Goal: Task Accomplishment & Management: Manage account settings

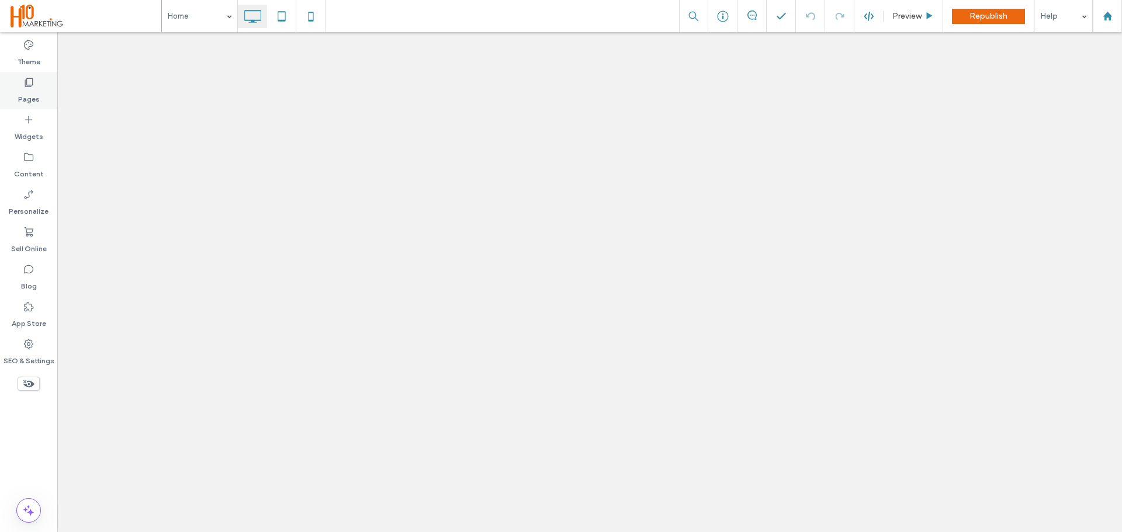
click at [33, 95] on label "Pages" at bounding box center [29, 96] width 22 height 16
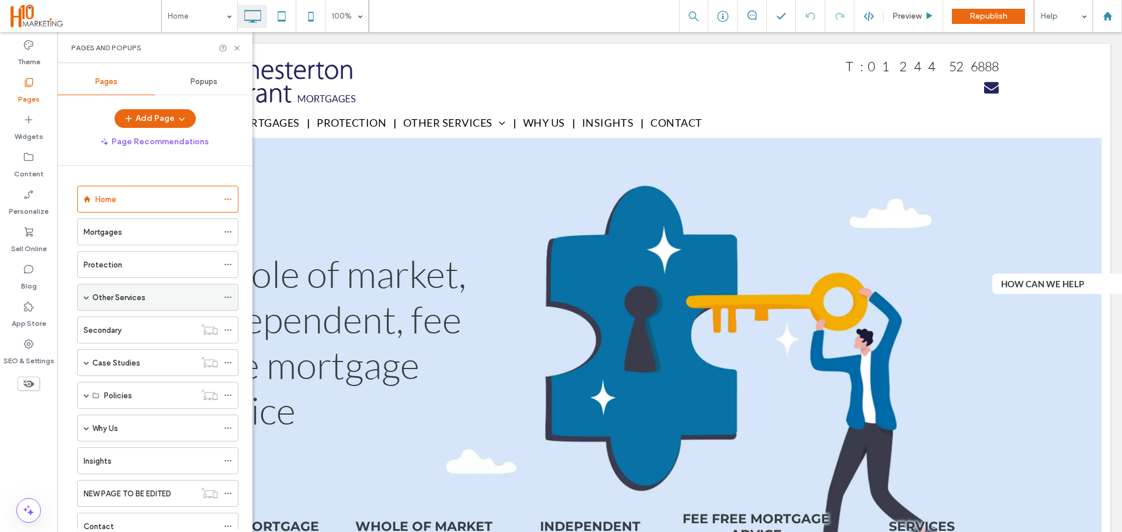
click at [83, 297] on div "Other Services" at bounding box center [157, 297] width 161 height 27
click at [86, 297] on span at bounding box center [87, 298] width 6 height 6
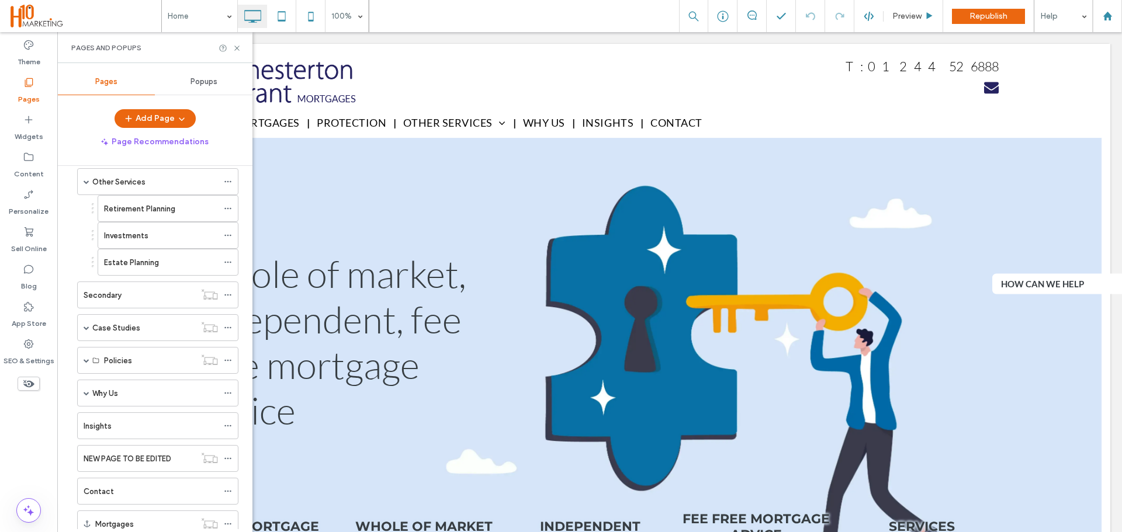
scroll to position [117, 0]
click at [228, 260] on icon at bounding box center [228, 261] width 8 height 8
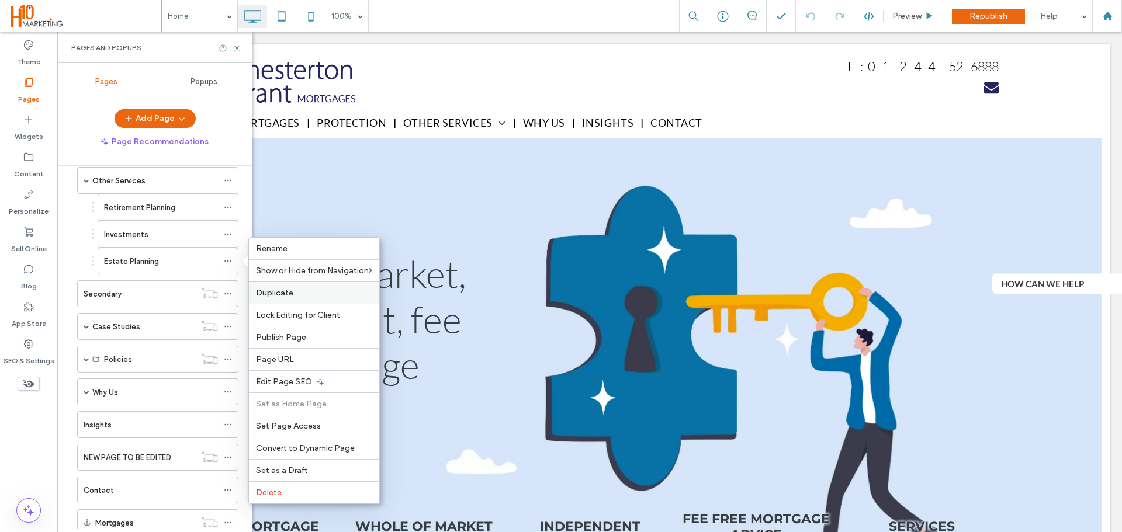
click at [309, 298] on label "Duplicate" at bounding box center [314, 293] width 116 height 10
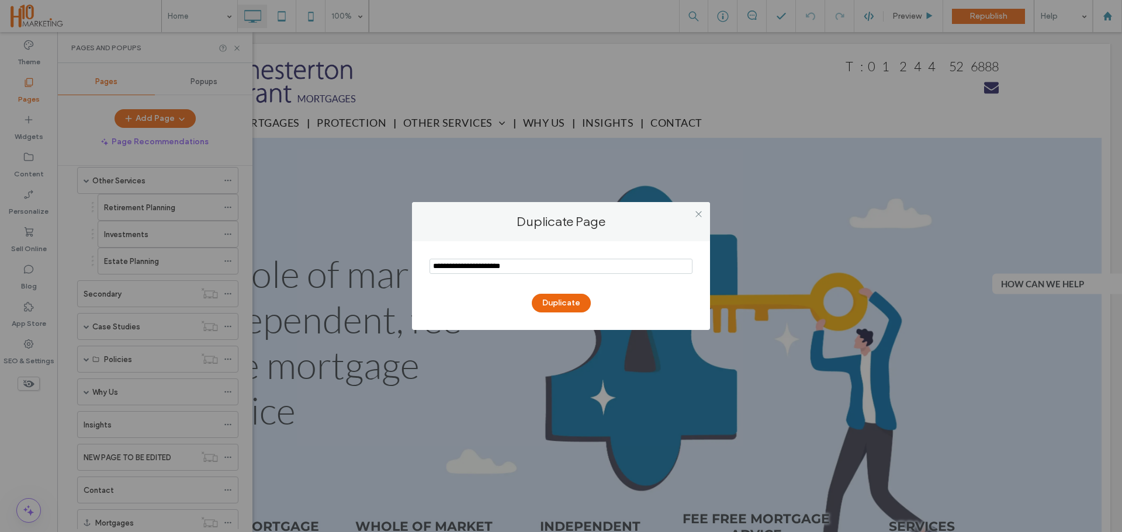
type textarea "***"
drag, startPoint x: 383, startPoint y: 257, endPoint x: 329, endPoint y: 257, distance: 53.8
click at [327, 258] on div "Duplicate Page Duplicate" at bounding box center [561, 266] width 1122 height 532
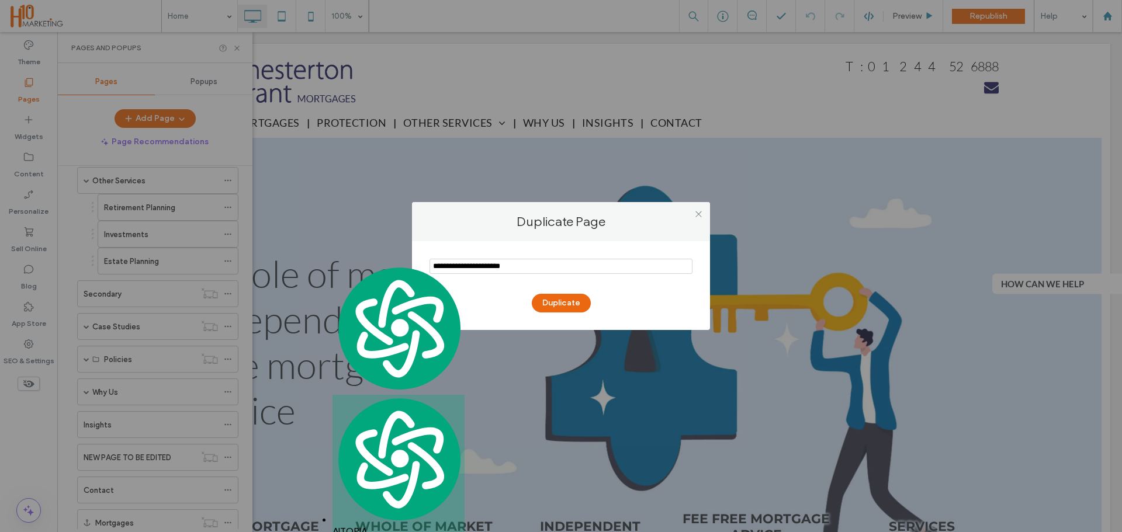
click at [617, 272] on input "notEmpty" at bounding box center [561, 266] width 263 height 15
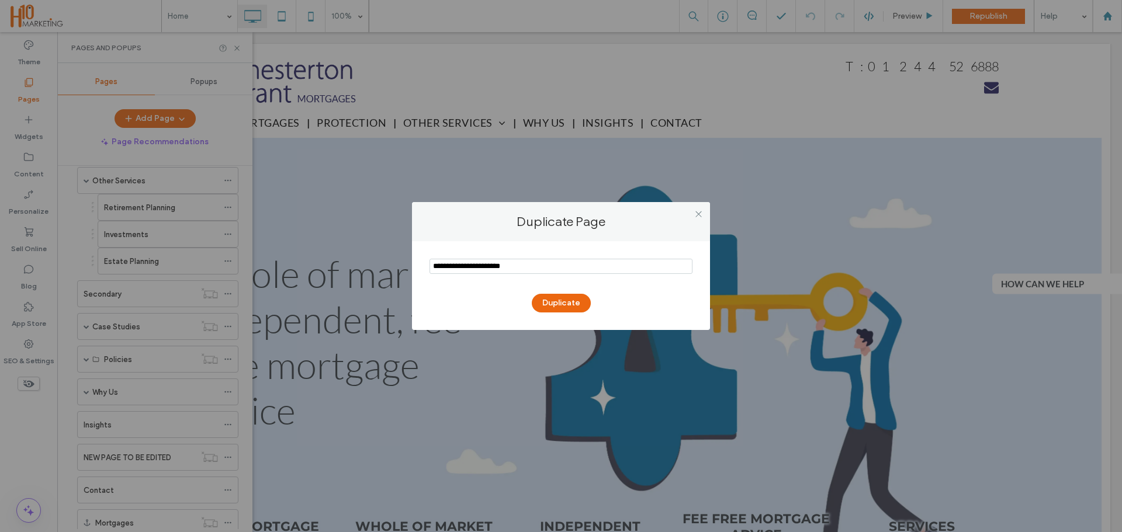
click at [528, 259] on section at bounding box center [561, 267] width 263 height 29
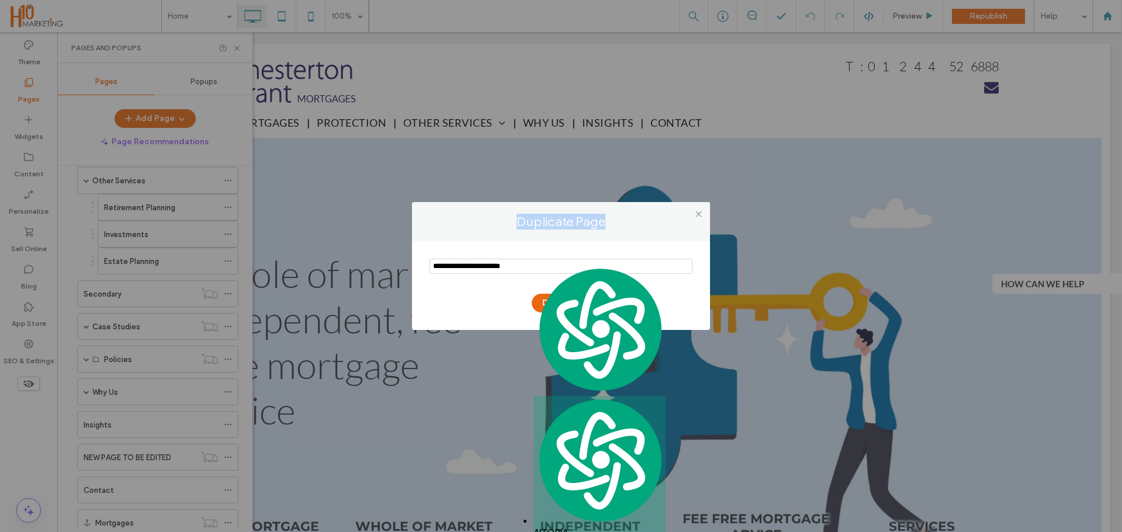
click at [528, 259] on section at bounding box center [561, 267] width 263 height 29
click at [514, 269] on input "notEmpty" at bounding box center [561, 266] width 263 height 15
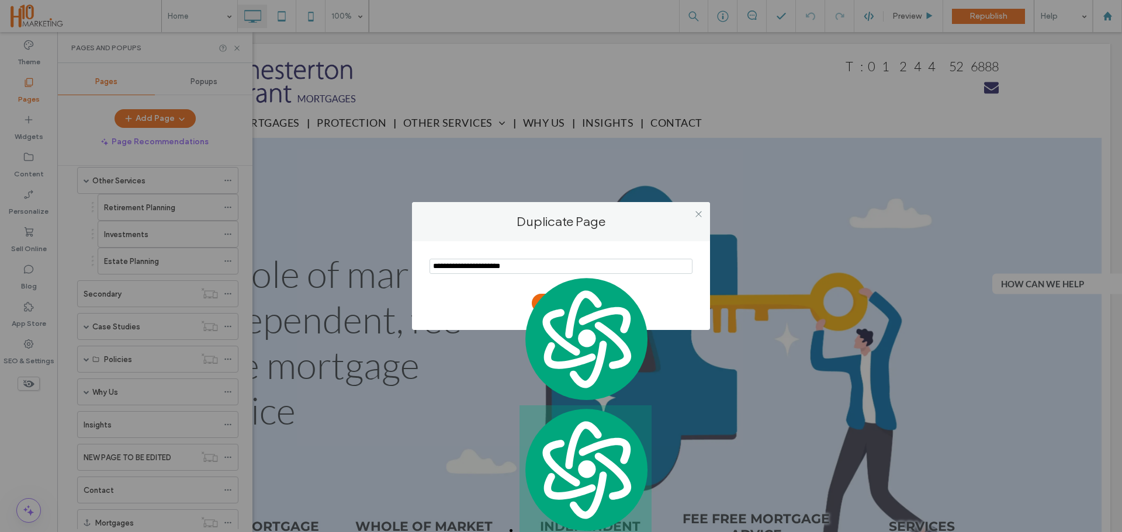
click at [514, 269] on input "notEmpty" at bounding box center [561, 266] width 263 height 15
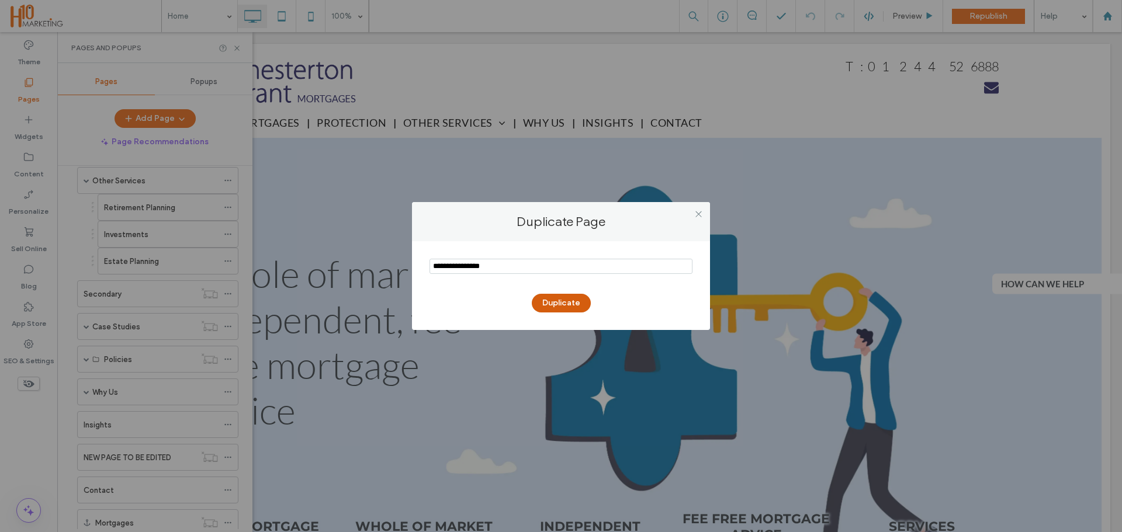
type input "**********"
click at [580, 297] on button "Duplicate" at bounding box center [561, 303] width 59 height 19
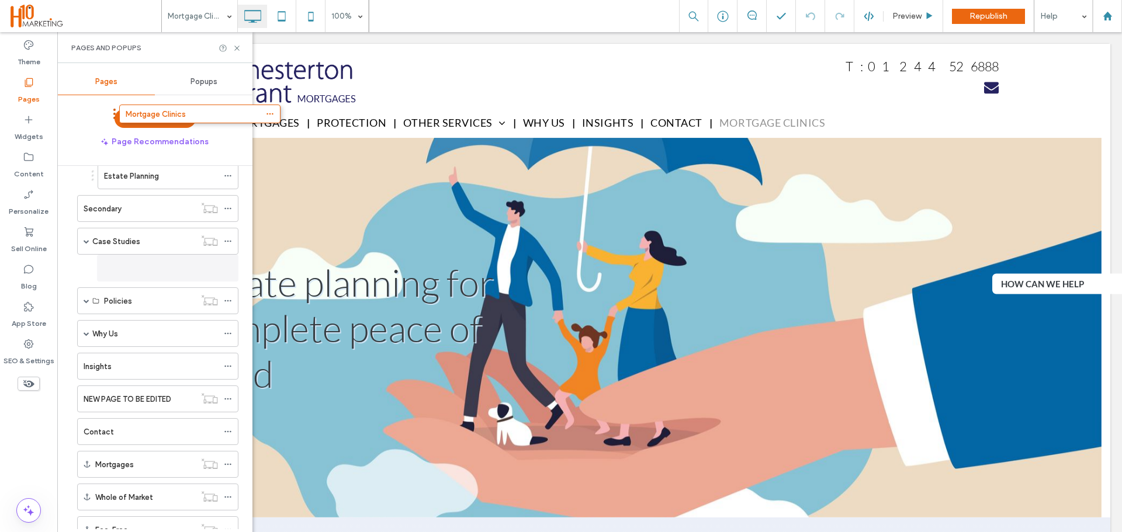
scroll to position [132, 0]
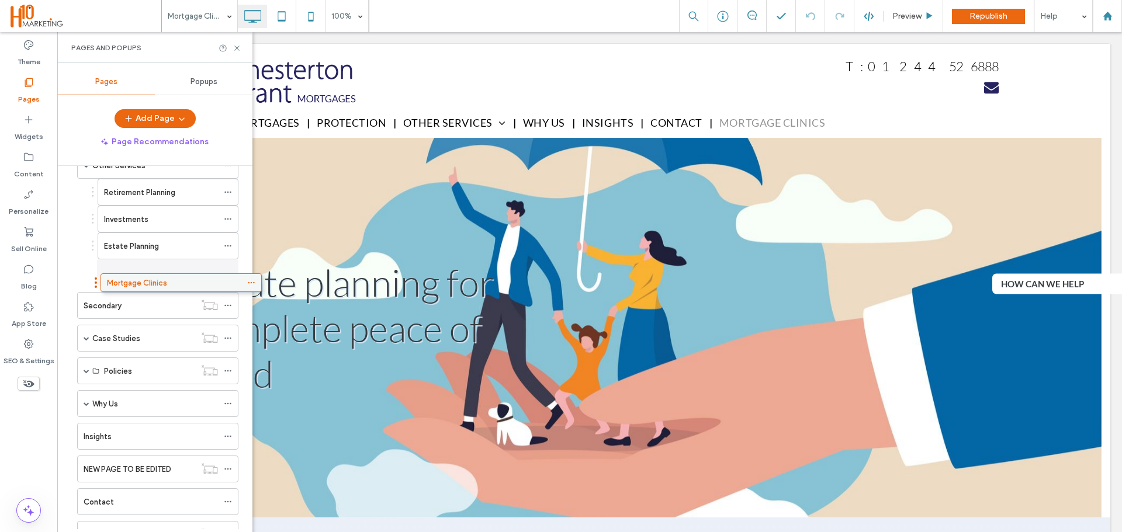
drag, startPoint x: 129, startPoint y: 488, endPoint x: 153, endPoint y: 288, distance: 201.2
click at [228, 275] on icon at bounding box center [228, 273] width 8 height 8
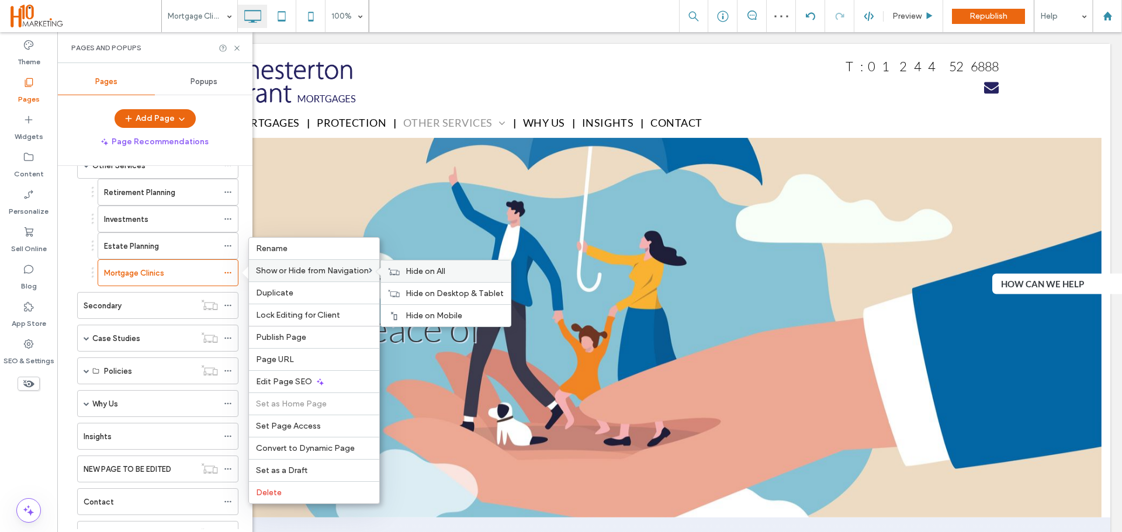
click at [434, 276] on span "Hide on All" at bounding box center [426, 271] width 40 height 10
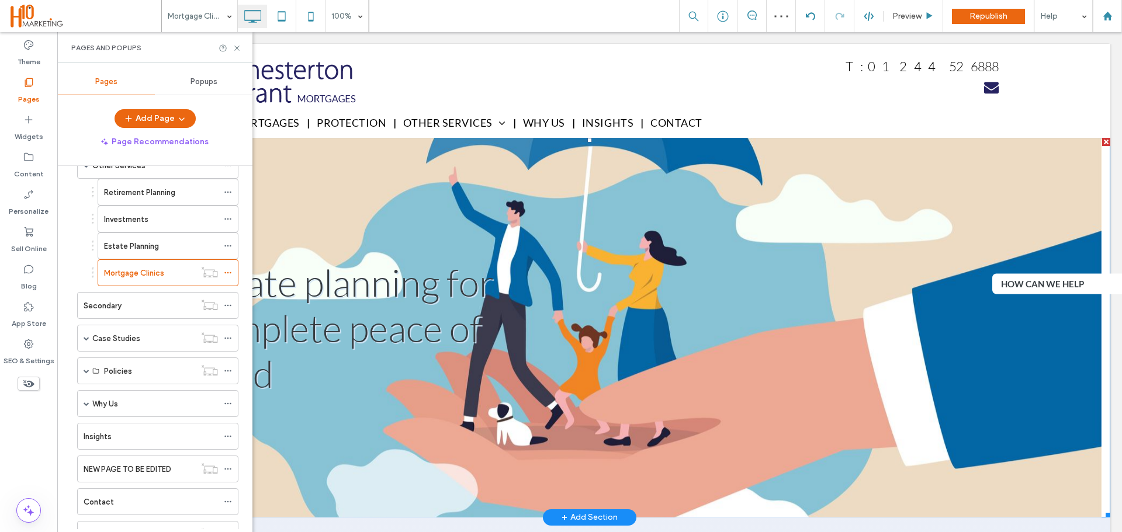
click at [362, 318] on div "Slide title Estate planning for complete peace of mind Button" at bounding box center [351, 328] width 351 height 154
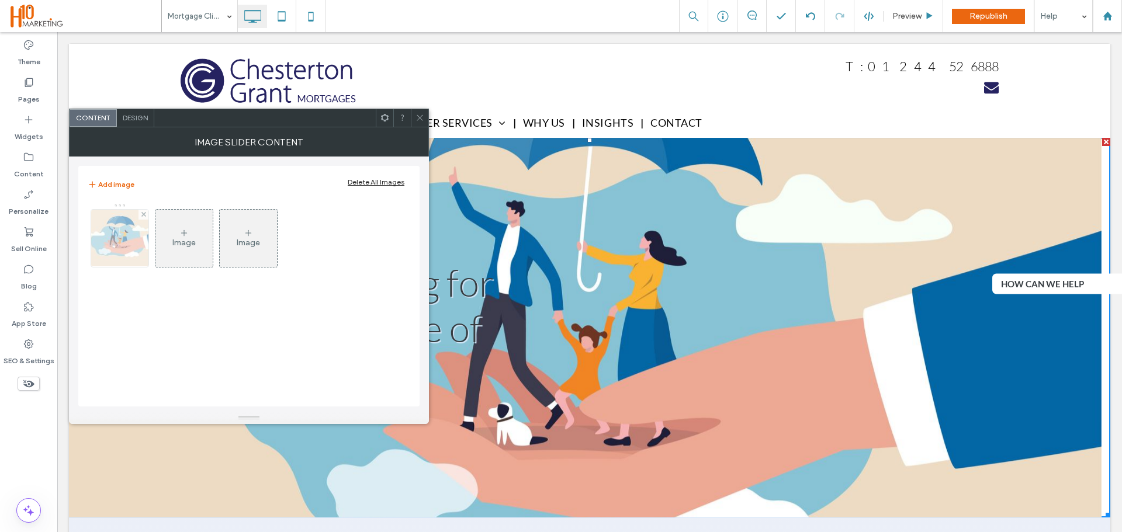
click at [108, 250] on img at bounding box center [120, 238] width 86 height 57
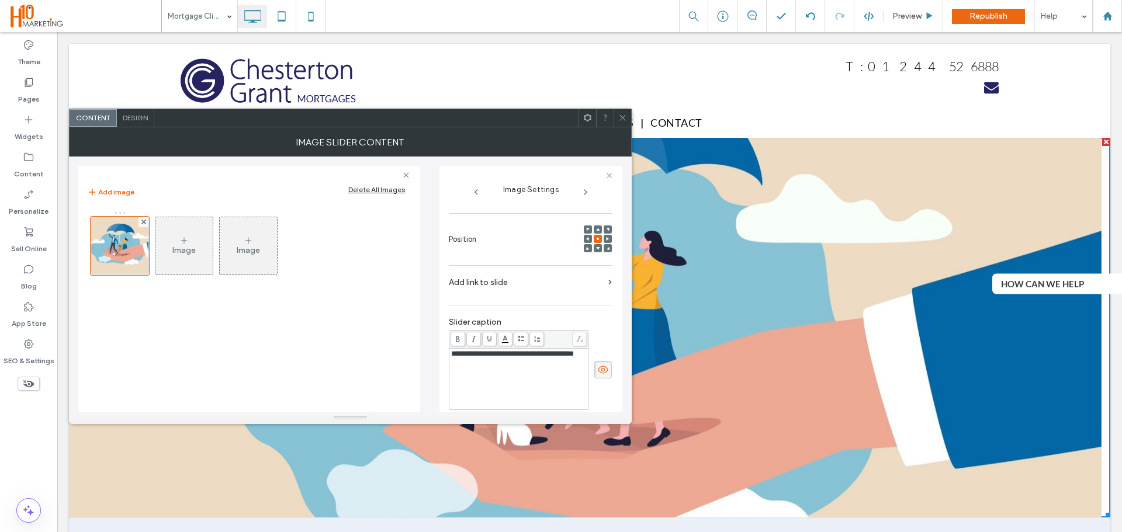
scroll to position [234, 0]
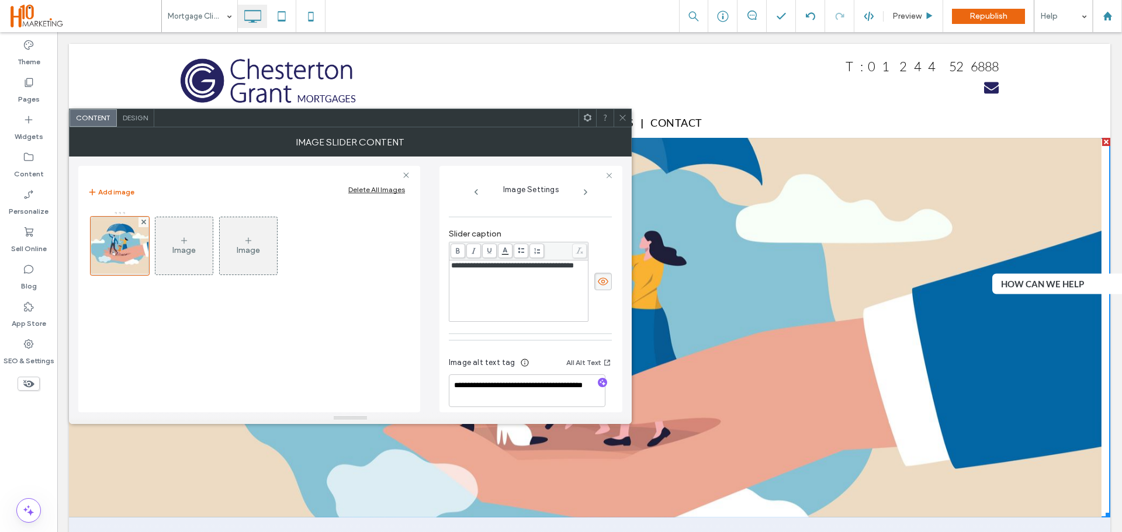
click at [525, 270] on div "**********" at bounding box center [519, 266] width 136 height 8
click at [622, 115] on icon at bounding box center [622, 117] width 9 height 9
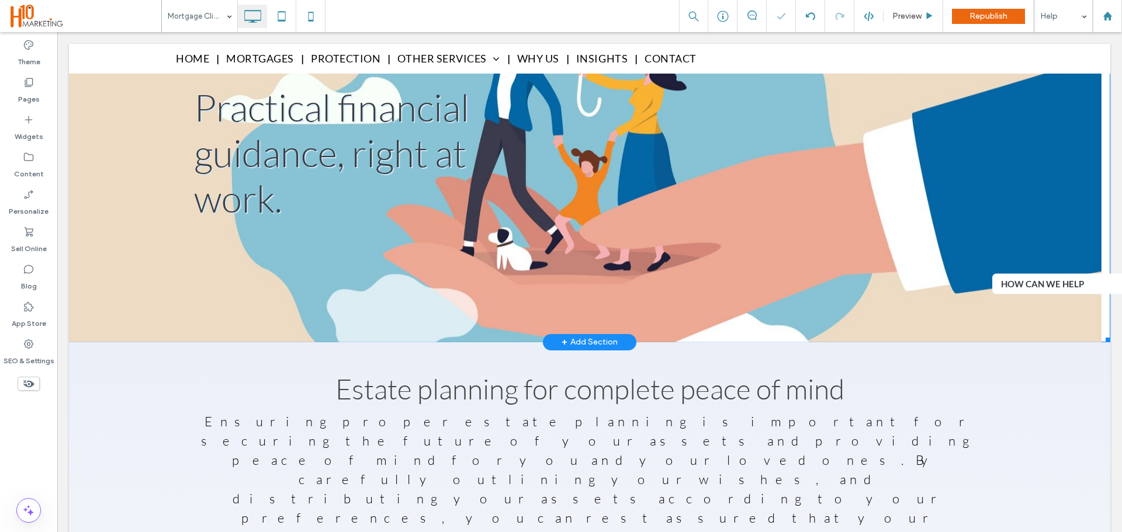
scroll to position [351, 0]
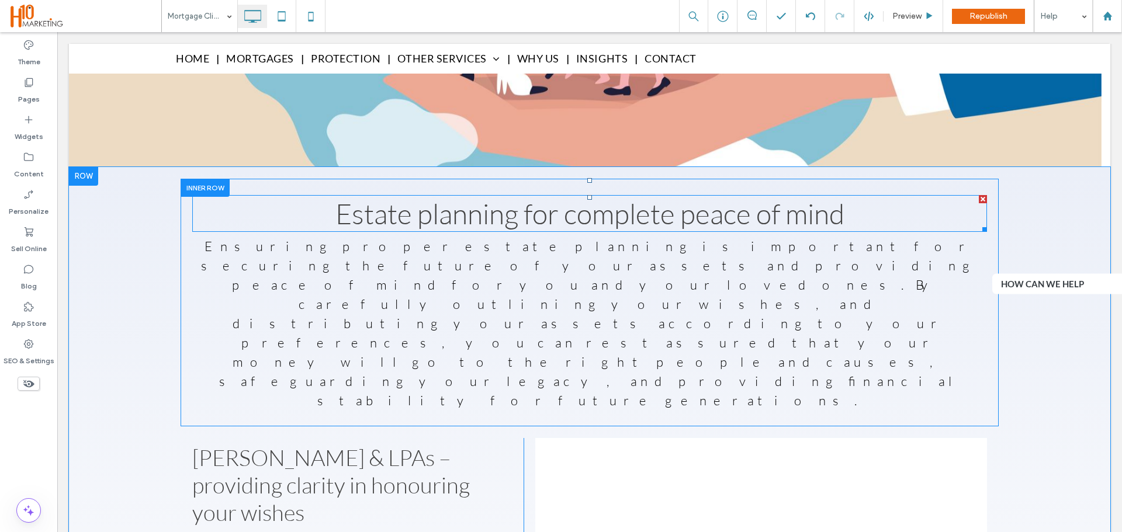
click at [649, 217] on span "Estate planning for complete peace of mind" at bounding box center [589, 213] width 509 height 34
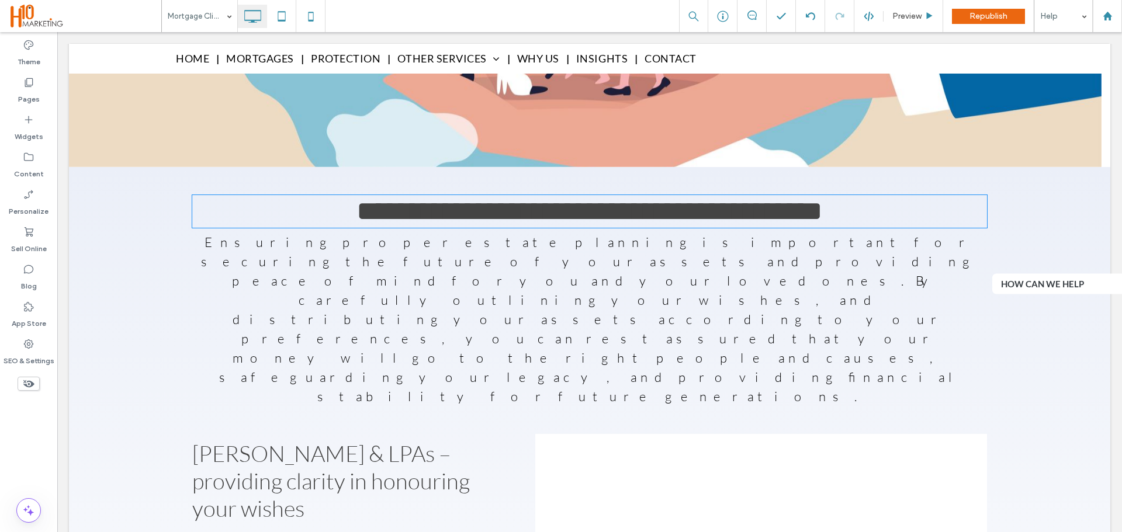
type input "****"
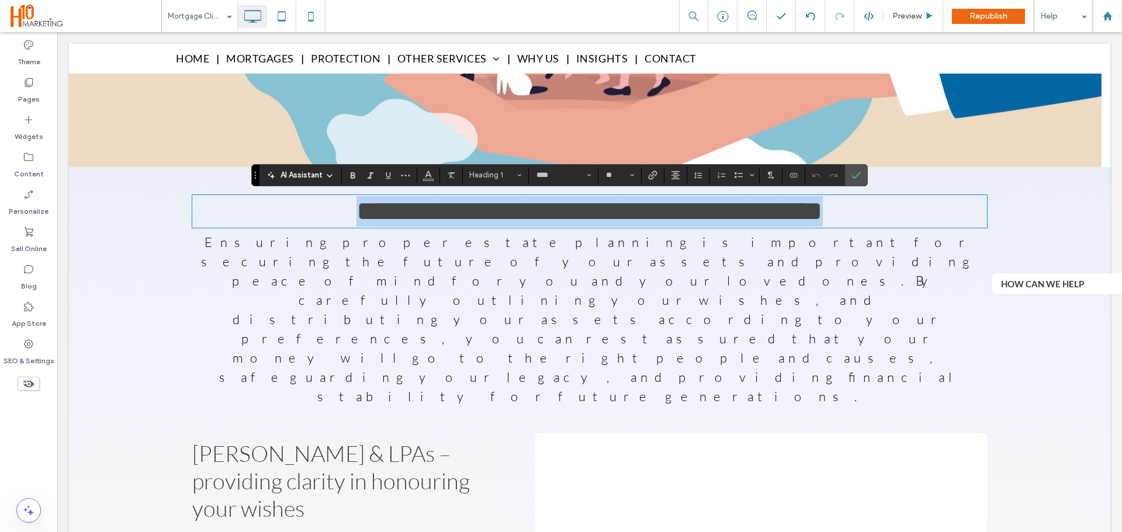
click at [691, 218] on span "**********" at bounding box center [589, 211] width 466 height 27
click at [618, 209] on span "**********" at bounding box center [589, 211] width 466 height 27
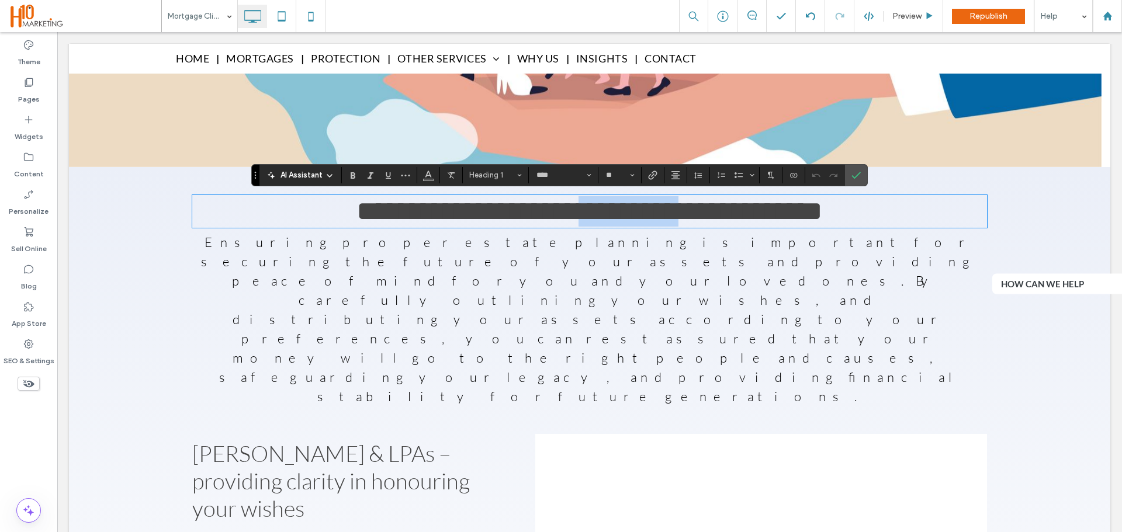
click at [618, 209] on span "**********" at bounding box center [589, 211] width 466 height 27
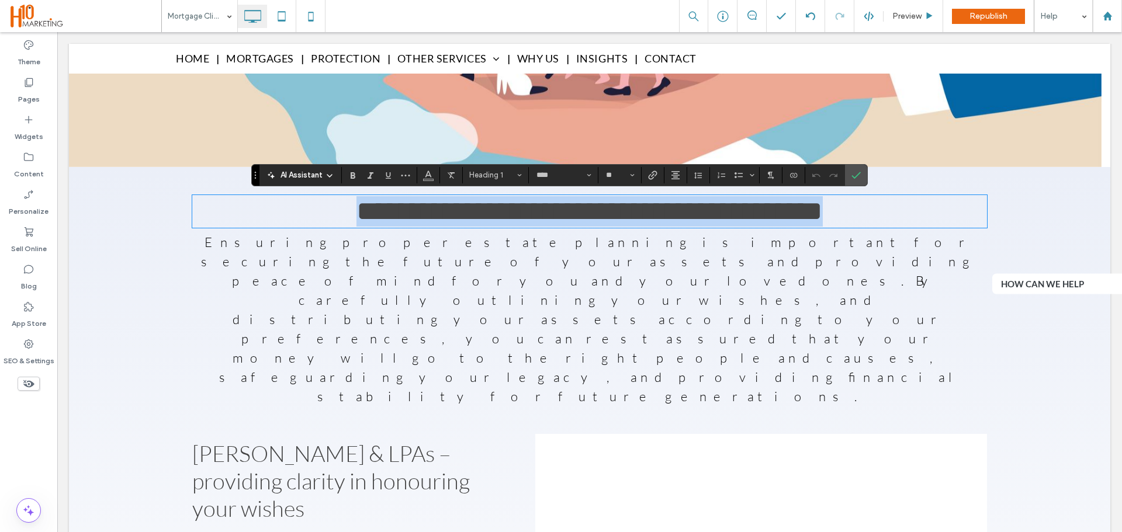
click at [618, 209] on span "**********" at bounding box center [589, 211] width 466 height 27
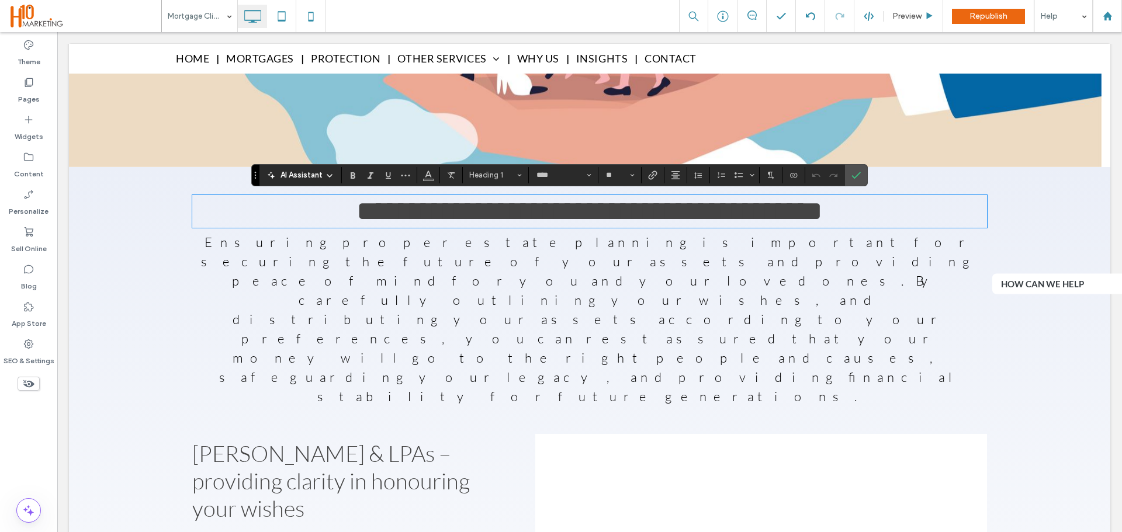
type input "**"
click at [543, 296] on div "**********" at bounding box center [589, 301] width 795 height 220
click at [553, 281] on span "Ensuring proper estate planning is important for securing the future of your as…" at bounding box center [589, 319] width 777 height 170
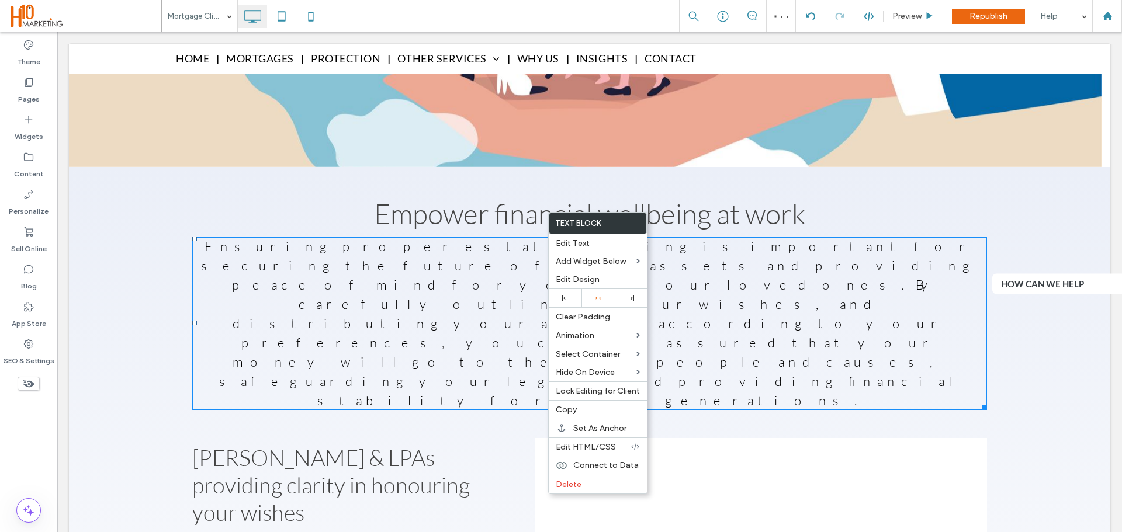
click at [498, 288] on span "Ensuring proper estate planning is important for securing the future of your as…" at bounding box center [589, 323] width 777 height 170
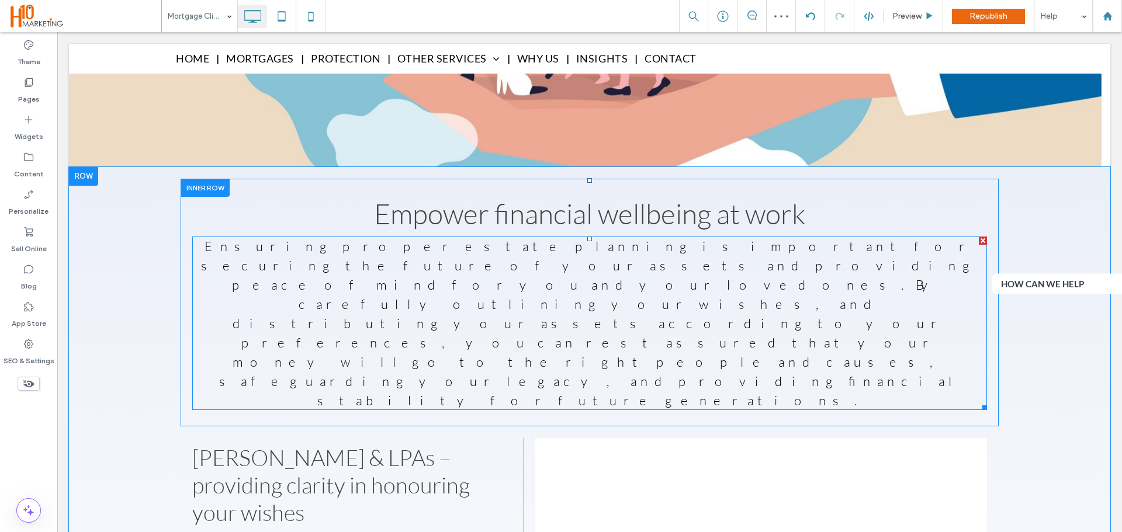
click at [509, 275] on span "Ensuring proper estate planning is important for securing the future of your as…" at bounding box center [589, 323] width 777 height 170
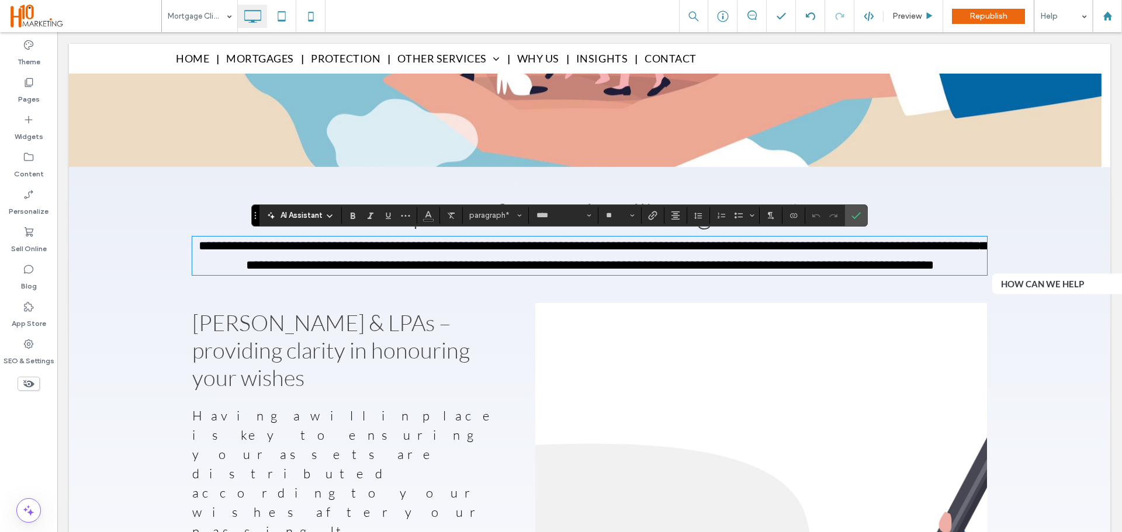
type input "**"
click at [382, 330] on span "Wills & LPAs – providing clarity in honouring your wishes" at bounding box center [331, 350] width 278 height 82
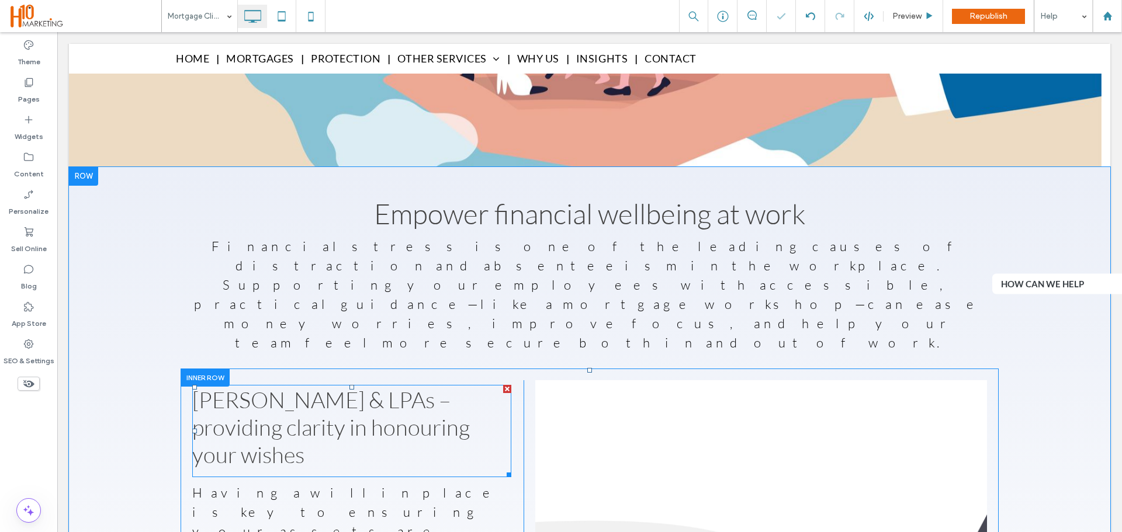
click at [340, 386] on span "Wills & LPAs – providing clarity in honouring your wishes" at bounding box center [331, 427] width 278 height 82
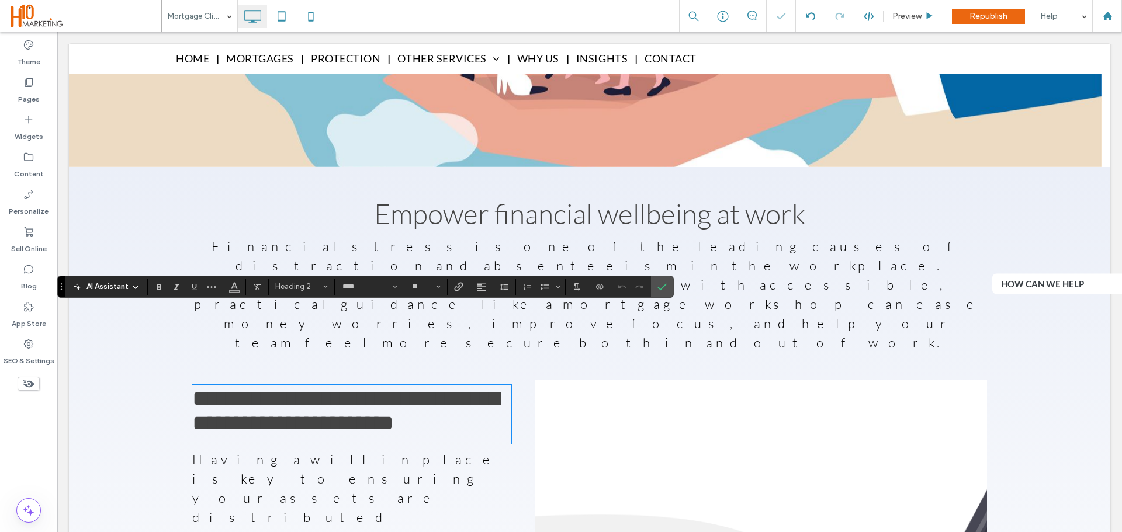
type input "**"
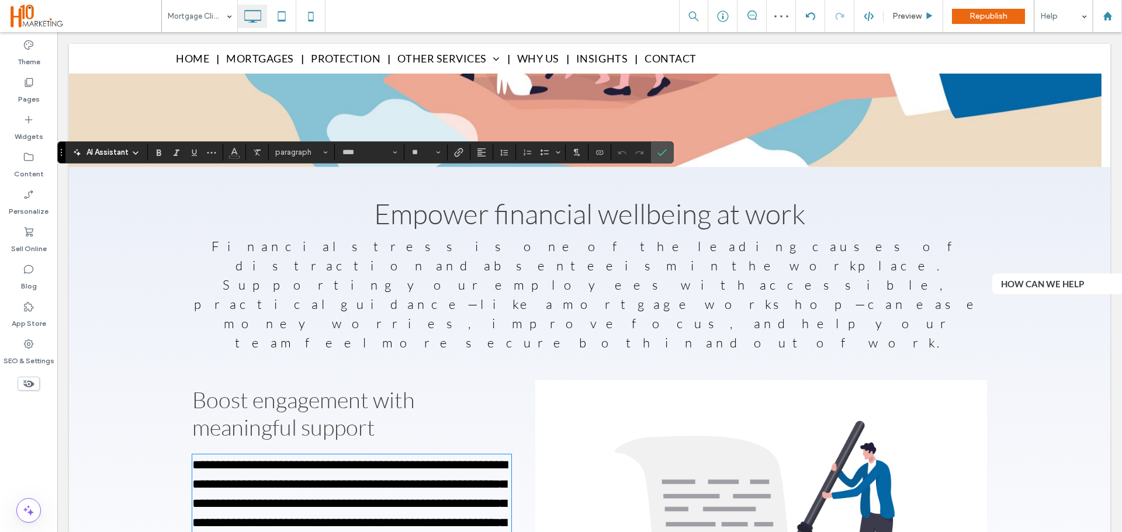
scroll to position [548, 0]
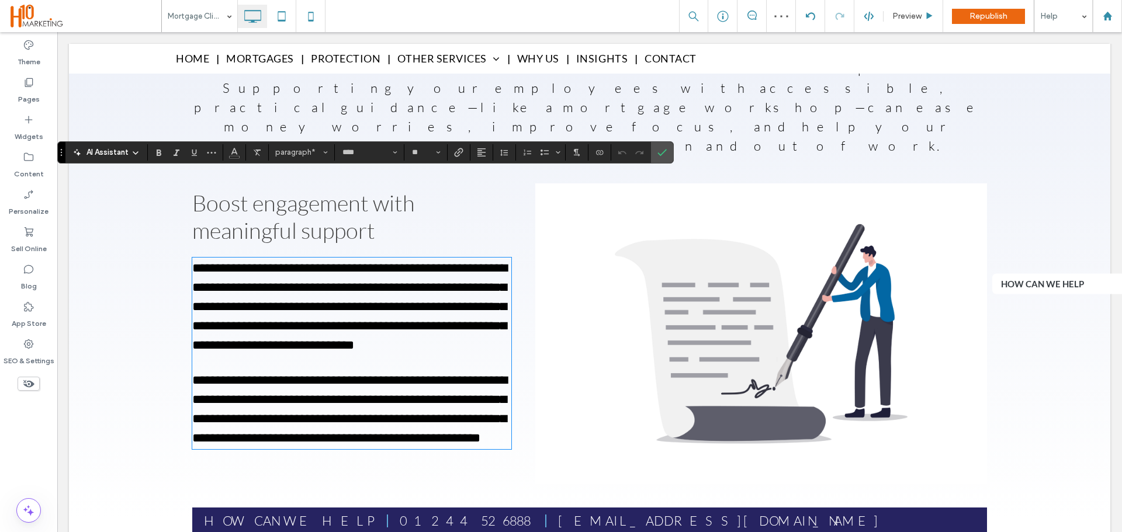
type input "**"
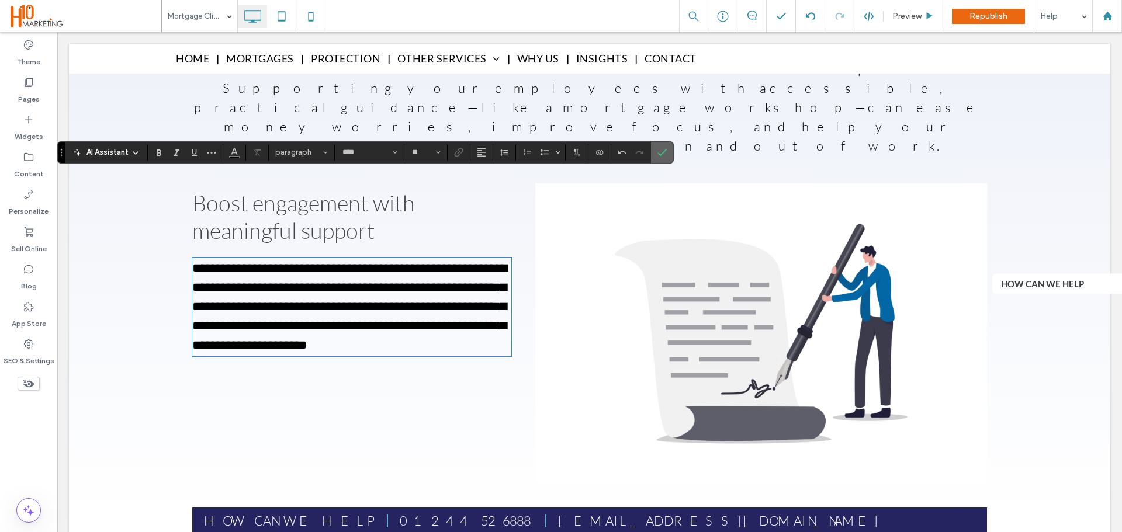
click at [660, 151] on icon "Confirm" at bounding box center [661, 152] width 9 height 9
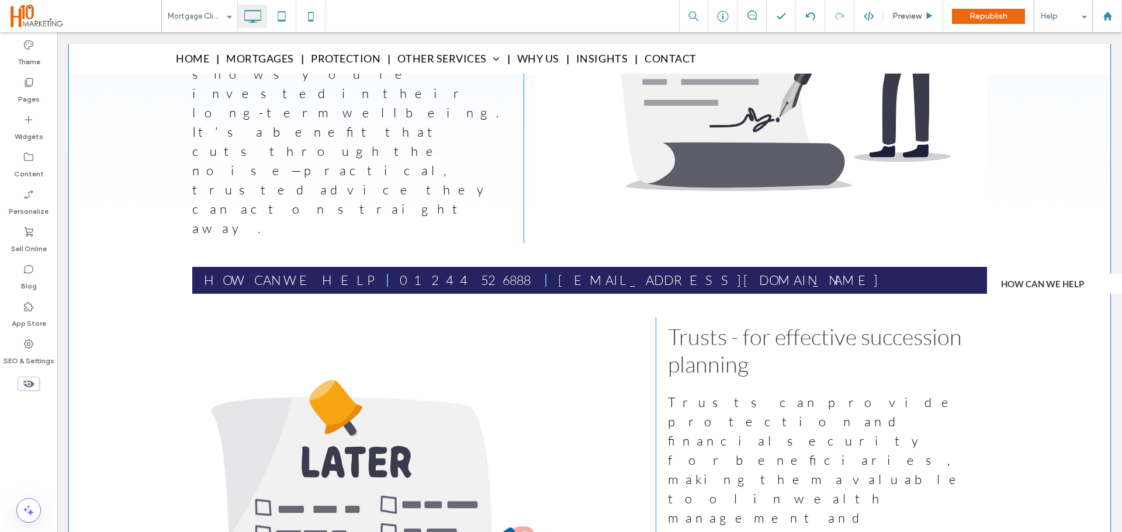
scroll to position [898, 0]
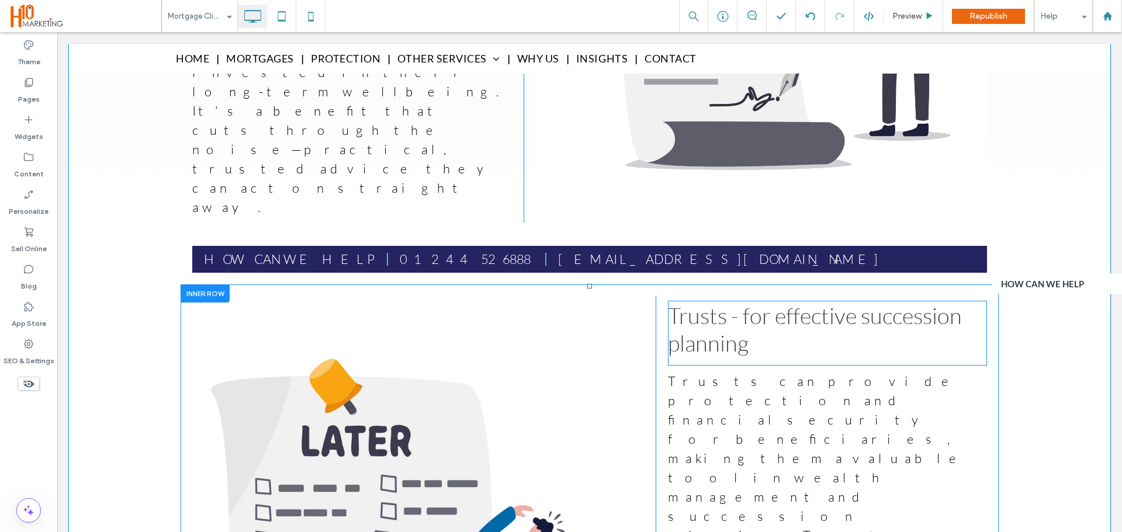
click at [767, 302] on h2 "Trusts - for effective succession planning" at bounding box center [827, 329] width 319 height 55
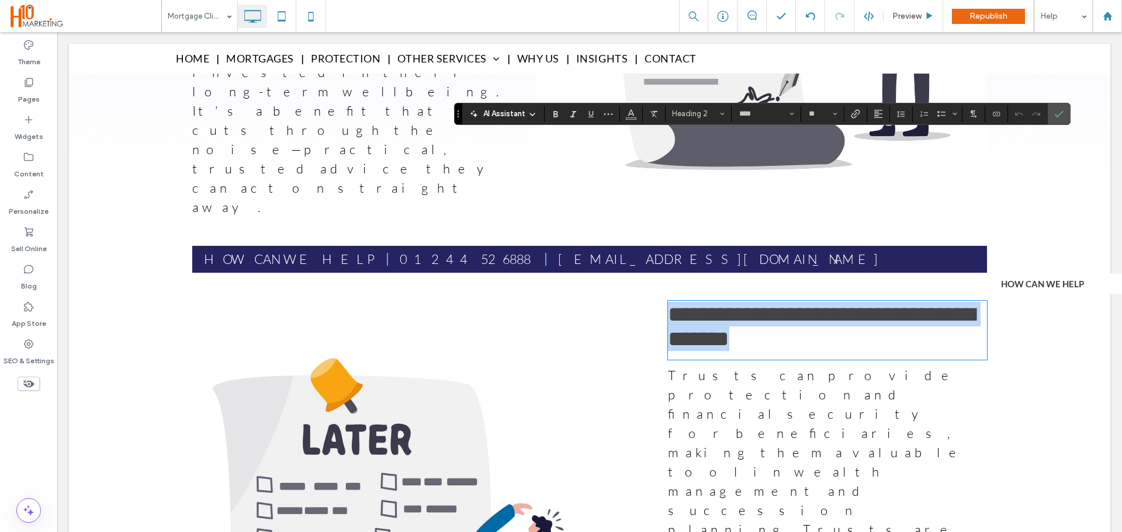
type input "**"
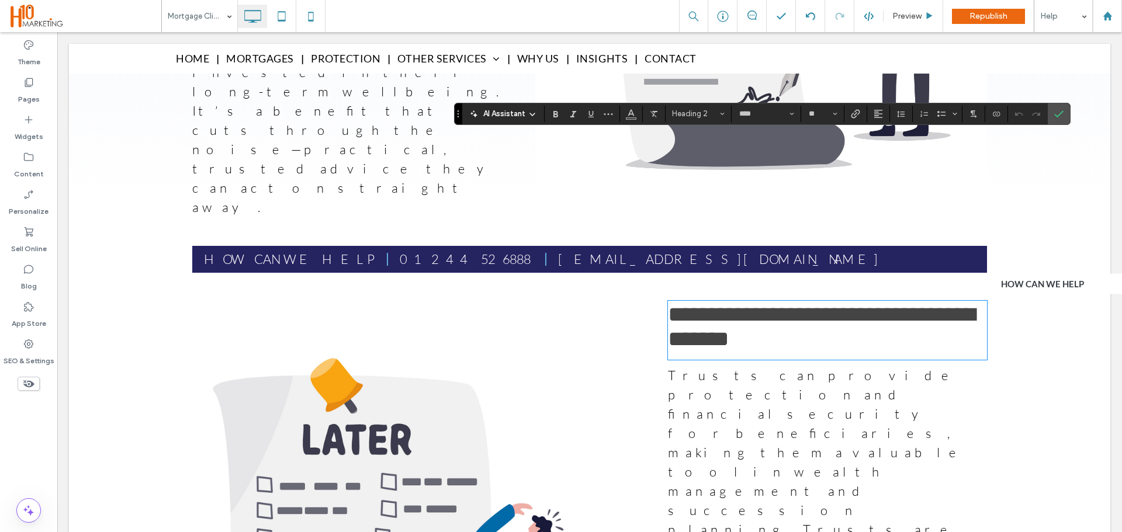
scroll to position [0, 0]
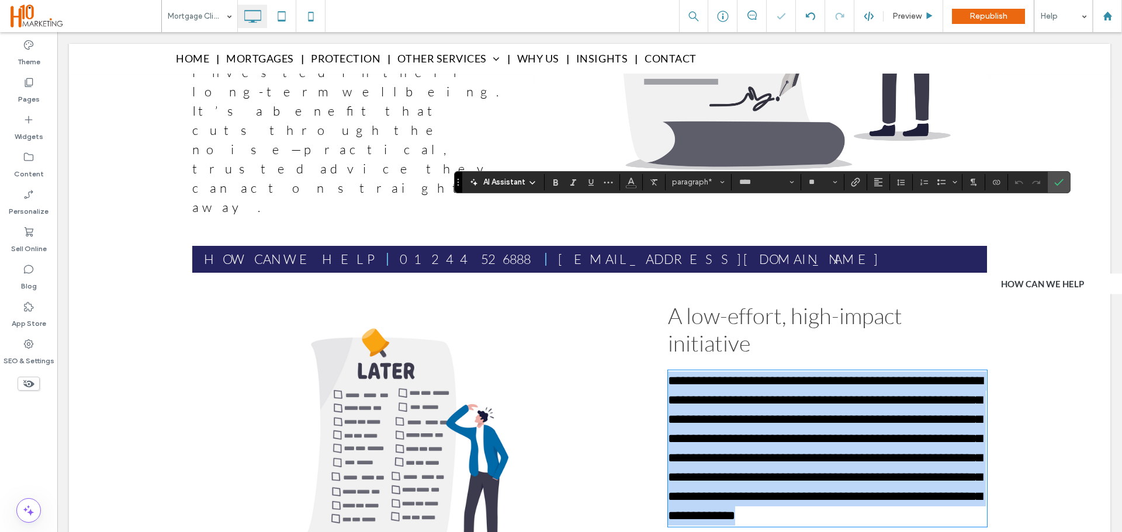
type input "**"
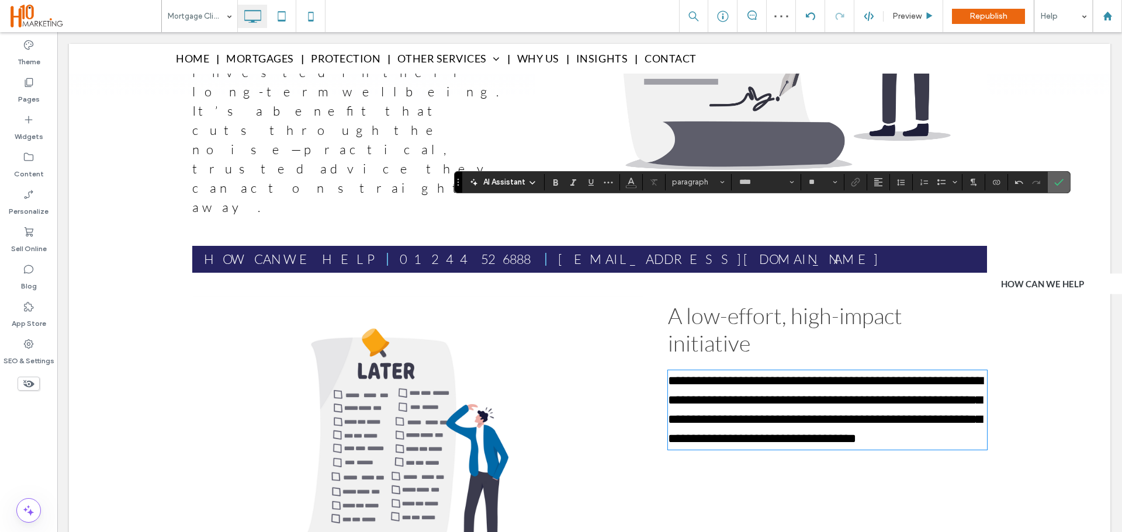
click at [1061, 174] on span "Confirm" at bounding box center [1058, 182] width 9 height 20
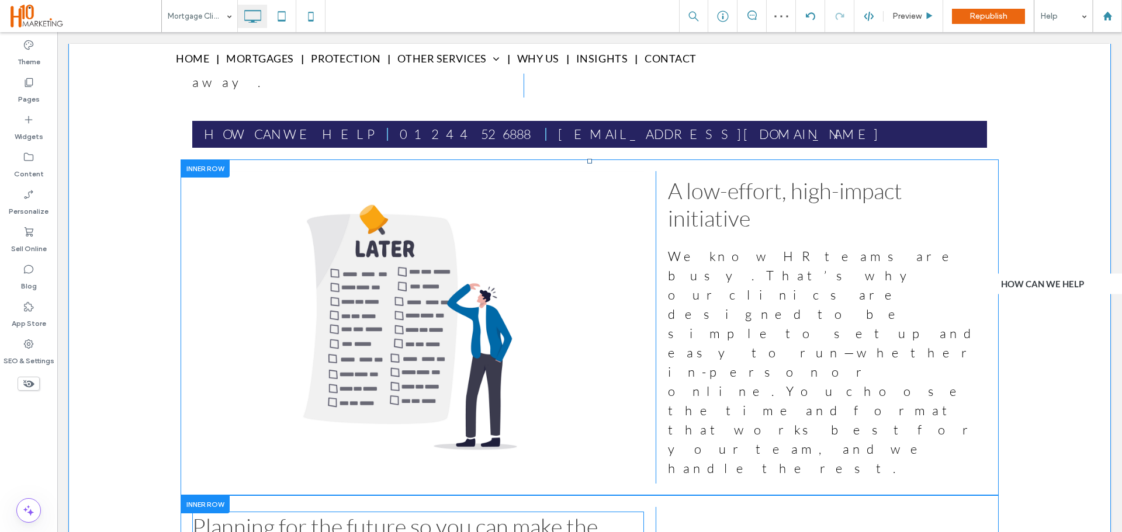
scroll to position [1132, 0]
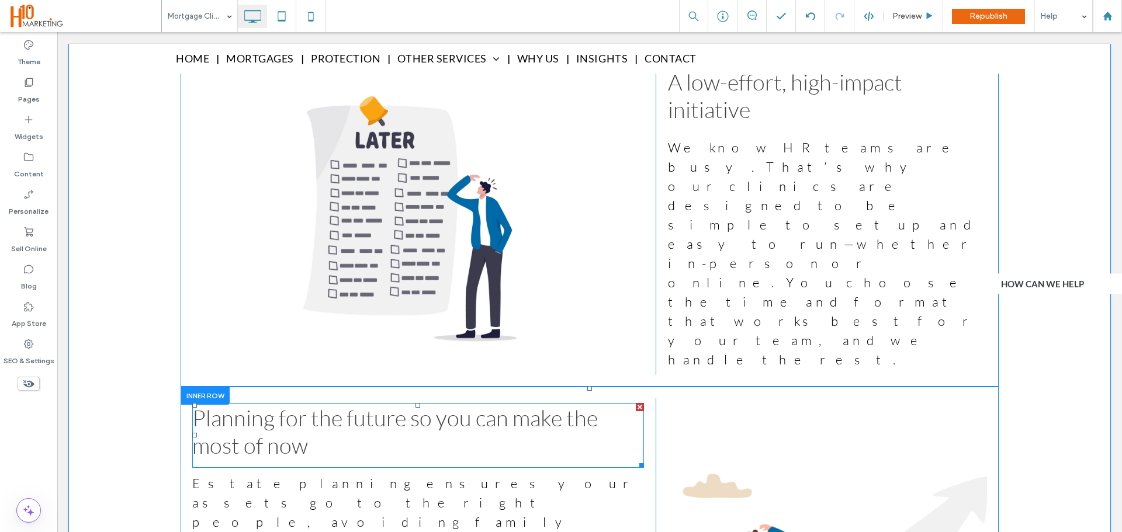
click at [292, 404] on span "Planning for the future so you can make the most of now" at bounding box center [395, 431] width 406 height 55
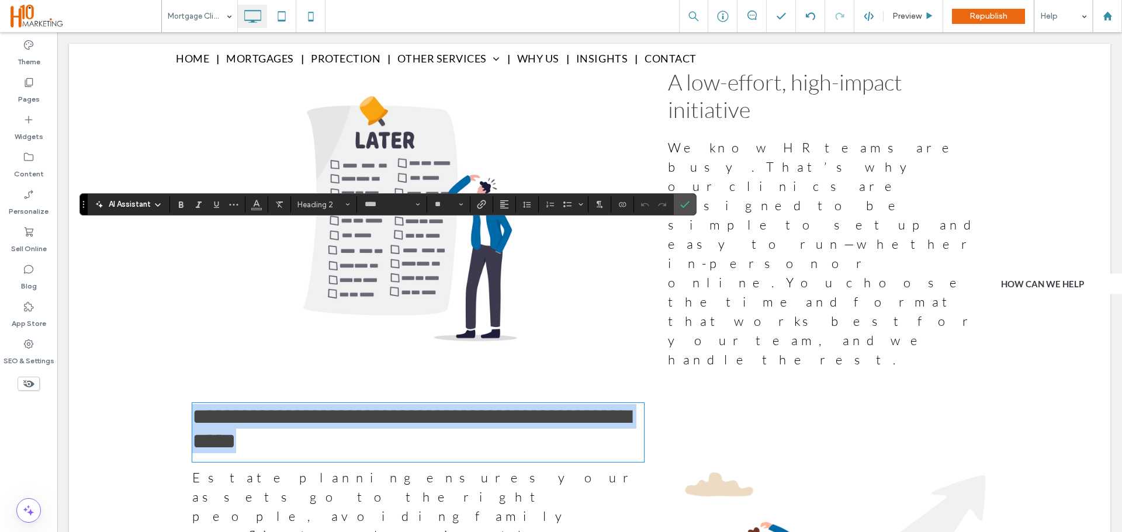
type input "**"
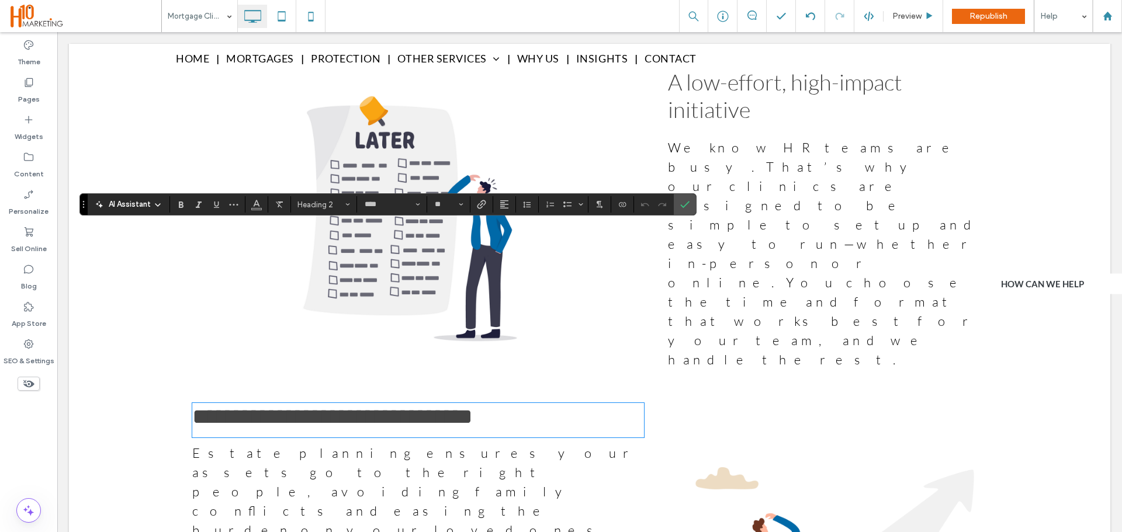
scroll to position [0, 0]
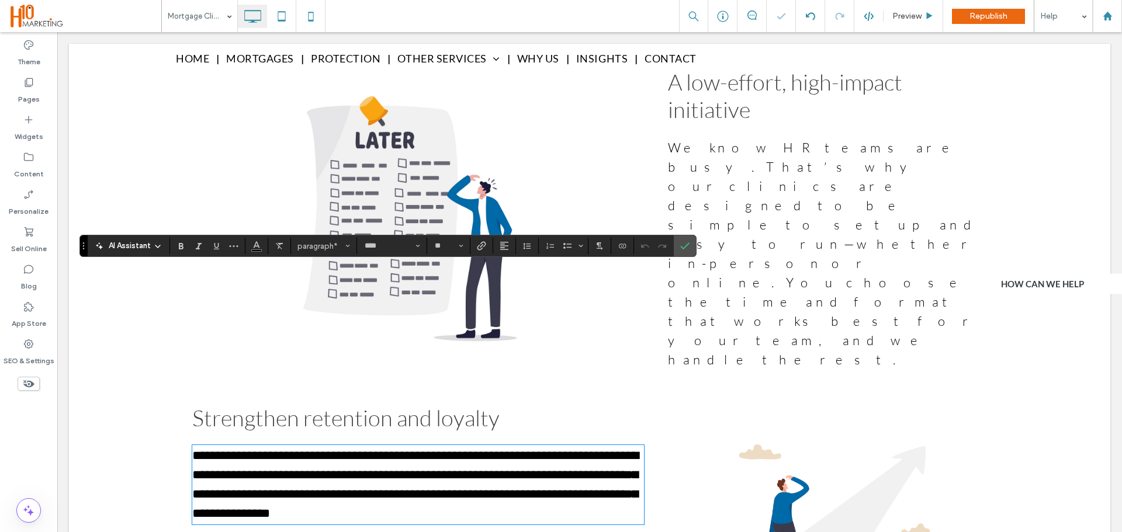
type input "**"
click at [692, 243] on label "Confirm" at bounding box center [685, 246] width 18 height 21
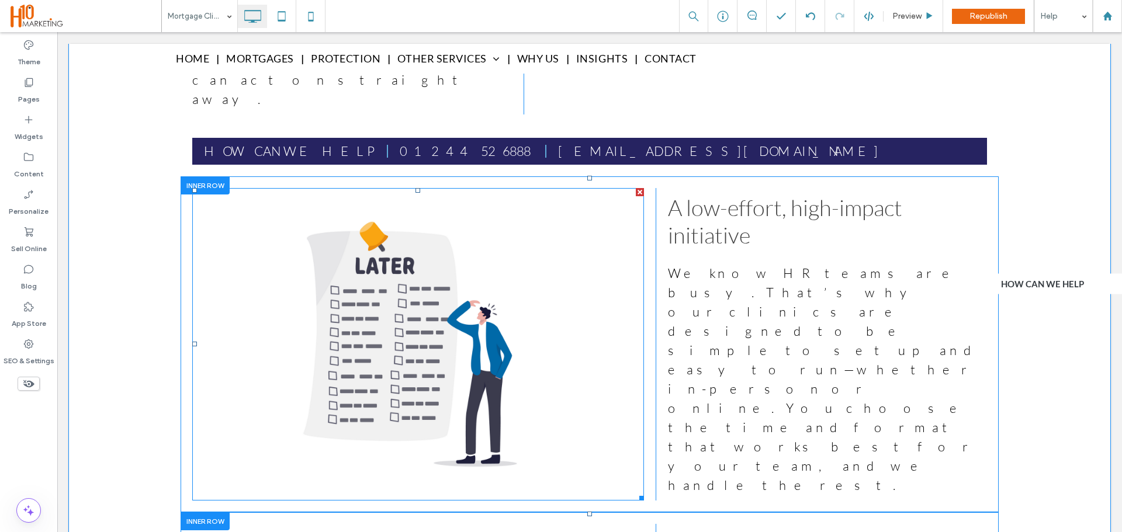
scroll to position [898, 0]
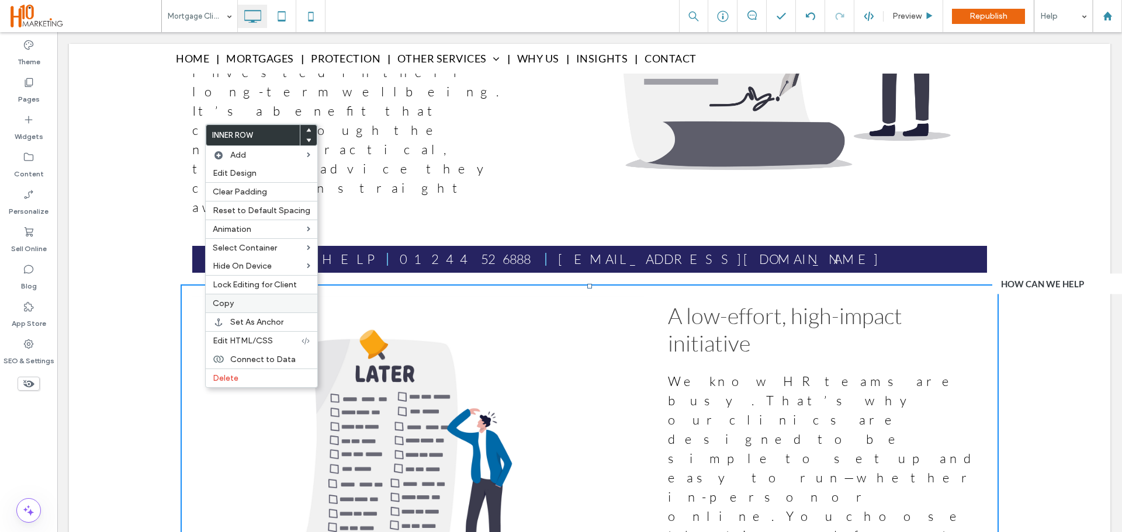
click at [241, 309] on label "Copy" at bounding box center [262, 304] width 98 height 10
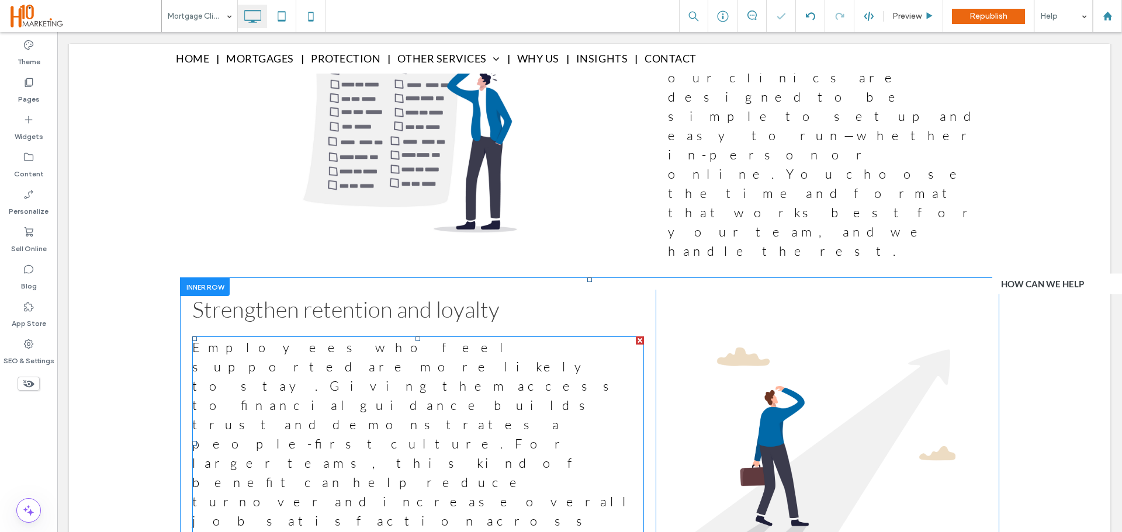
scroll to position [1074, 0]
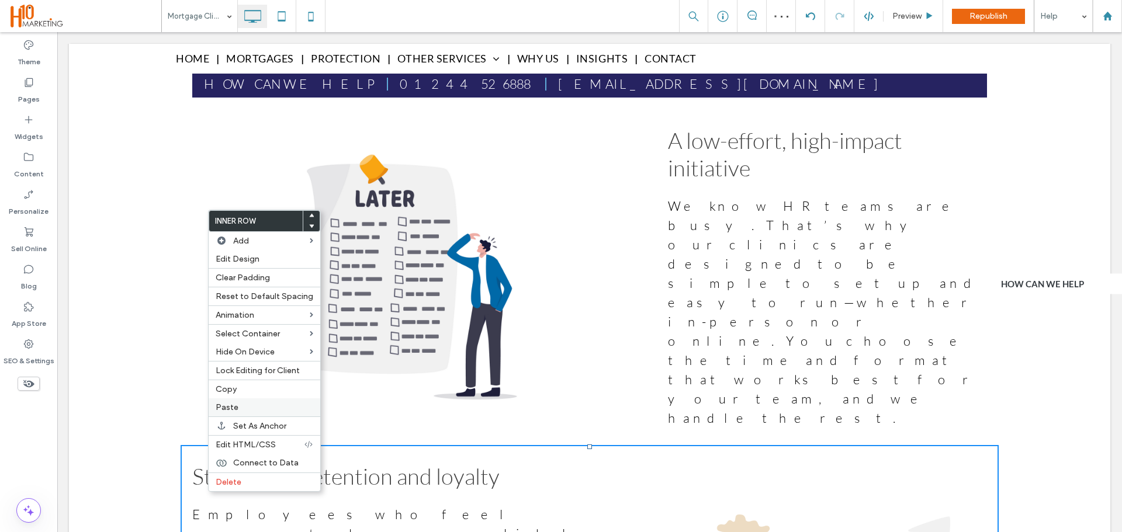
click at [241, 413] on label "Paste" at bounding box center [265, 408] width 98 height 10
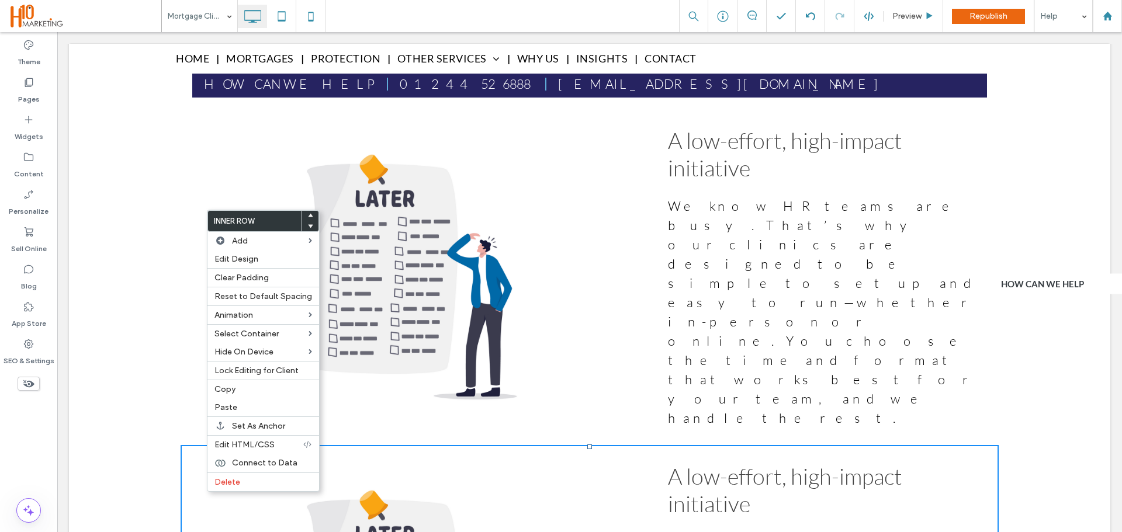
click at [308, 227] on use at bounding box center [310, 226] width 5 height 4
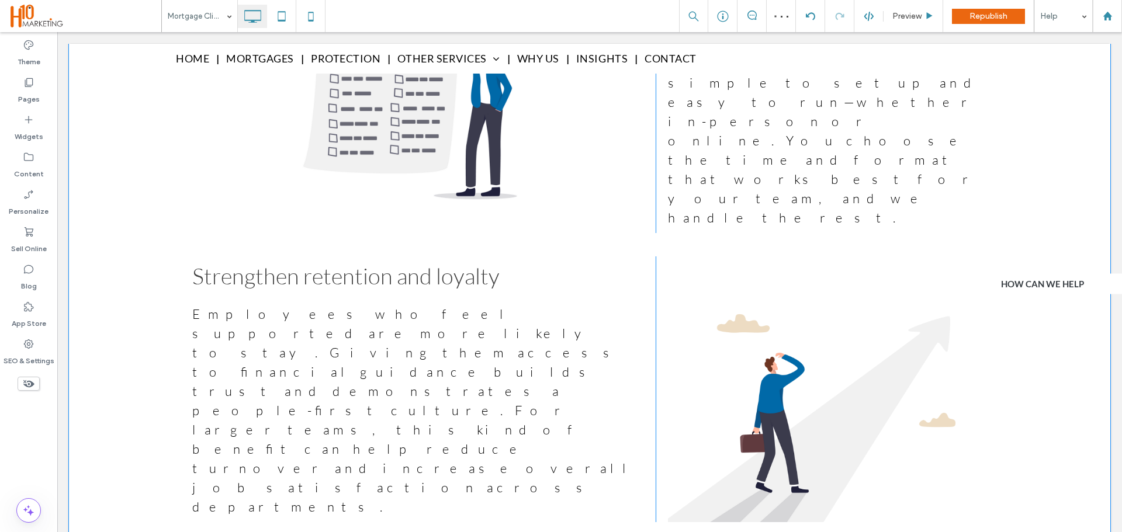
scroll to position [1366, 0]
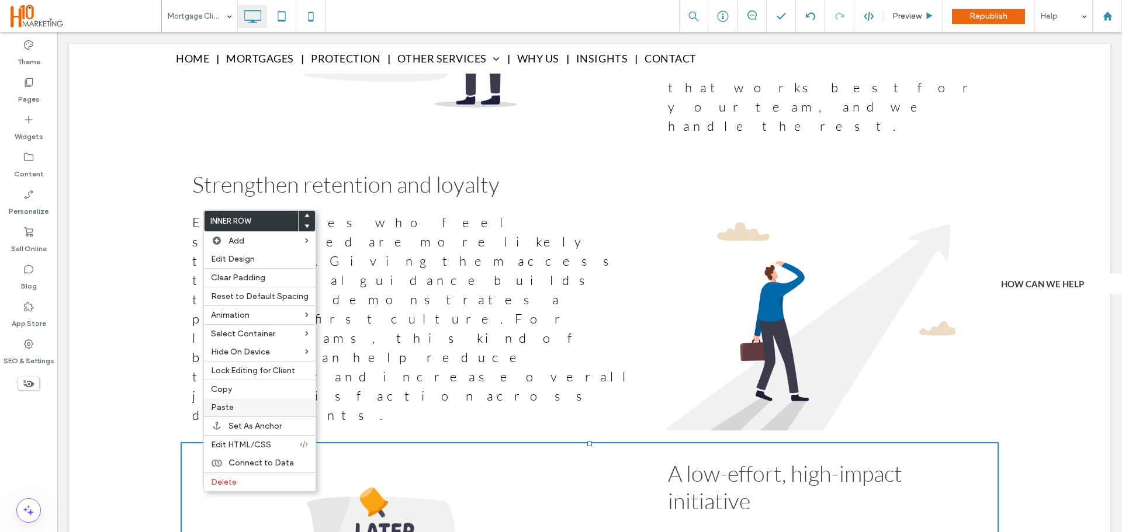
click at [233, 413] on label "Paste" at bounding box center [260, 408] width 98 height 10
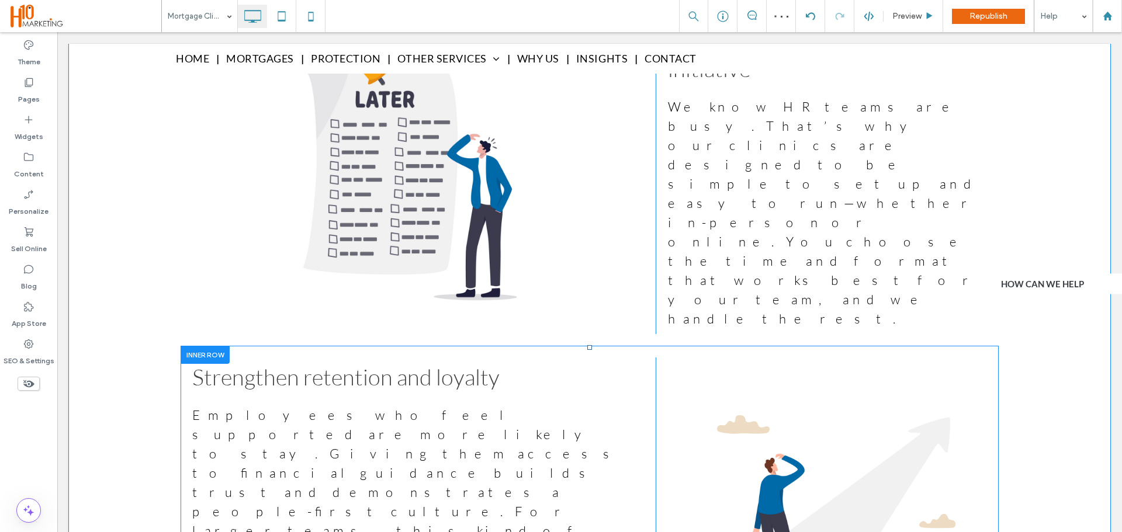
scroll to position [1190, 0]
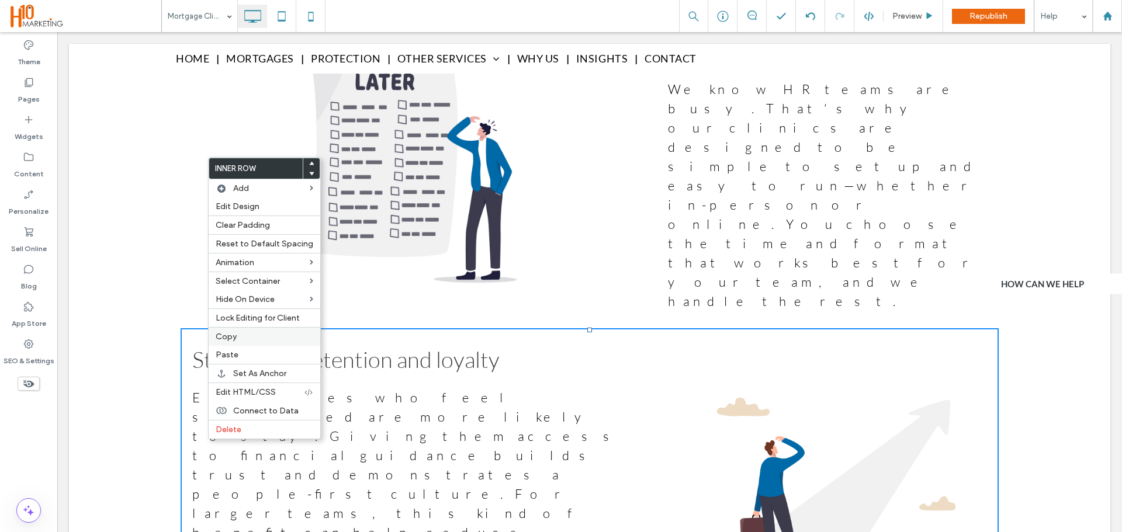
click at [247, 342] on label "Copy" at bounding box center [265, 337] width 98 height 10
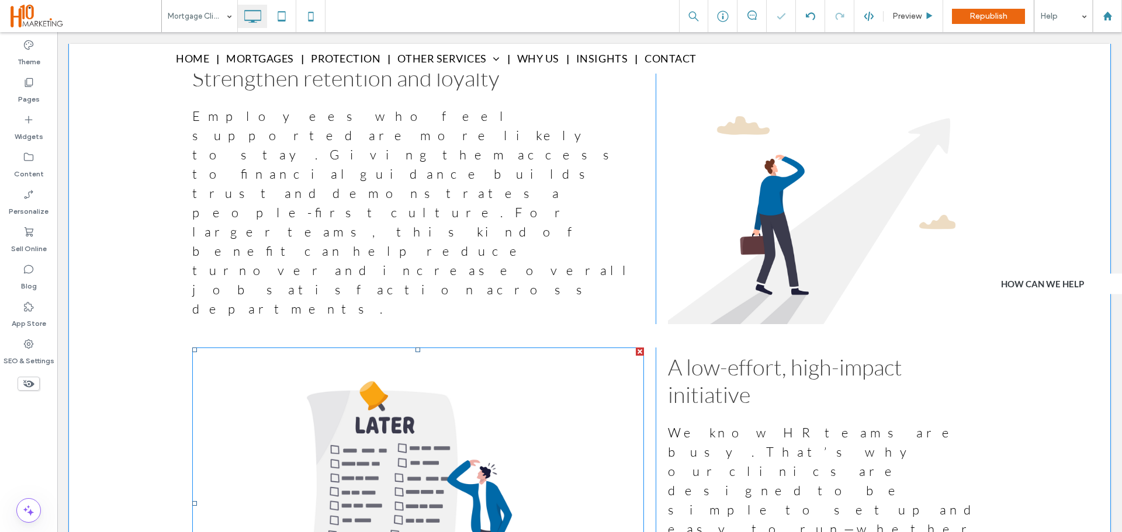
scroll to position [1599, 0]
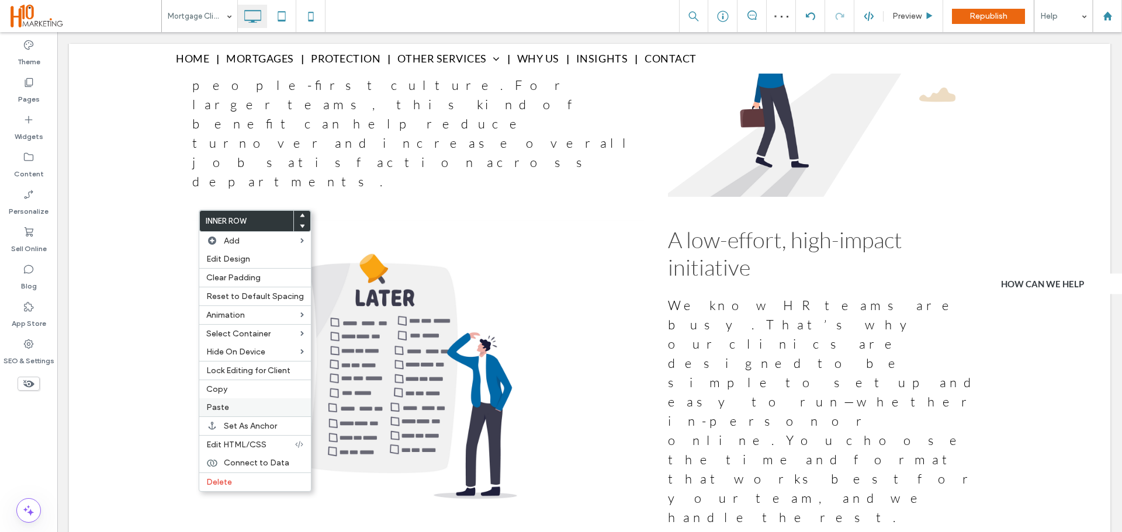
click at [243, 417] on div "Paste" at bounding box center [255, 408] width 112 height 18
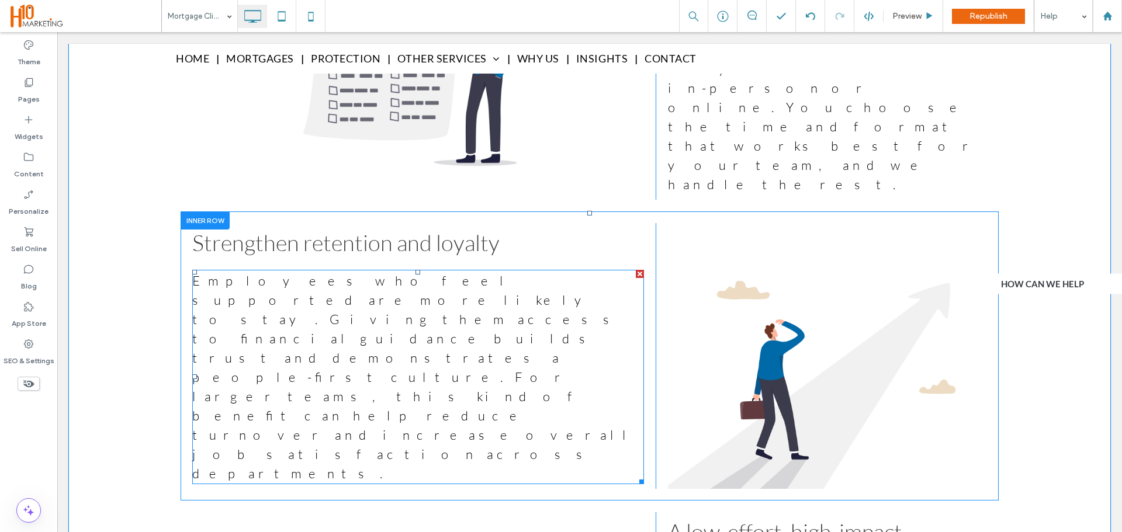
scroll to position [1483, 0]
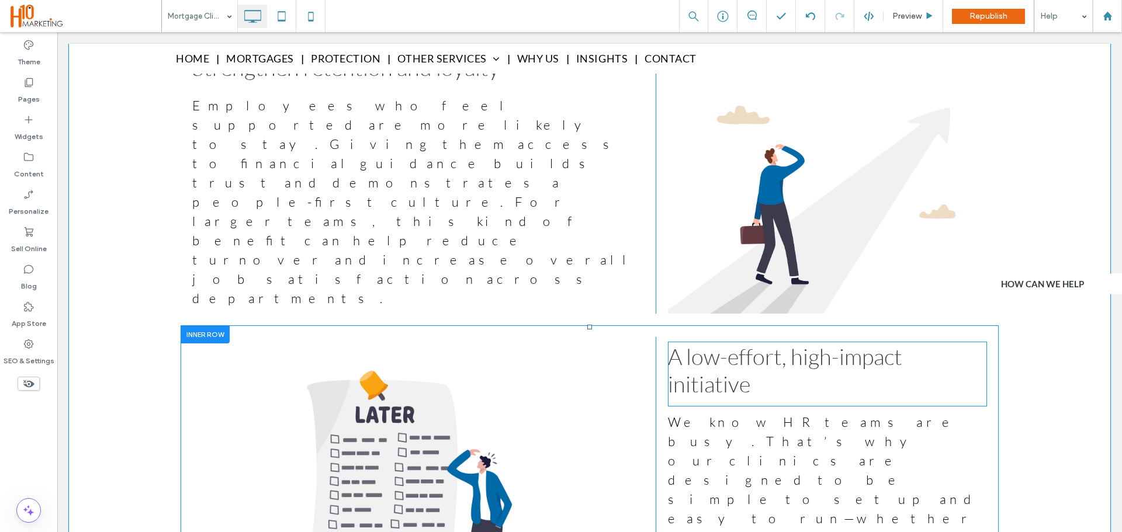
click at [722, 343] on span "A low-effort, high-impact initiative" at bounding box center [785, 370] width 234 height 55
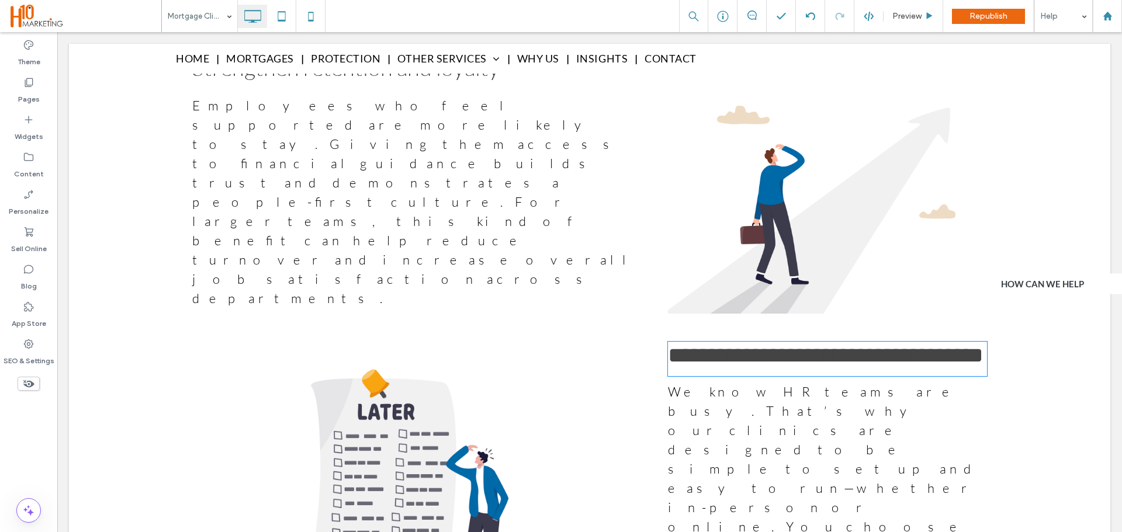
type input "****"
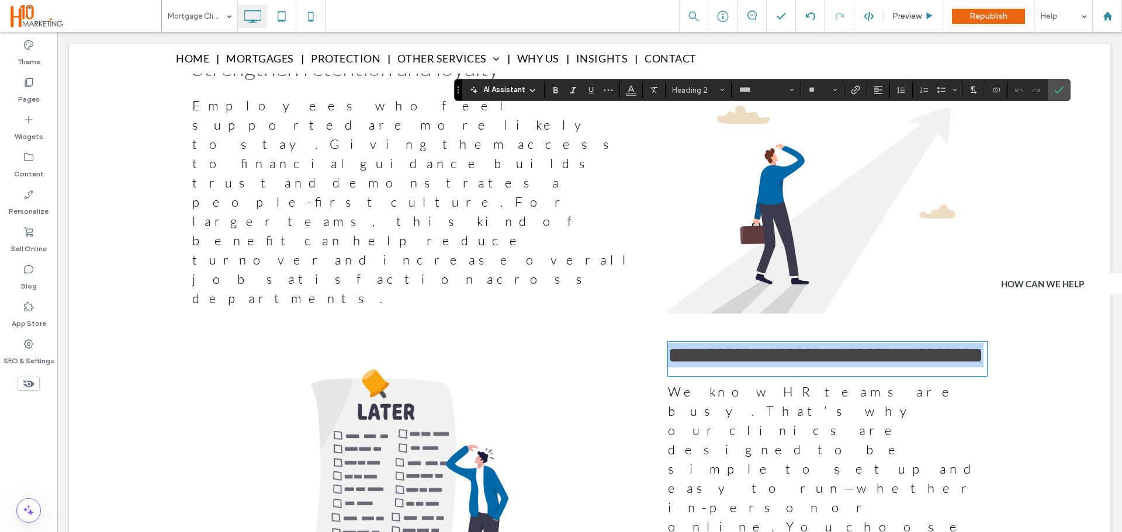
type input "**"
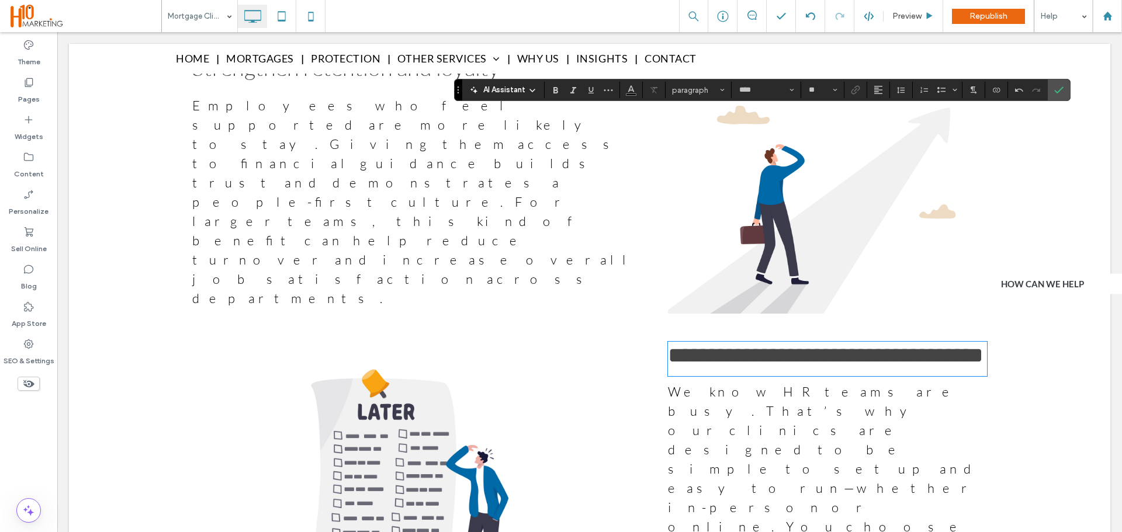
scroll to position [0, 0]
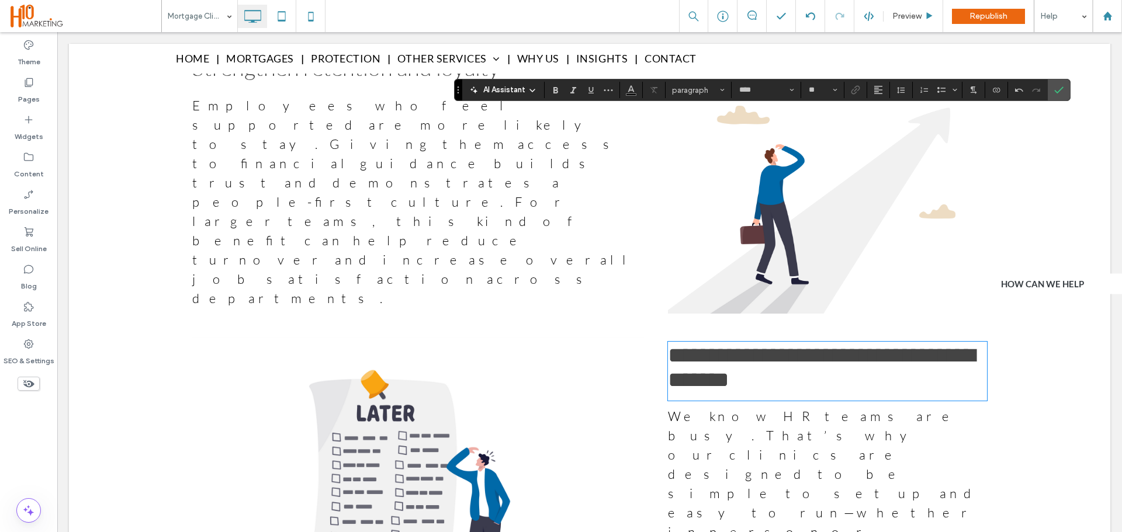
click at [849, 408] on span "We know HR teams are busy. That’s why our clinics are designed to be simple to …" at bounding box center [824, 522] width 313 height 228
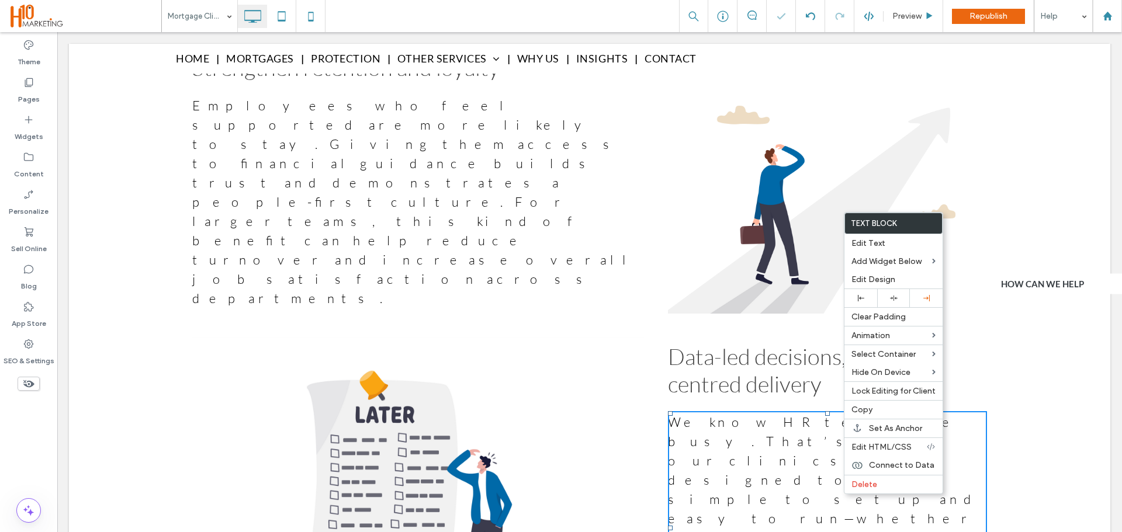
click at [778, 414] on span "We know HR teams are busy. That’s why our clinics are designed to be simple to …" at bounding box center [824, 528] width 313 height 228
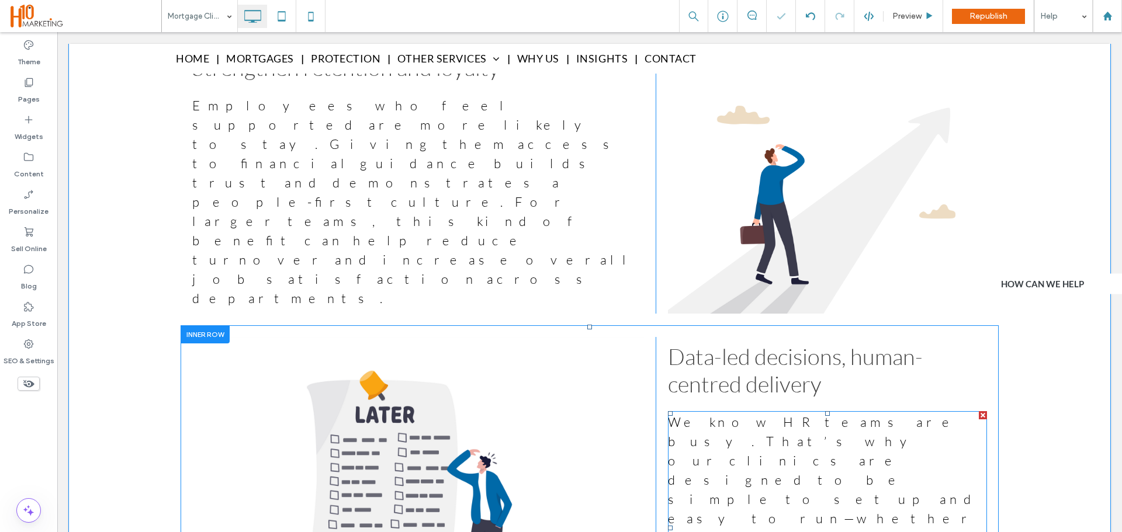
click at [777, 414] on span "We know HR teams are busy. That’s why our clinics are designed to be simple to …" at bounding box center [824, 528] width 313 height 228
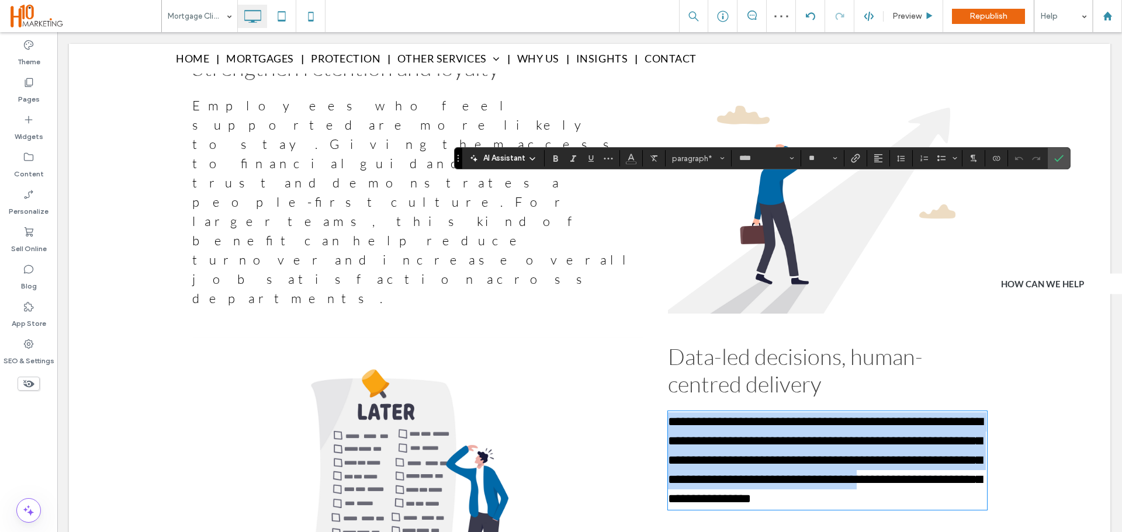
type input "**"
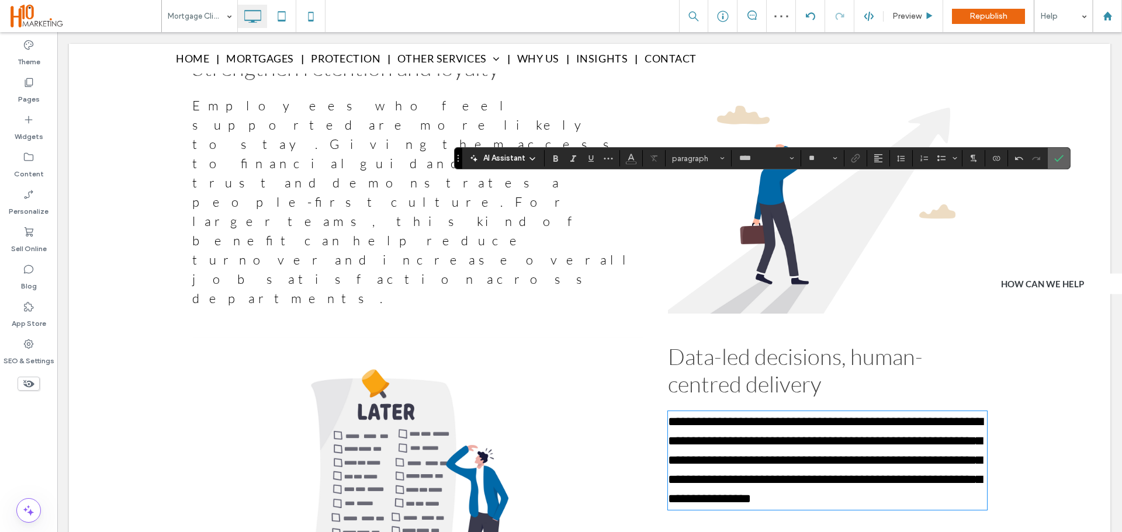
click at [1055, 159] on use "Confirm" at bounding box center [1058, 158] width 9 height 7
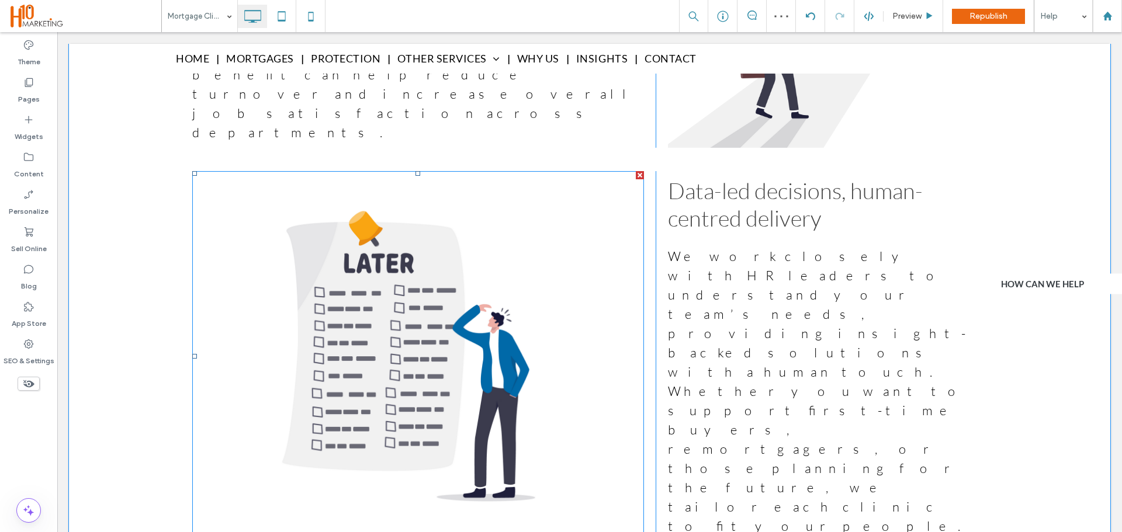
scroll to position [1716, 0]
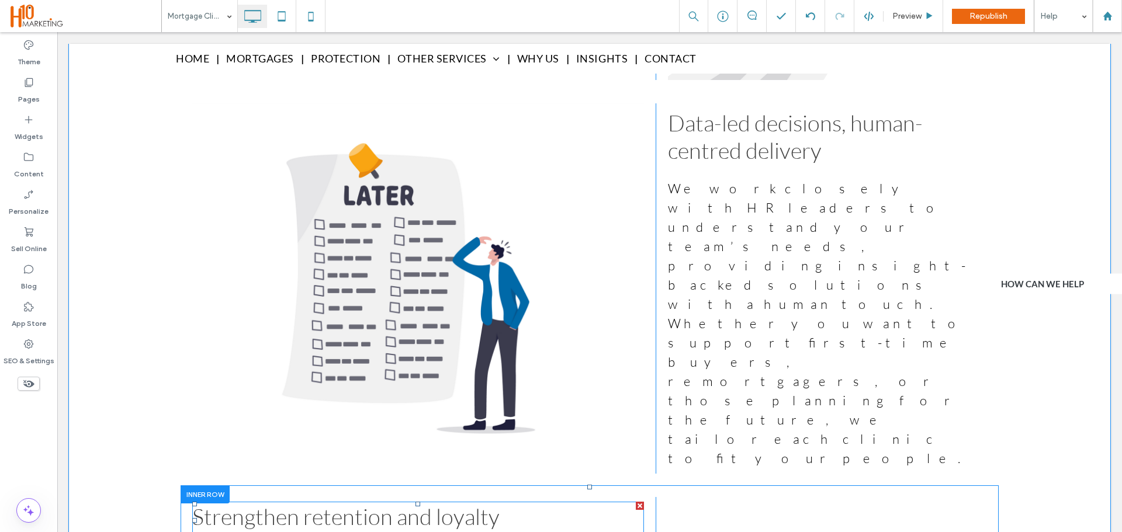
click at [314, 503] on span "Strengthen retention and loyalty" at bounding box center [345, 516] width 307 height 27
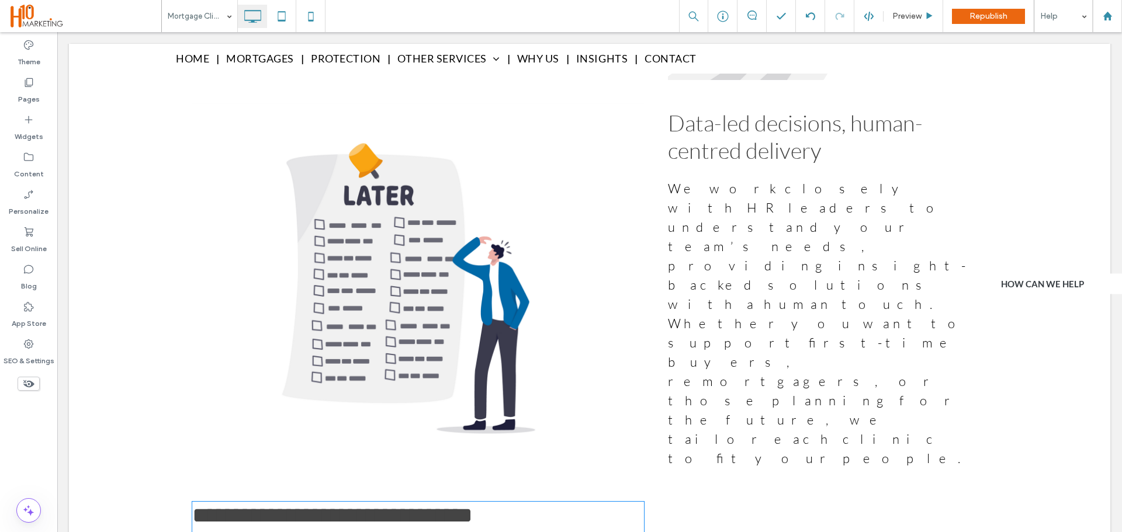
type input "****"
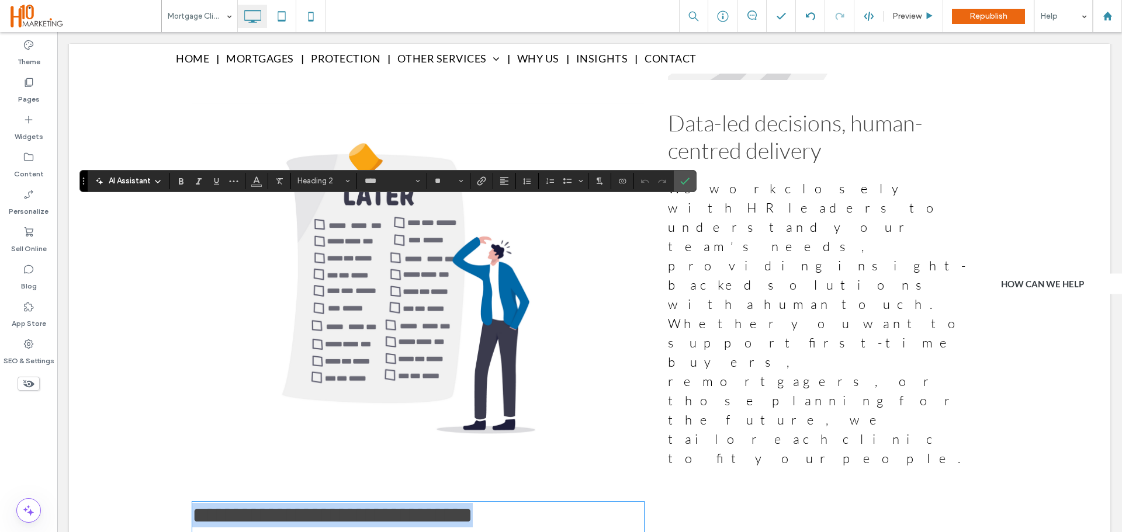
type input "**"
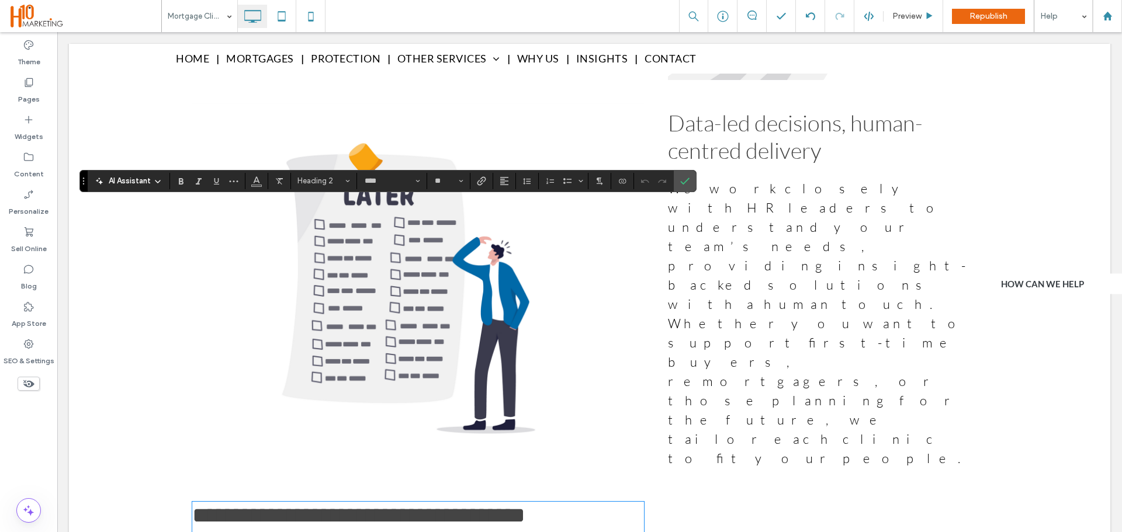
scroll to position [0, 0]
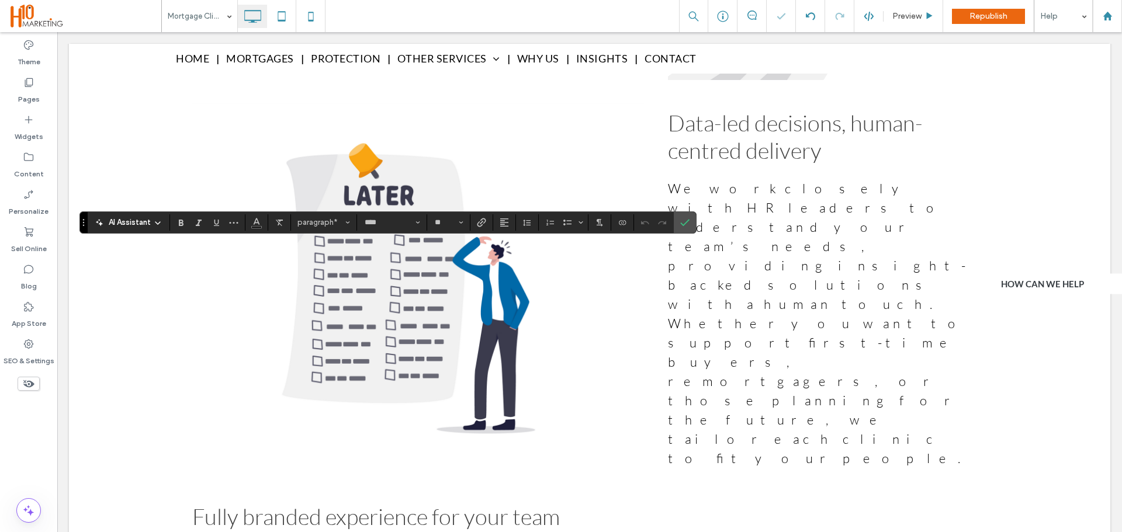
type input "**"
click at [685, 221] on icon "Confirm" at bounding box center [684, 222] width 9 height 9
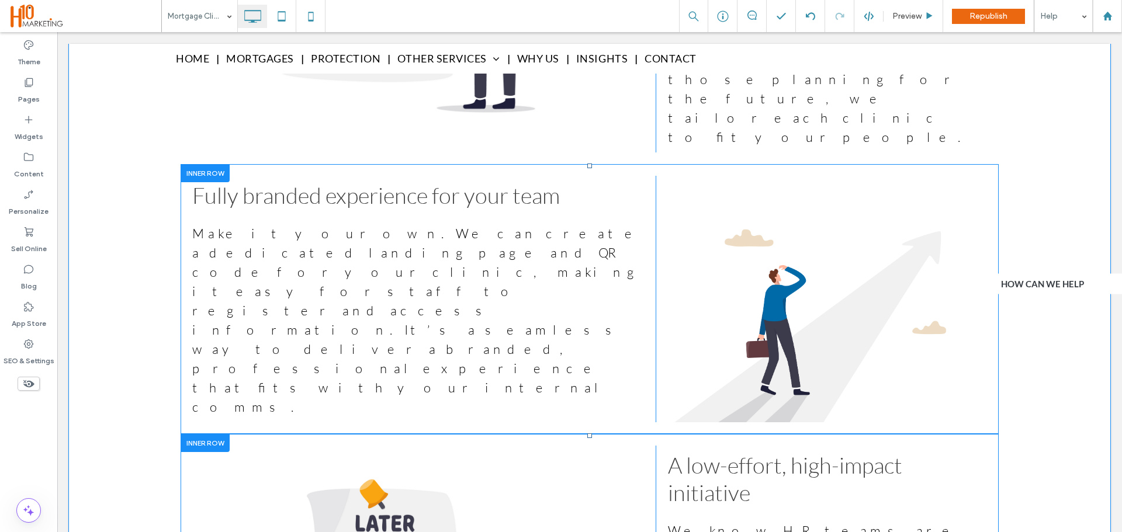
scroll to position [2016, 0]
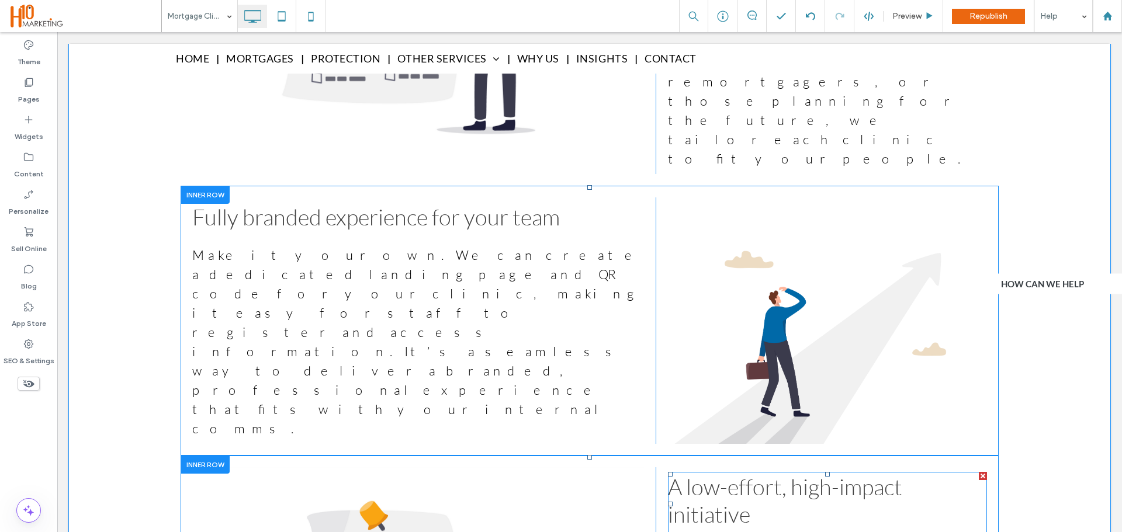
click at [715, 473] on span "A low-effort, high-impact initiative" at bounding box center [785, 500] width 234 height 55
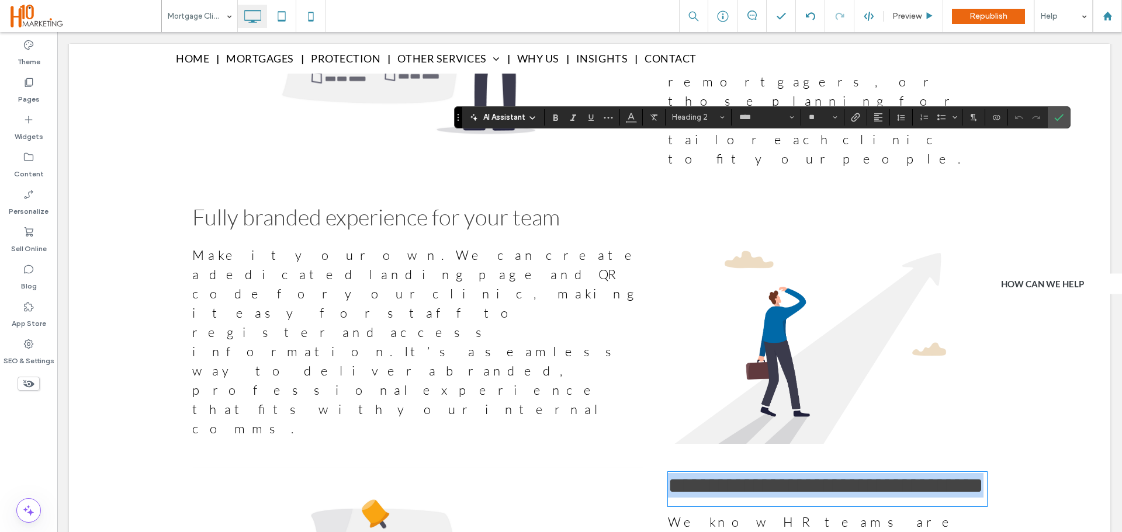
type input "**"
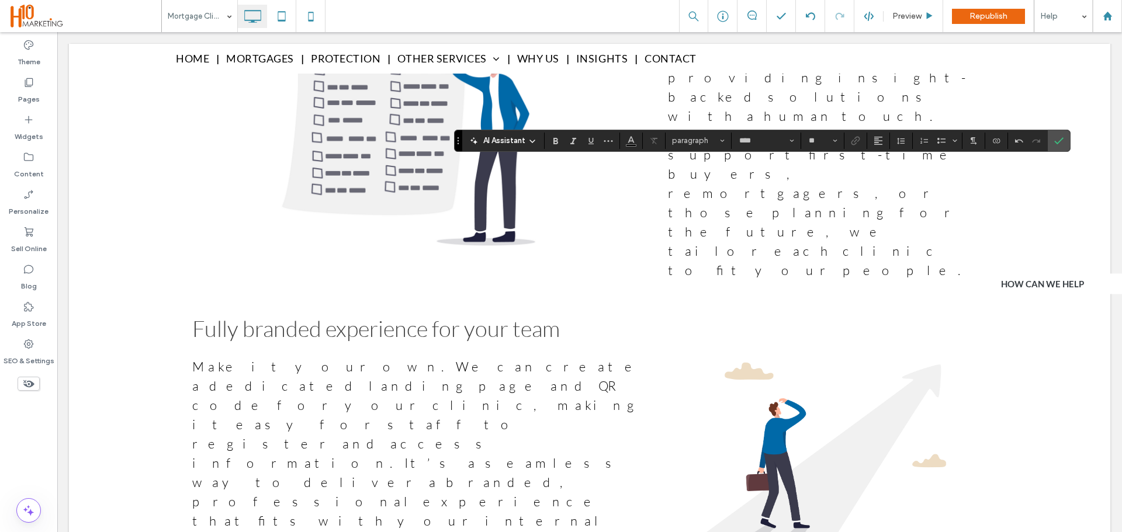
scroll to position [1899, 0]
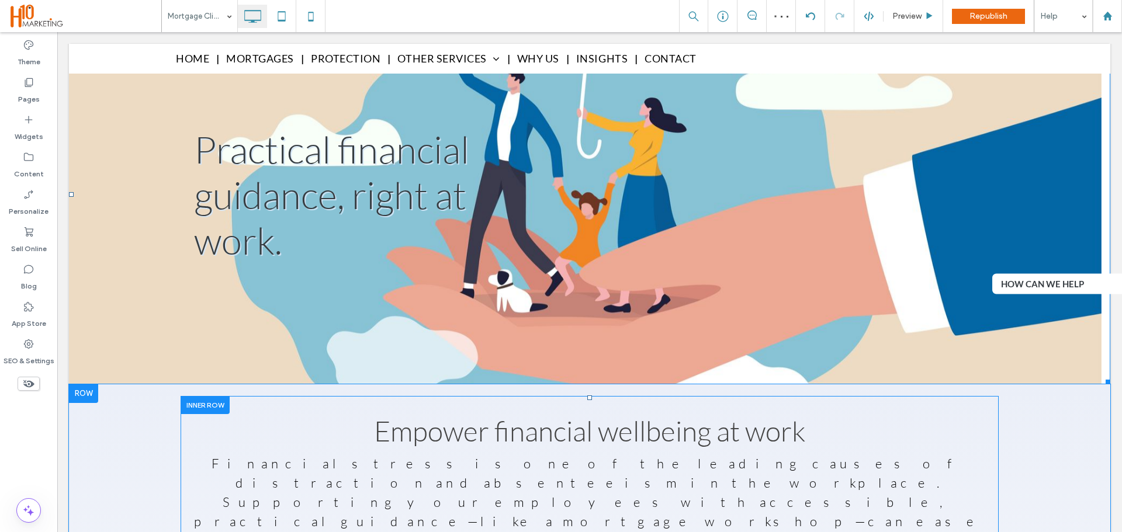
scroll to position [234, 0]
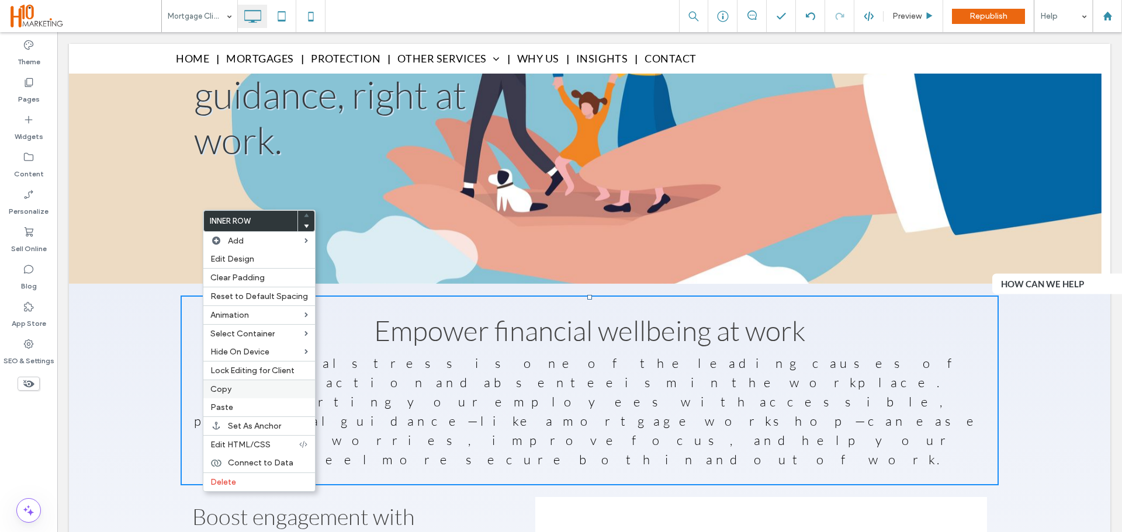
click at [250, 394] on label "Copy" at bounding box center [259, 390] width 98 height 10
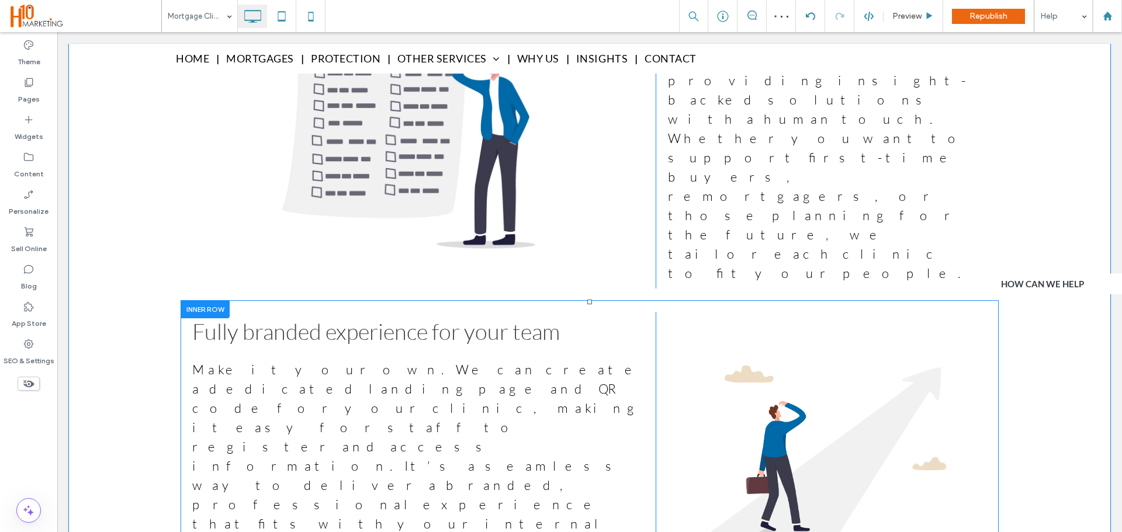
scroll to position [1899, 0]
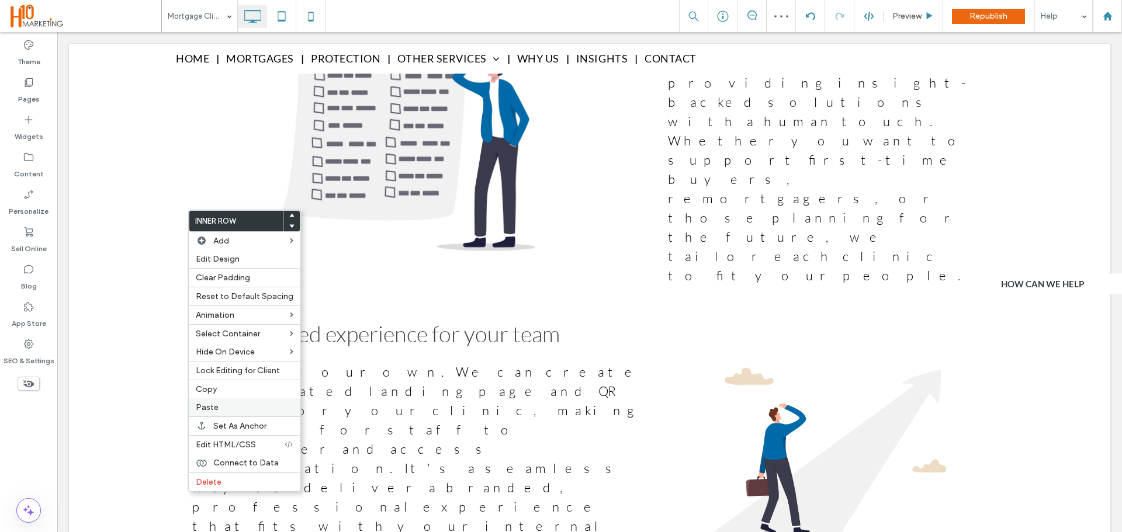
click at [230, 413] on label "Paste" at bounding box center [245, 408] width 98 height 10
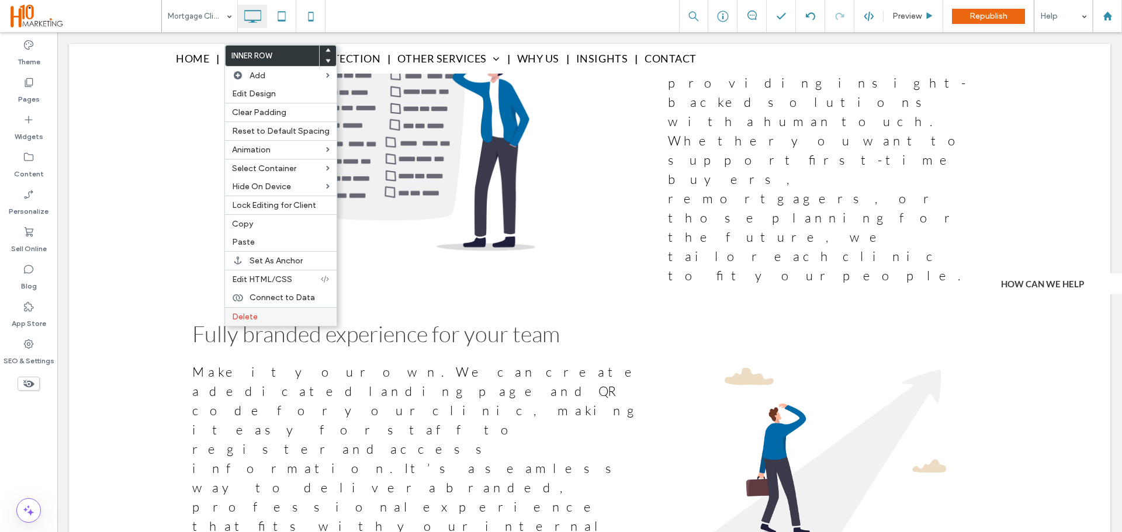
click at [254, 326] on div "Delete" at bounding box center [281, 316] width 112 height 19
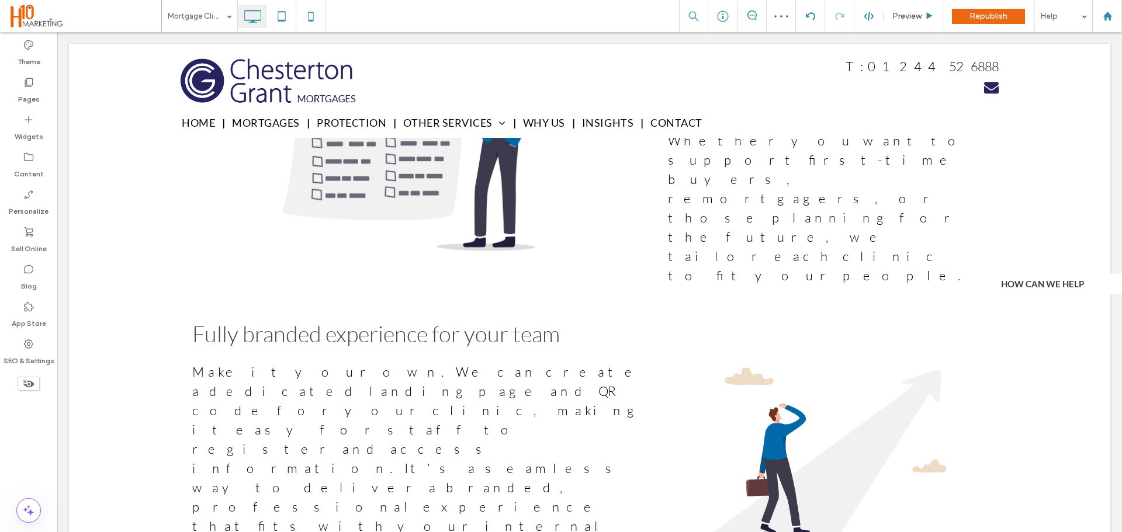
type input "****"
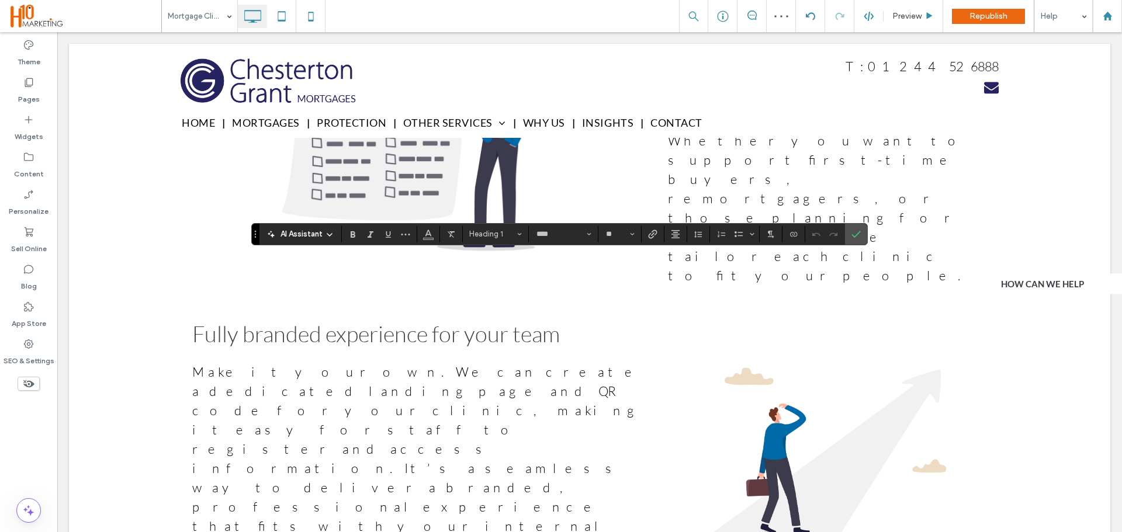
type input "**"
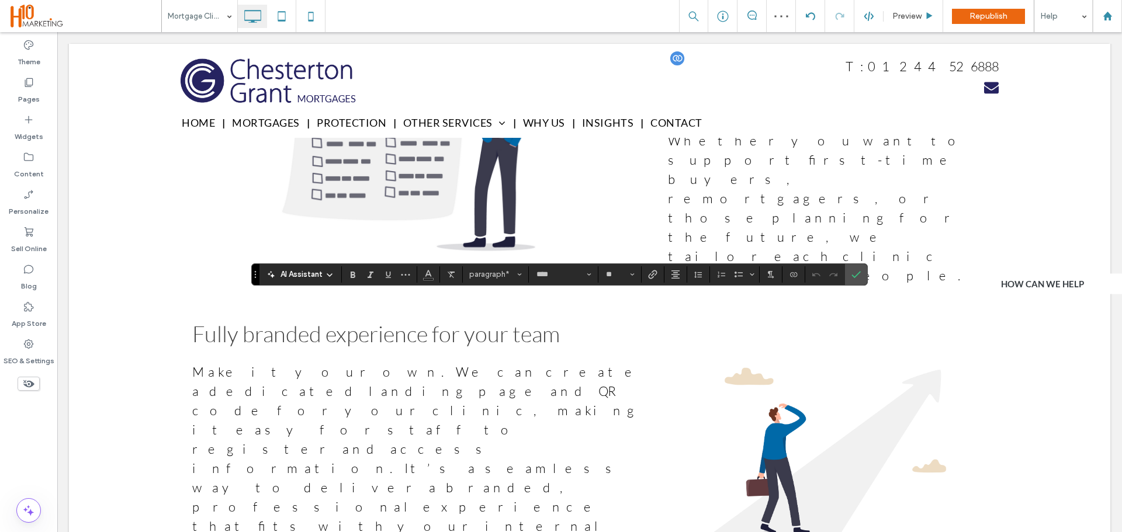
type input "**"
click at [862, 271] on label "Confirm" at bounding box center [856, 274] width 18 height 21
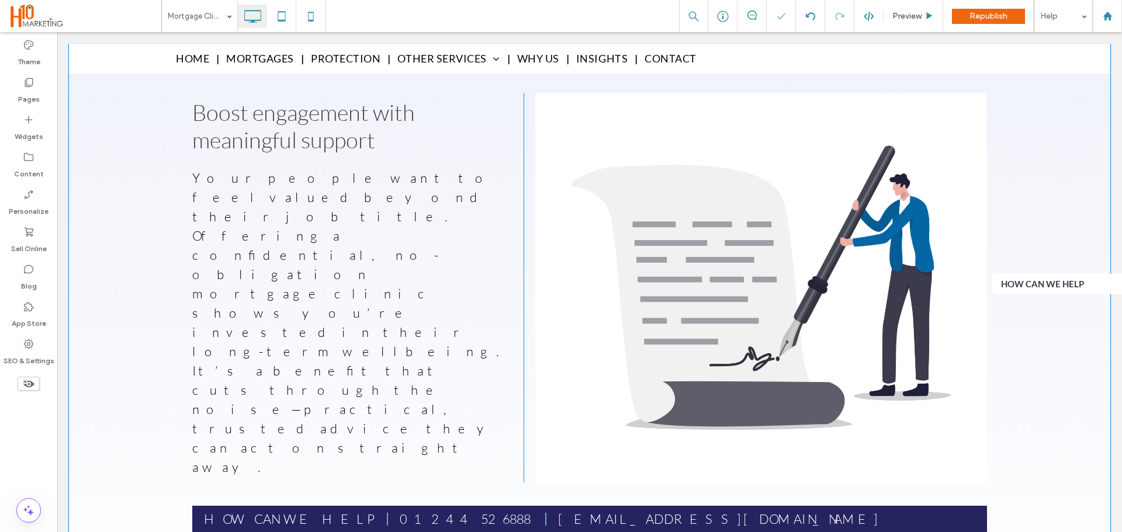
scroll to position [614, 0]
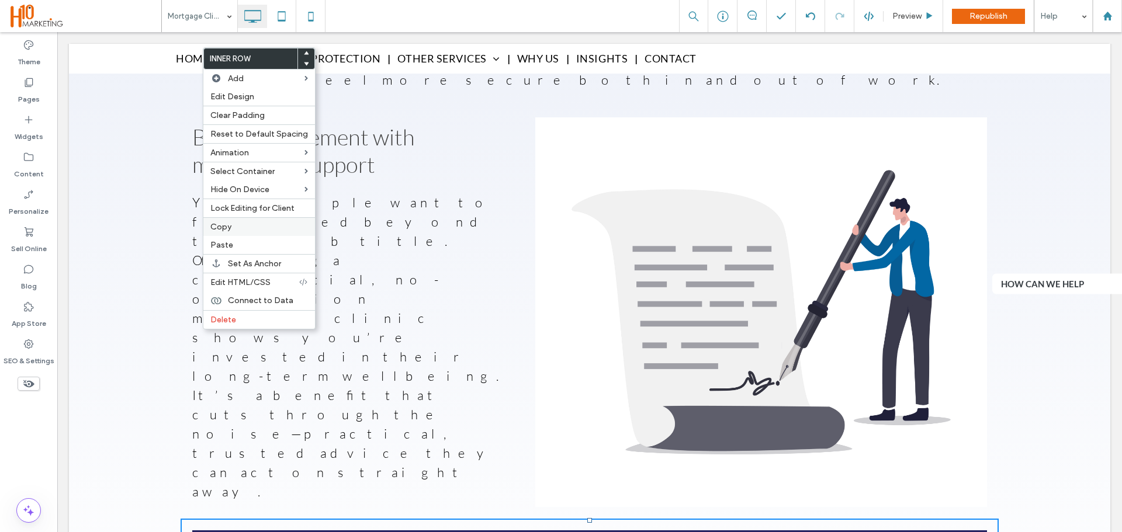
click at [250, 232] on label "Copy" at bounding box center [259, 227] width 98 height 10
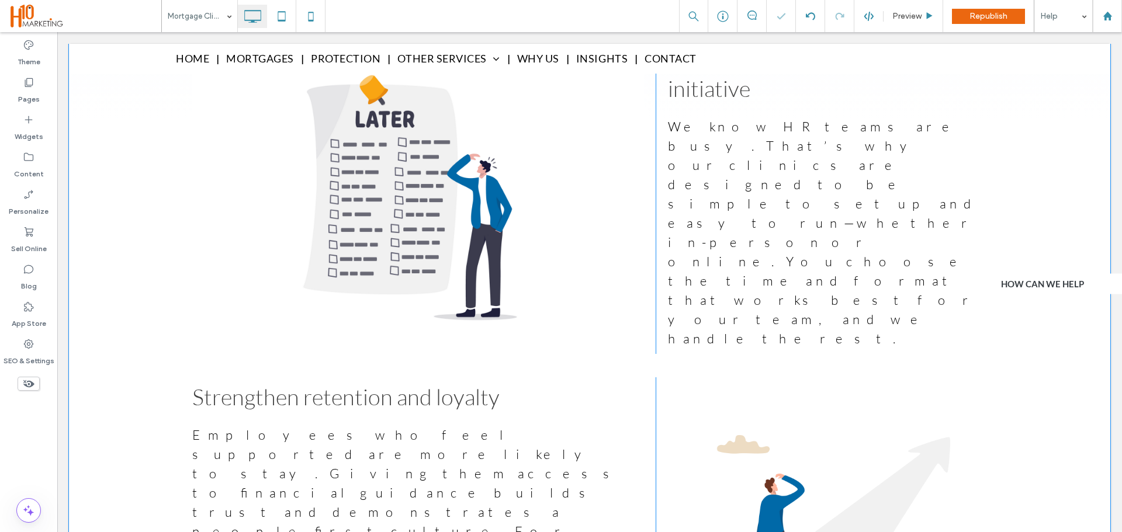
scroll to position [1256, 0]
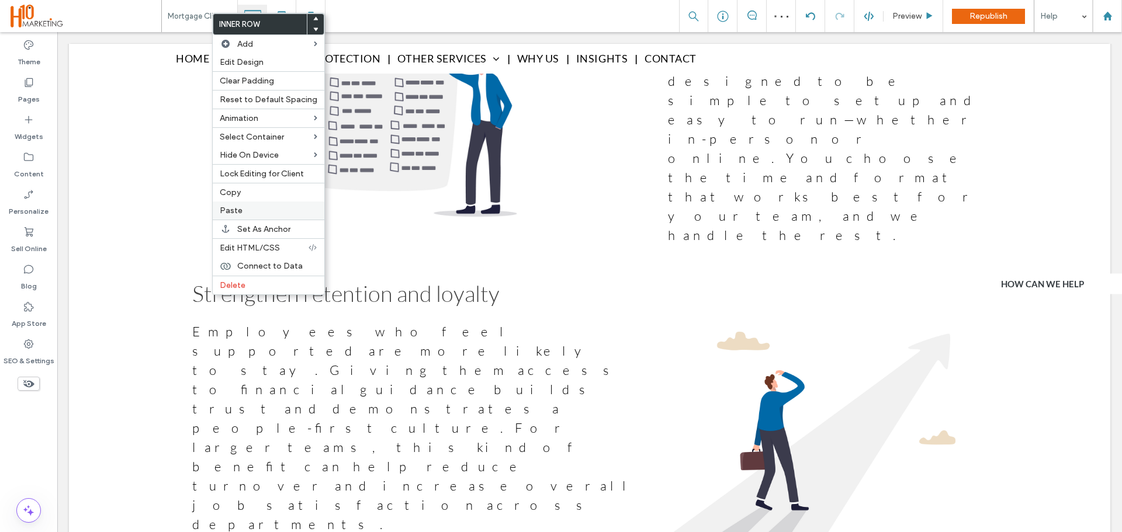
click at [253, 220] on div "Paste" at bounding box center [269, 211] width 112 height 18
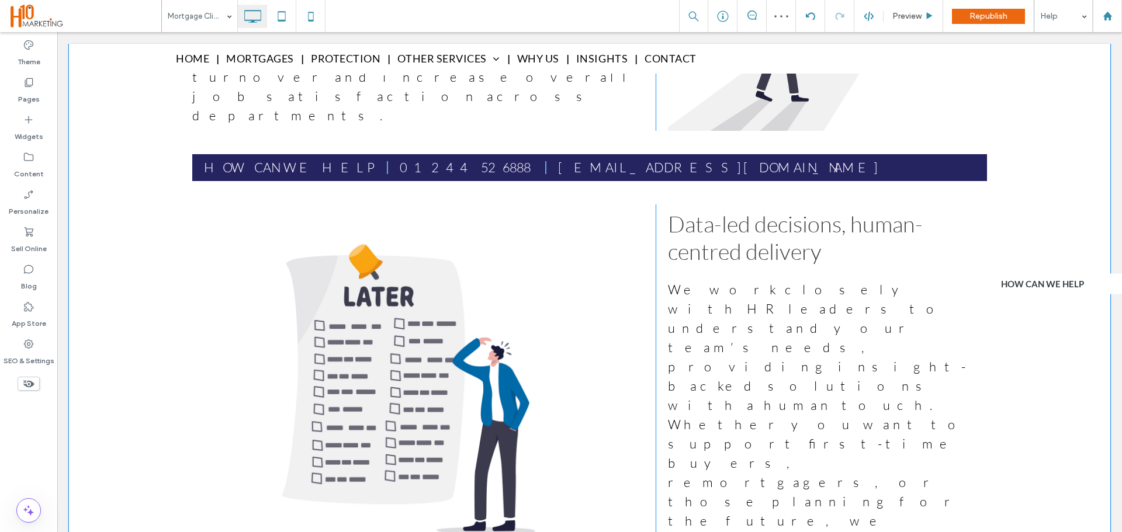
scroll to position [1841, 0]
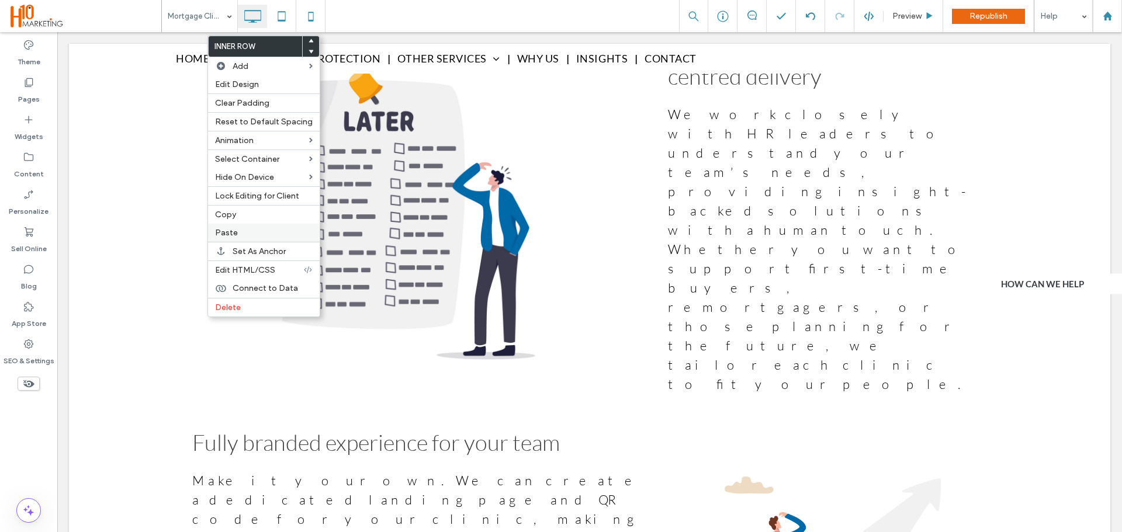
click at [251, 242] on div "Paste" at bounding box center [264, 233] width 112 height 18
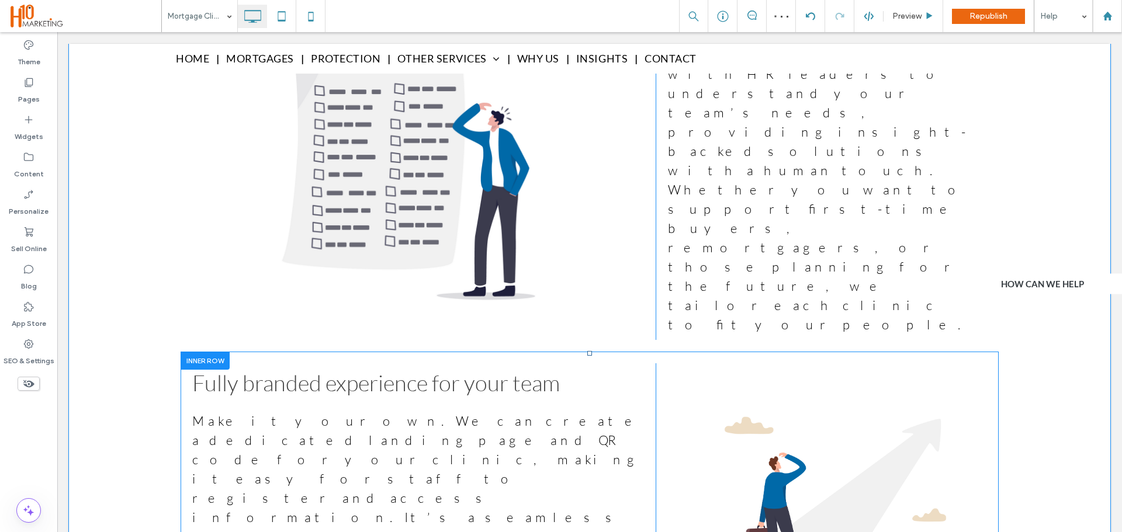
scroll to position [1899, 0]
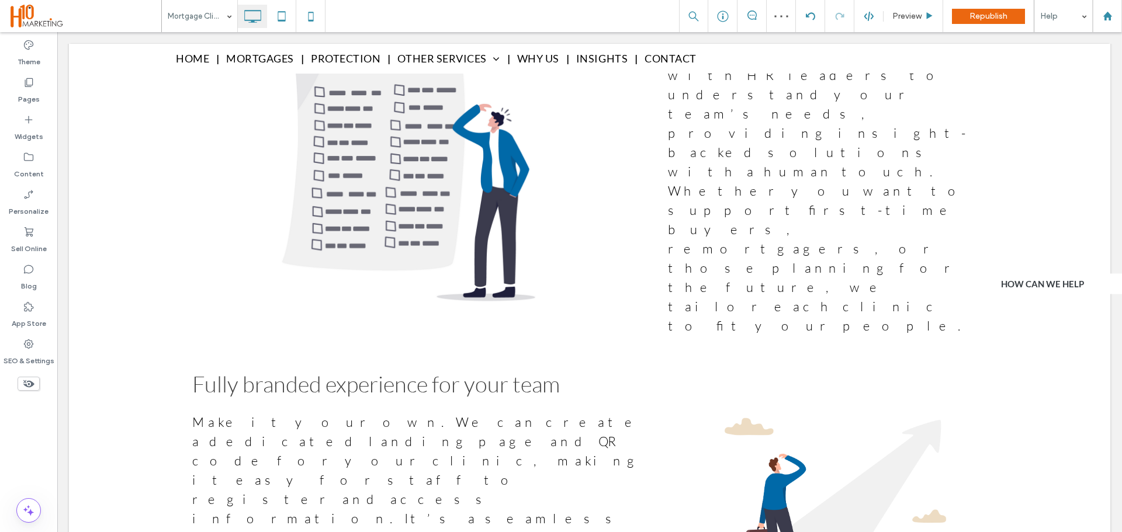
type input "****"
type input "**"
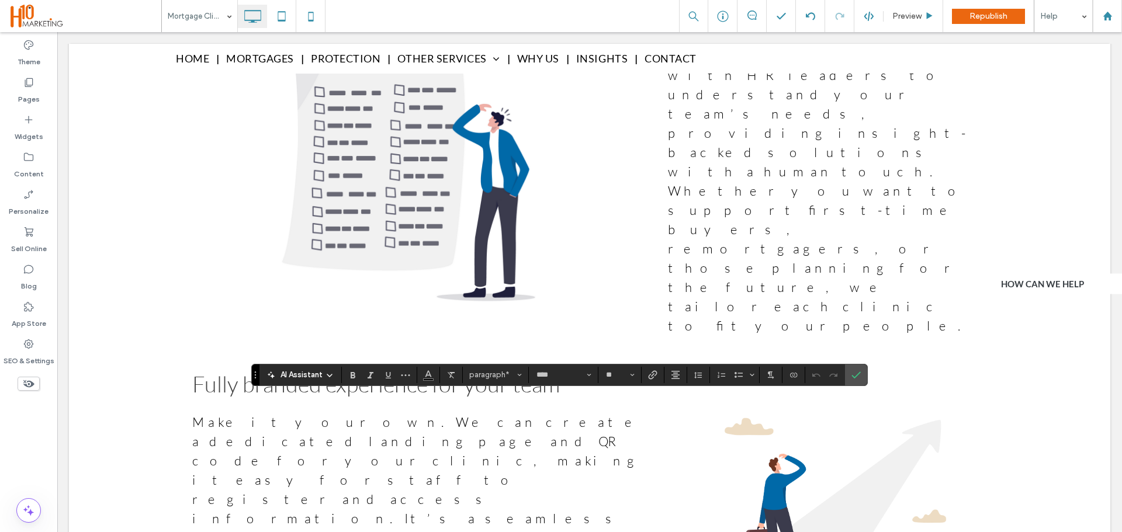
drag, startPoint x: 307, startPoint y: 424, endPoint x: 912, endPoint y: 413, distance: 605.5
click at [659, 373] on label "Link" at bounding box center [653, 375] width 18 height 16
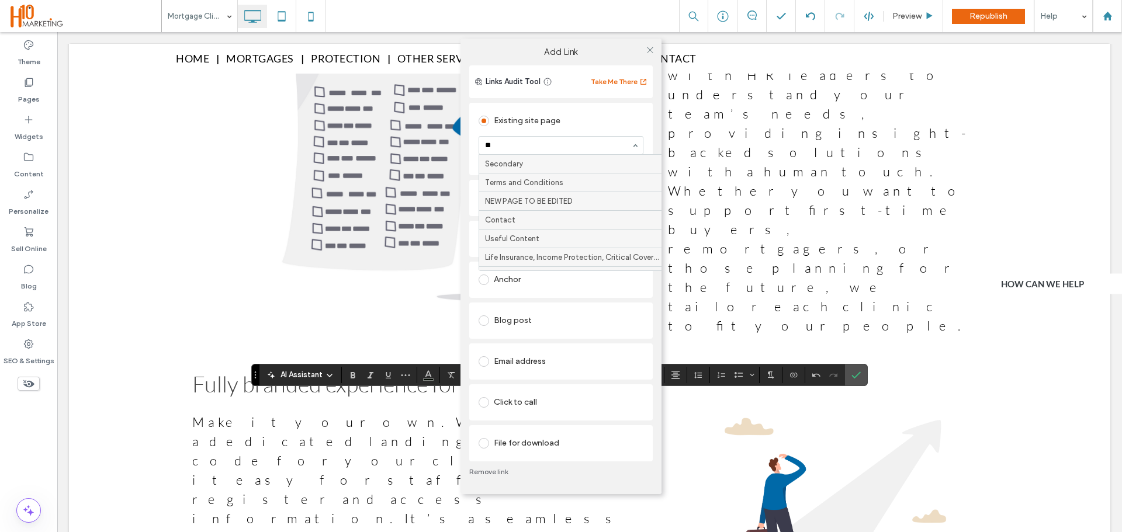
type input "***"
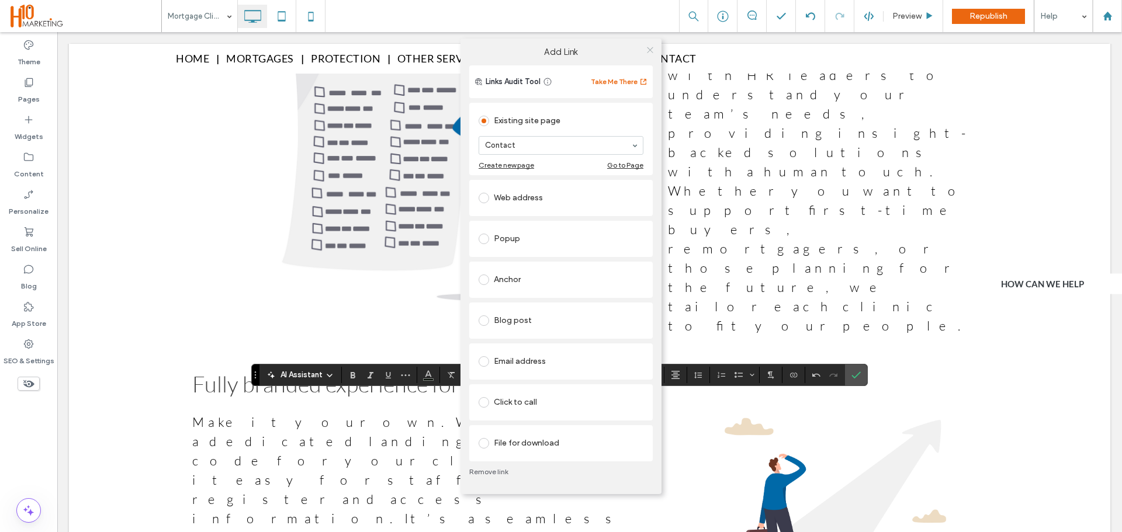
click at [649, 46] on icon at bounding box center [650, 50] width 9 height 9
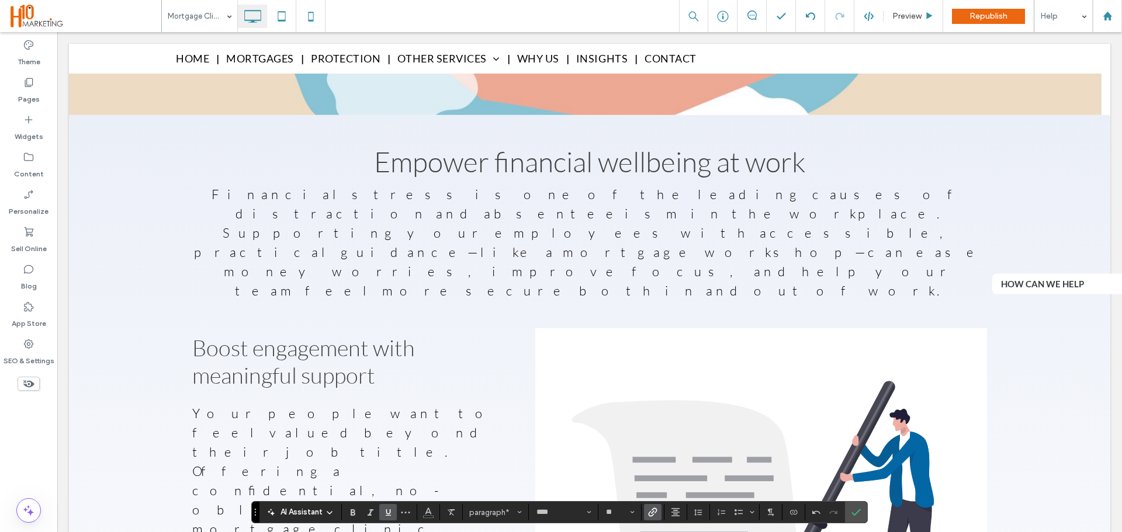
scroll to position [584, 0]
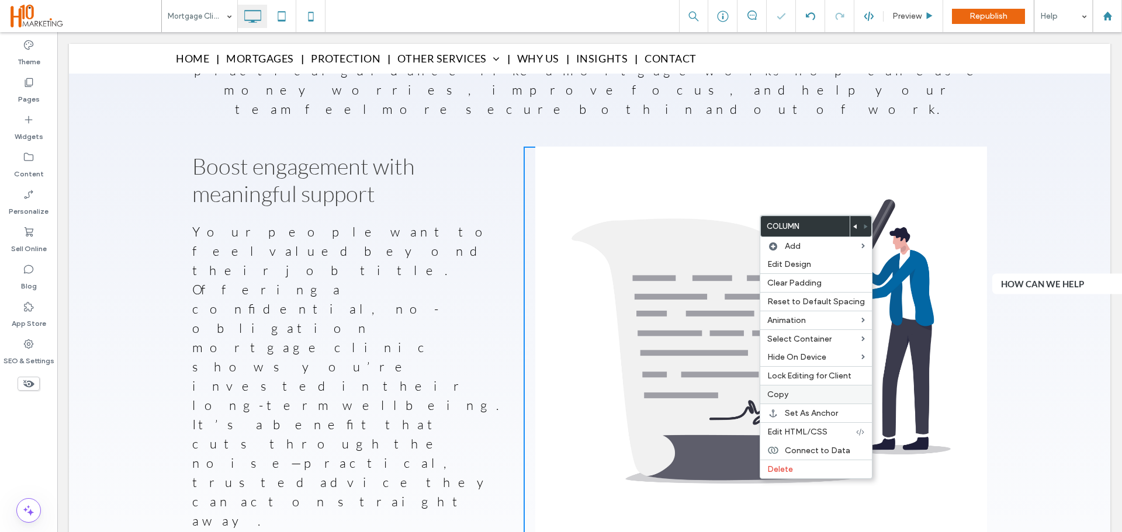
click at [801, 400] on label "Copy" at bounding box center [816, 395] width 98 height 10
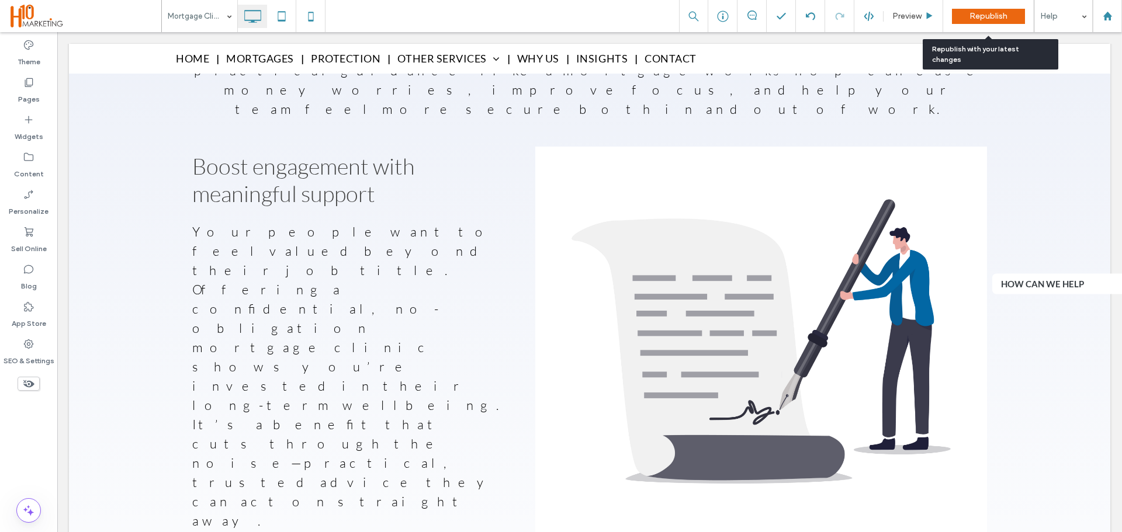
click at [972, 21] on span "Republish" at bounding box center [989, 16] width 38 height 10
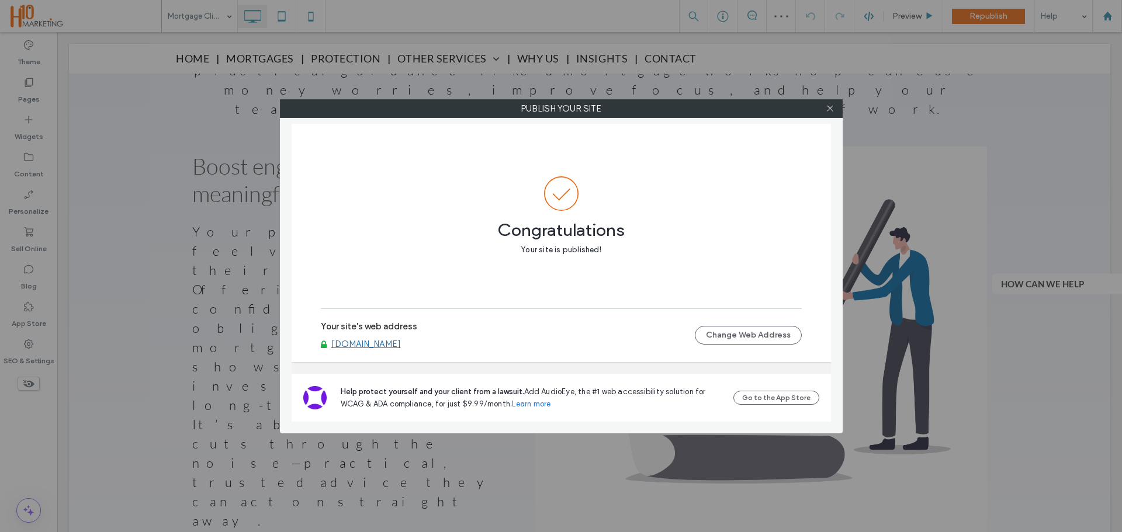
drag, startPoint x: 827, startPoint y: 110, endPoint x: 889, endPoint y: 174, distance: 88.9
click at [827, 110] on icon at bounding box center [830, 108] width 9 height 9
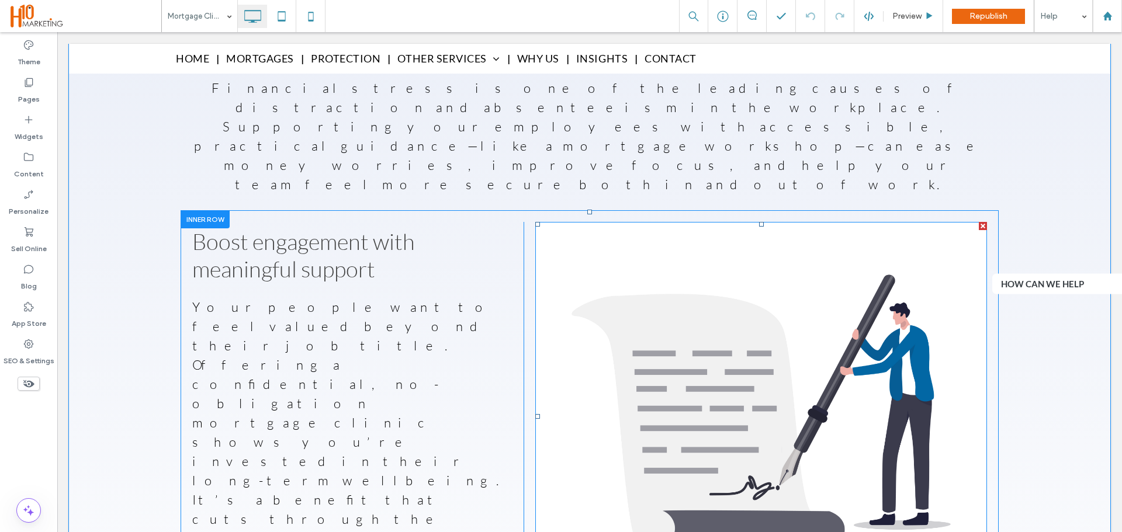
scroll to position [526, 0]
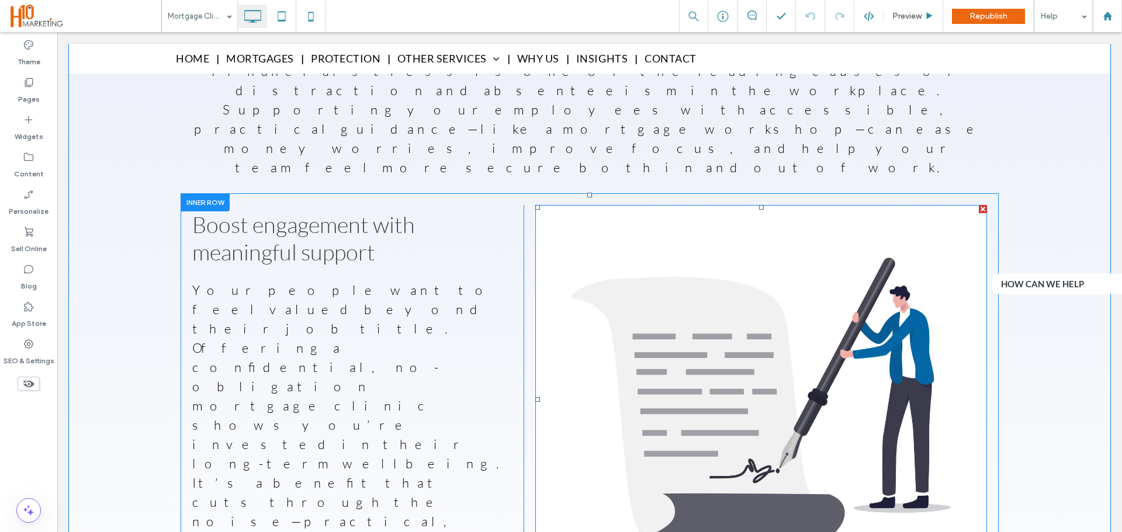
click at [747, 297] on img at bounding box center [761, 400] width 452 height 390
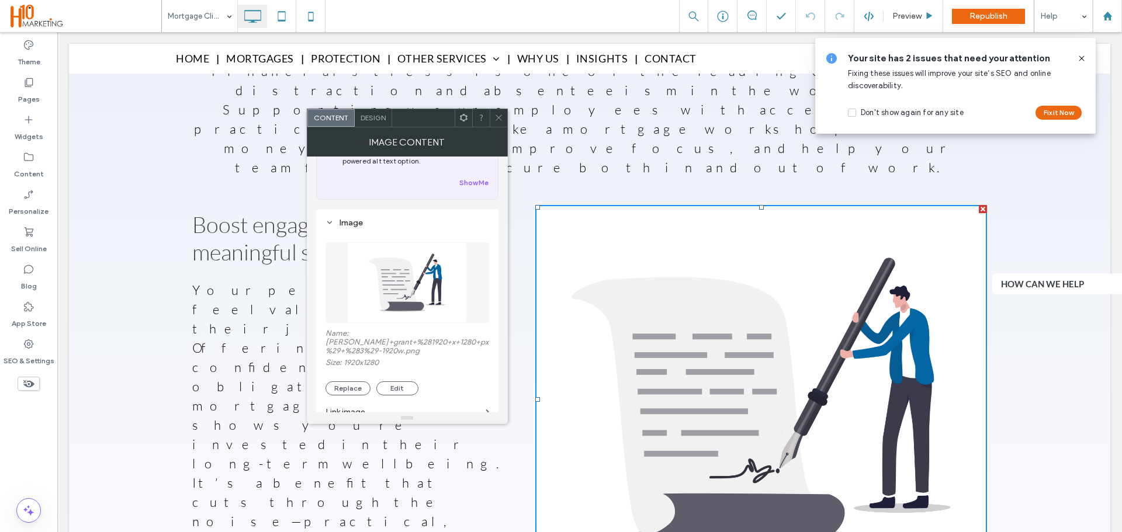
scroll to position [117, 0]
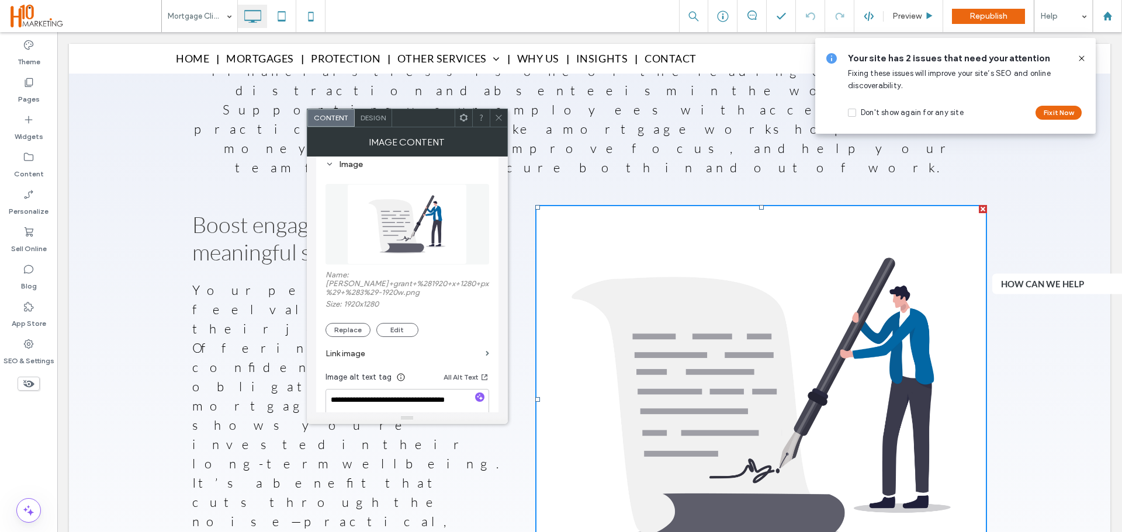
click at [494, 119] on icon at bounding box center [498, 117] width 9 height 9
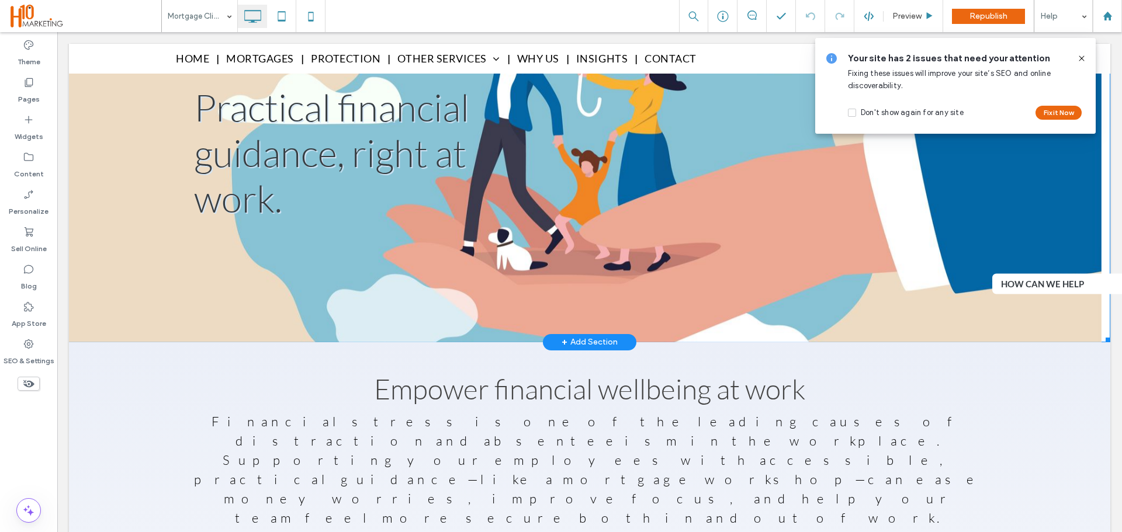
scroll to position [0, 0]
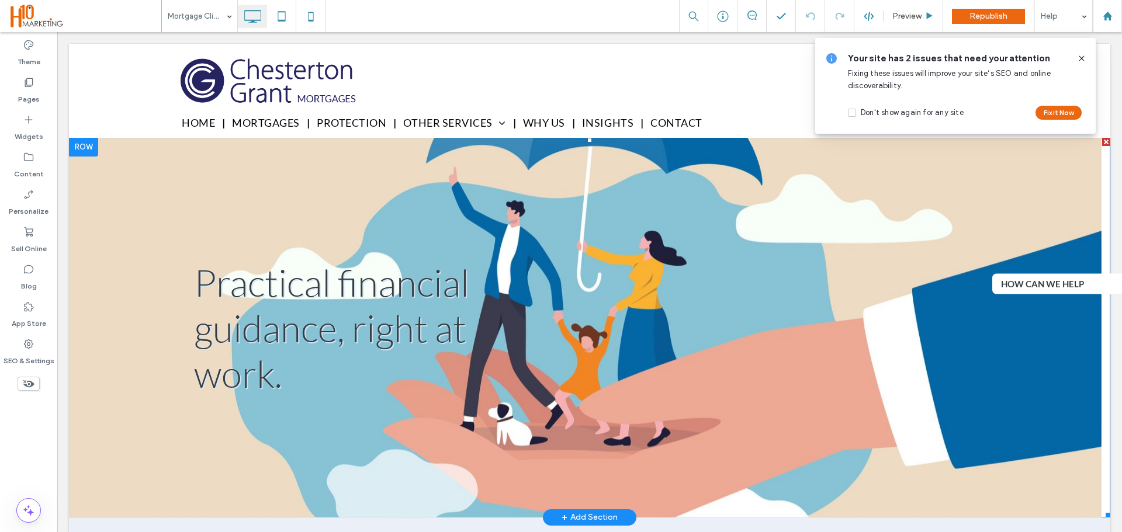
click at [143, 193] on li "Slide title Practical financial guidance, right at work. Button" at bounding box center [585, 328] width 1033 height 380
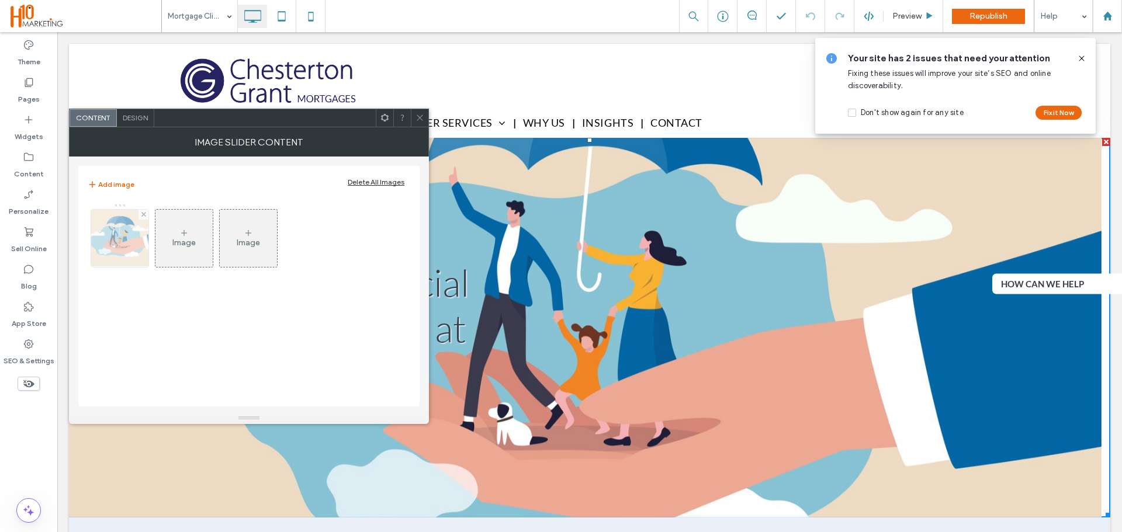
click at [127, 238] on img at bounding box center [120, 238] width 86 height 57
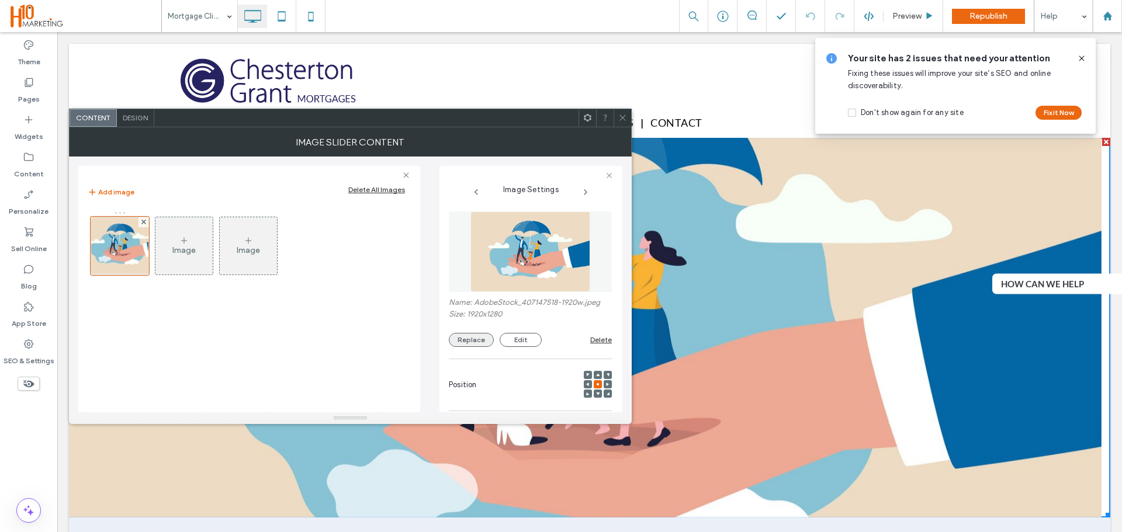
click at [469, 339] on button "Replace" at bounding box center [471, 340] width 45 height 14
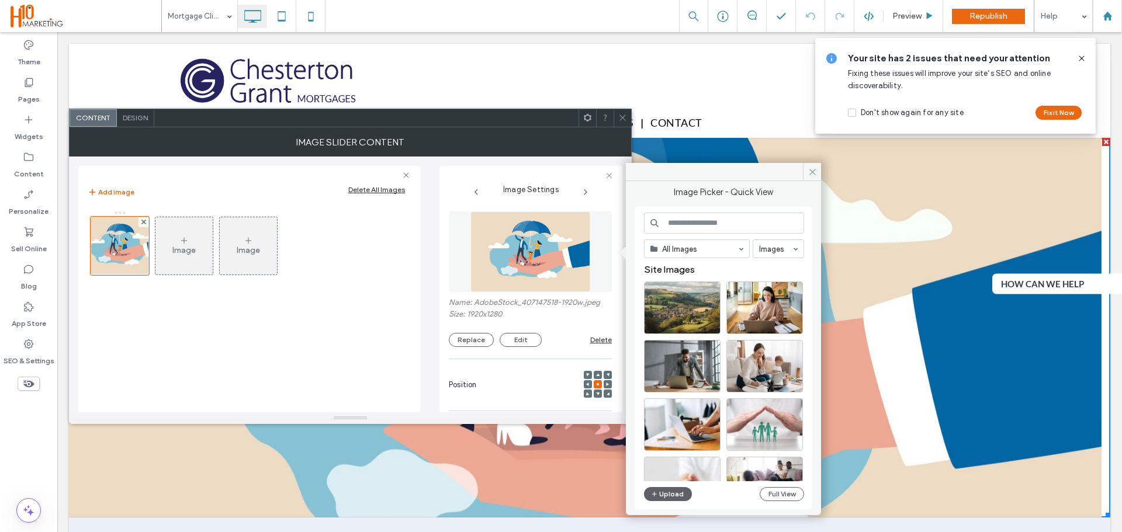
click at [683, 504] on div "All Images Images Site Images Upload Full View" at bounding box center [724, 359] width 160 height 292
click at [677, 498] on button "Upload" at bounding box center [668, 494] width 48 height 14
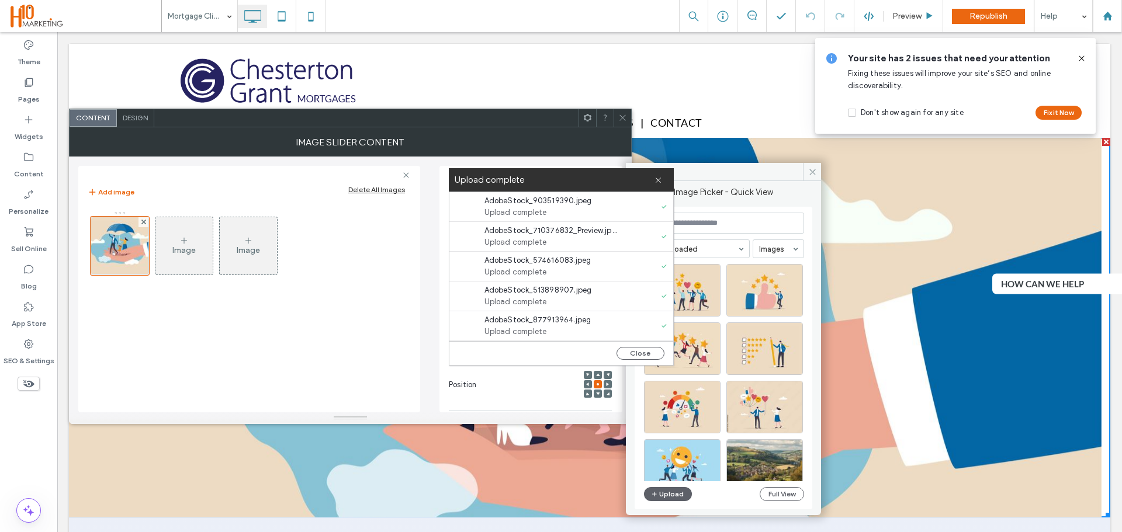
click at [659, 177] on icon at bounding box center [659, 180] width 8 height 8
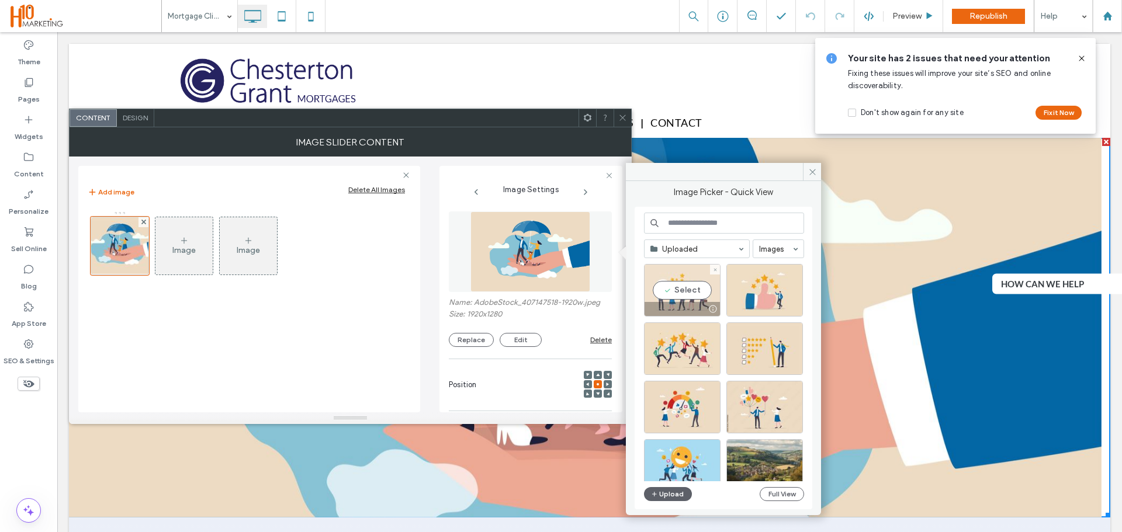
drag, startPoint x: 700, startPoint y: 292, endPoint x: 639, endPoint y: 317, distance: 65.8
click at [700, 292] on div "Select" at bounding box center [682, 290] width 77 height 53
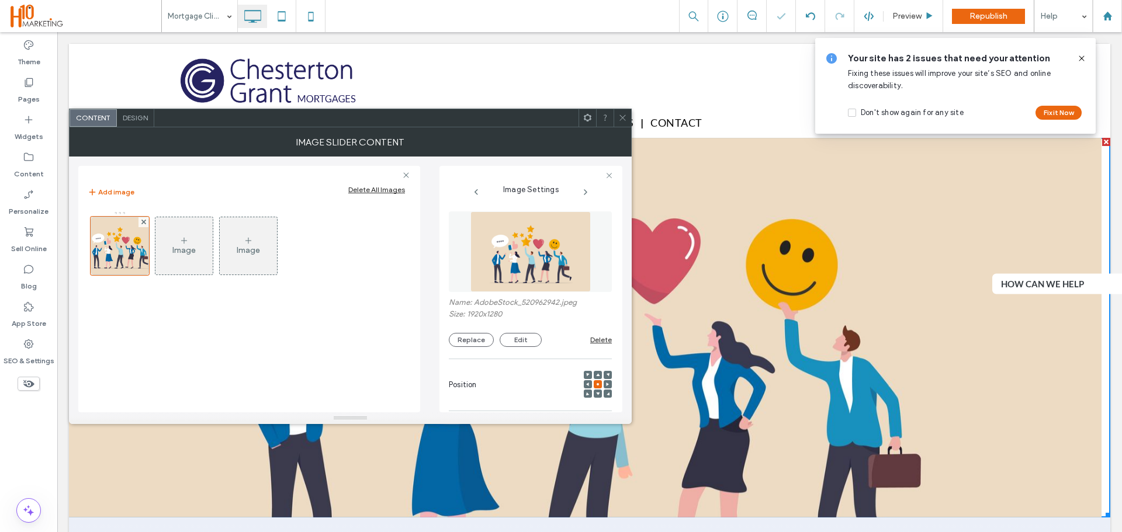
click at [619, 112] on span at bounding box center [622, 118] width 9 height 18
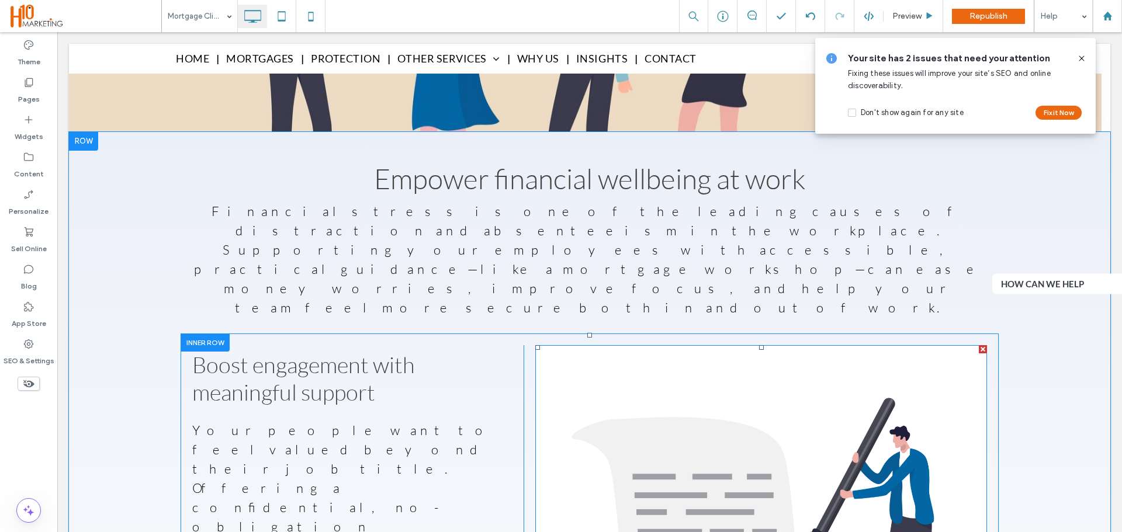
scroll to position [468, 0]
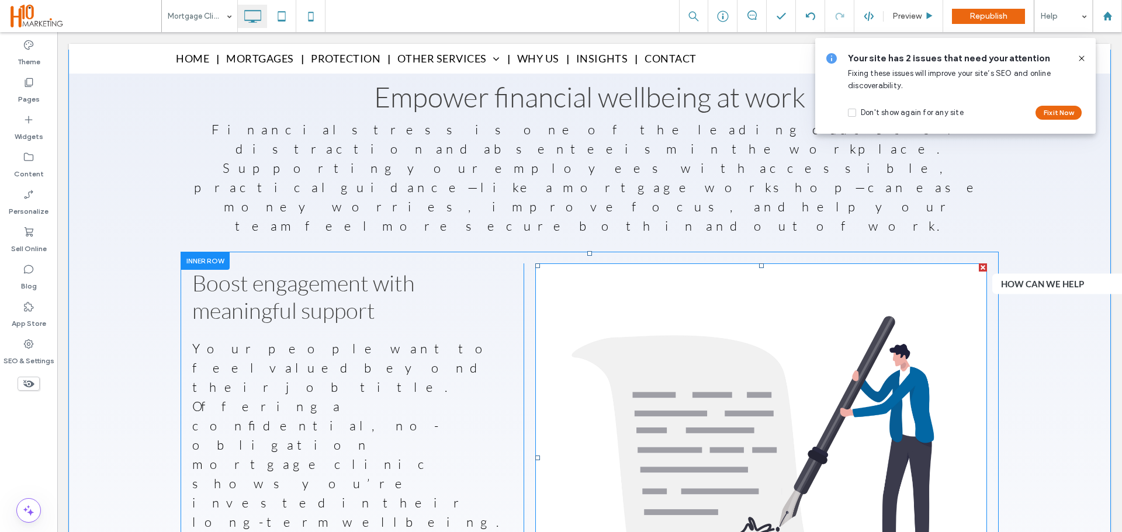
click at [843, 334] on img at bounding box center [761, 459] width 452 height 390
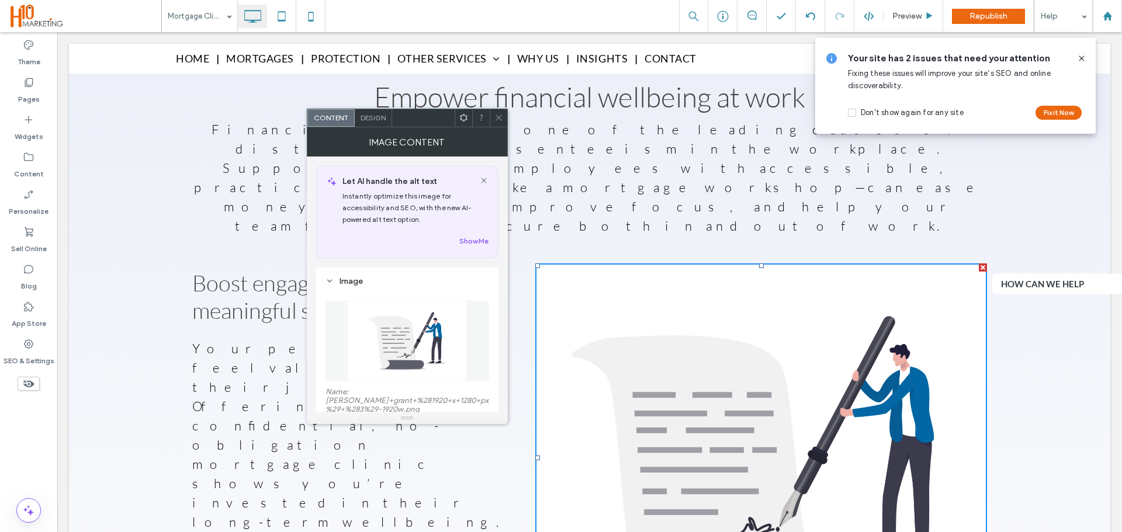
click at [425, 306] on div at bounding box center [408, 341] width 164 height 92
click at [414, 341] on img at bounding box center [407, 341] width 120 height 81
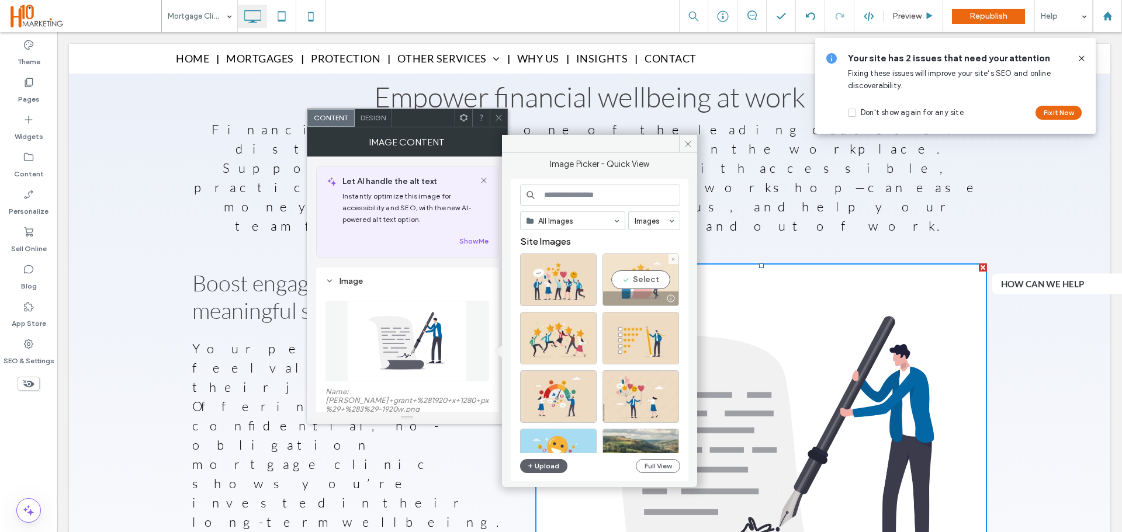
click at [656, 279] on div "Select" at bounding box center [641, 280] width 77 height 53
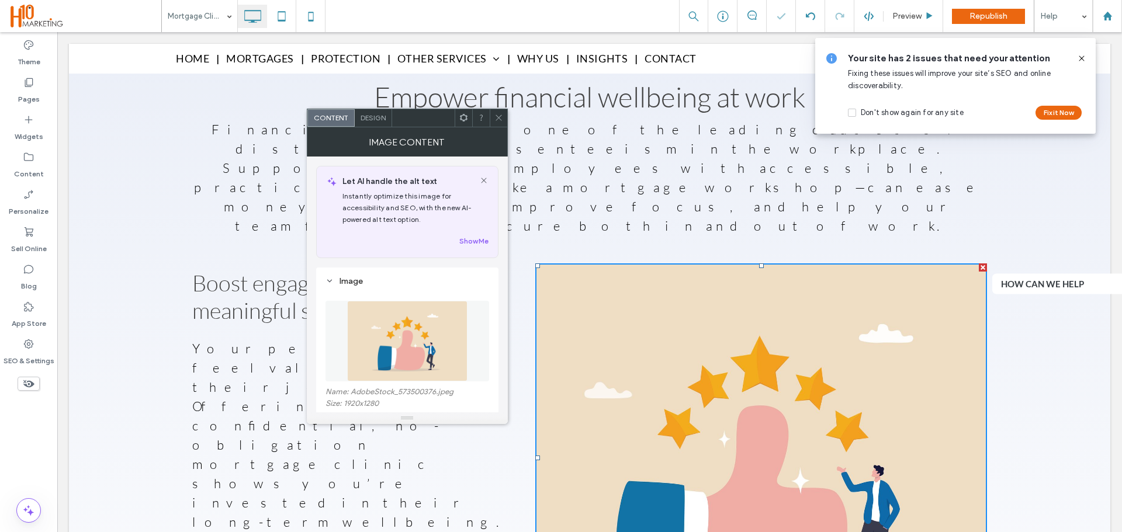
click at [496, 116] on use at bounding box center [499, 118] width 6 height 6
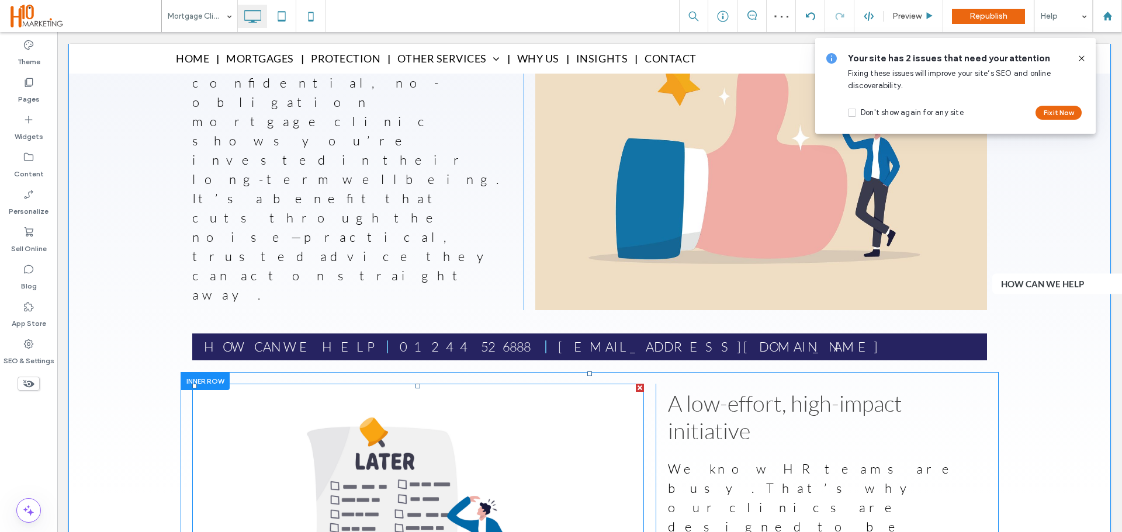
scroll to position [877, 0]
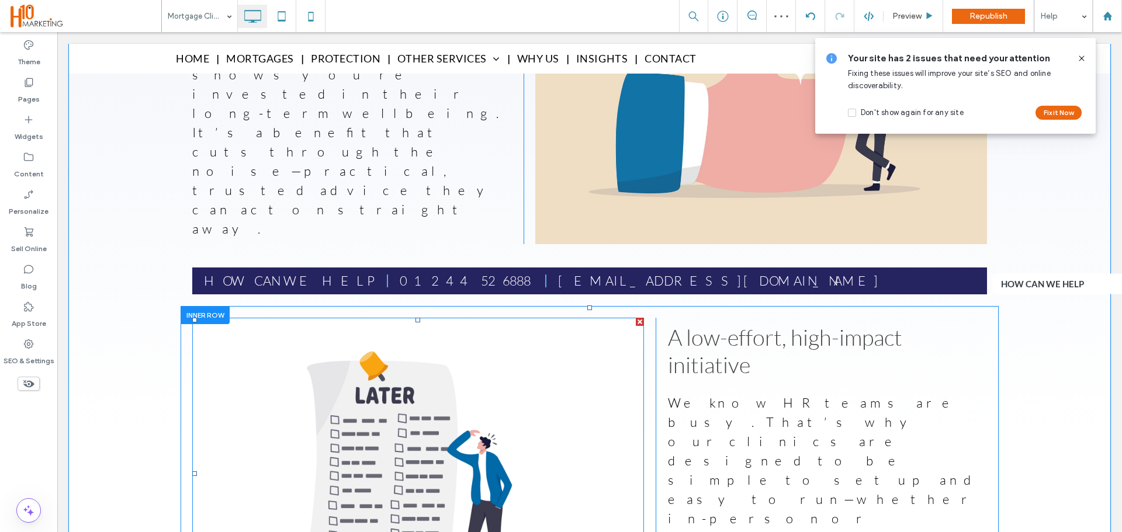
click at [448, 318] on img at bounding box center [418, 474] width 452 height 313
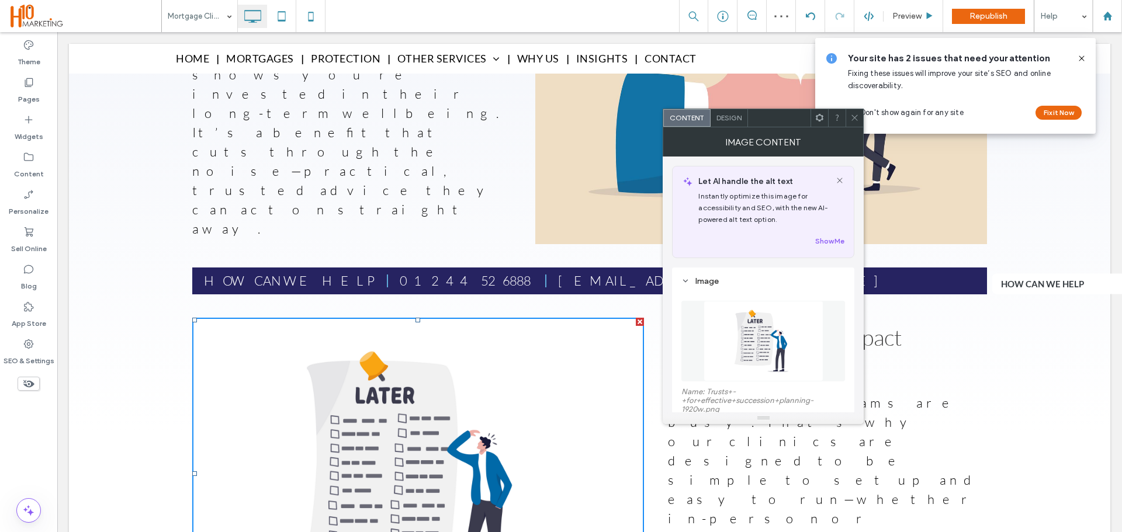
click at [745, 342] on img at bounding box center [764, 341] width 120 height 81
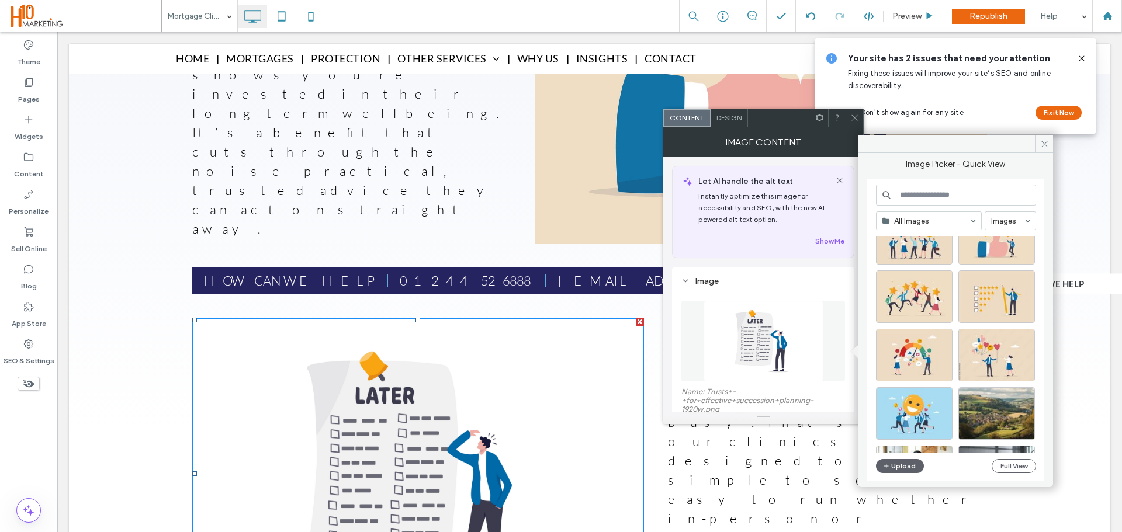
scroll to position [58, 0]
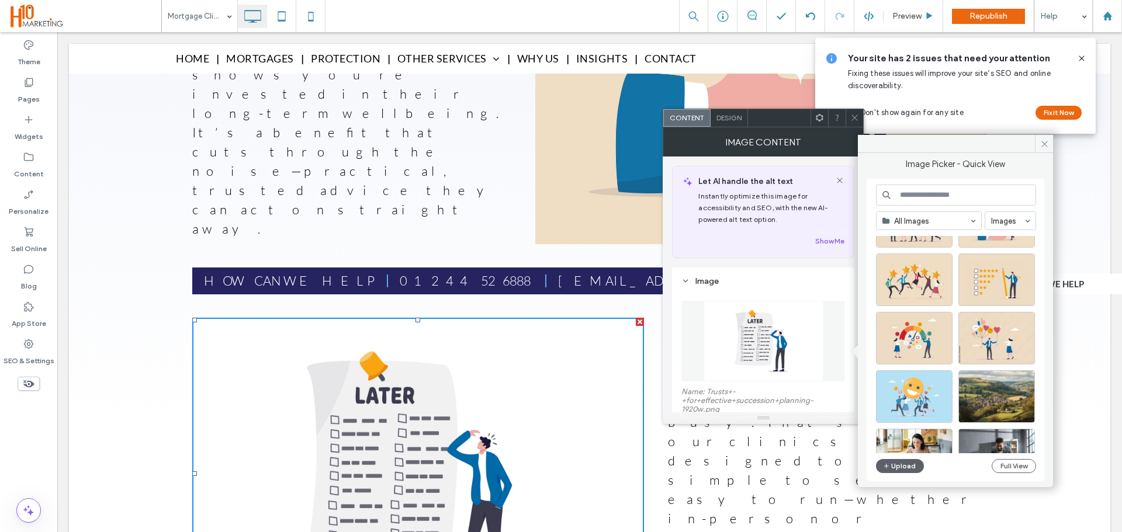
click at [923, 397] on div at bounding box center [914, 397] width 77 height 53
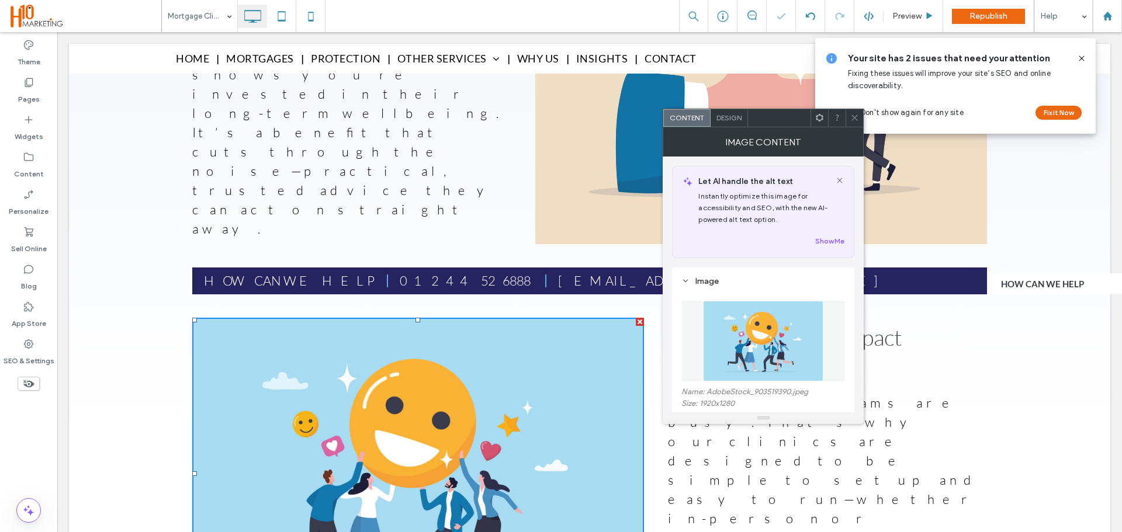
click at [858, 121] on icon at bounding box center [854, 117] width 9 height 9
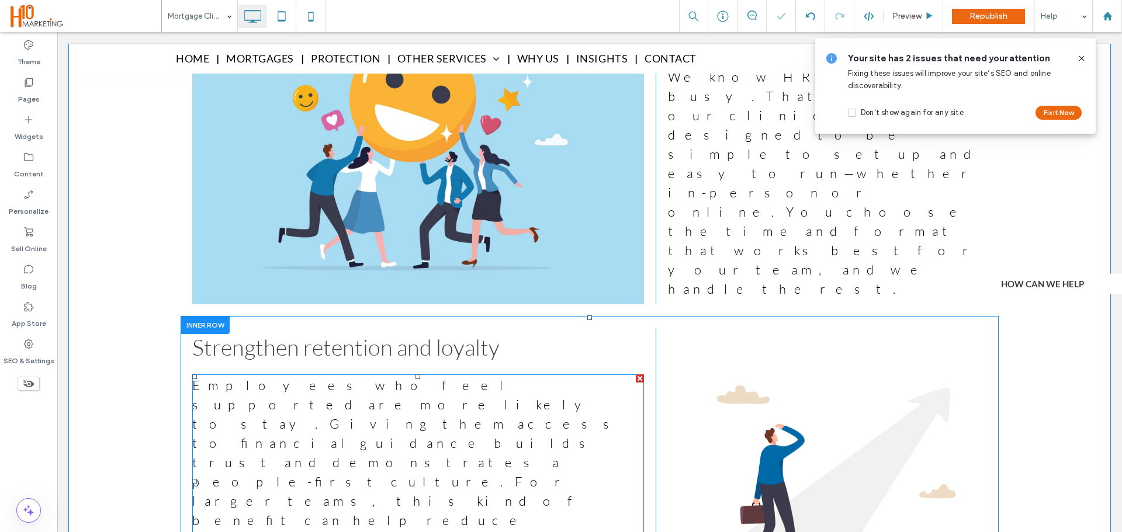
scroll to position [1227, 0]
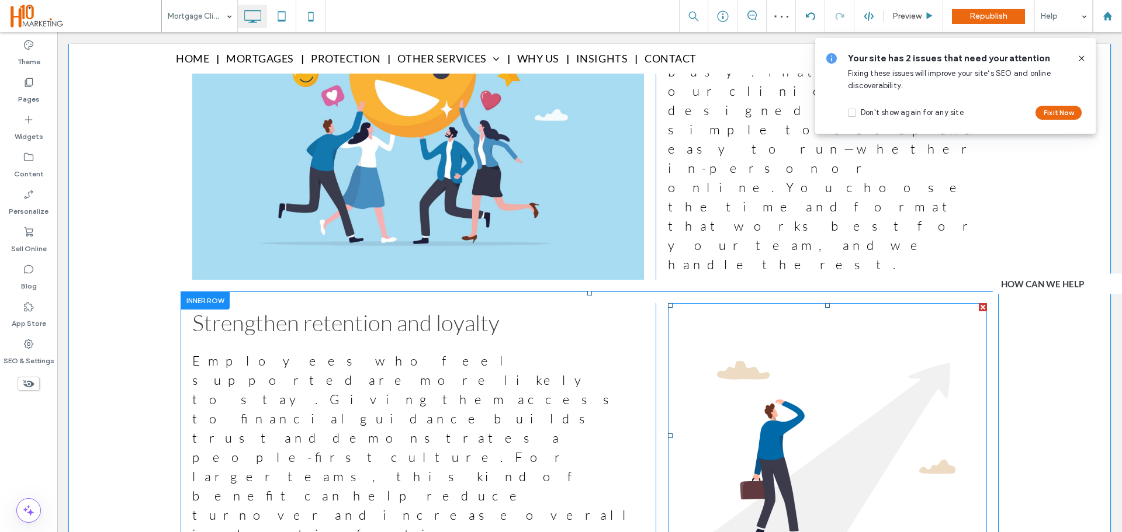
click at [833, 303] on img at bounding box center [827, 436] width 319 height 266
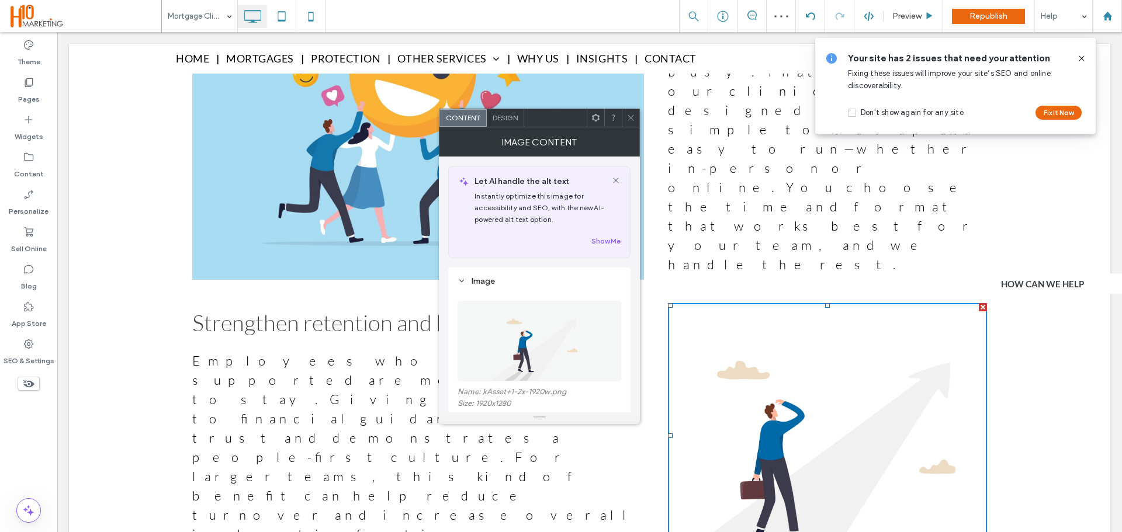
click at [543, 357] on img at bounding box center [539, 341] width 120 height 81
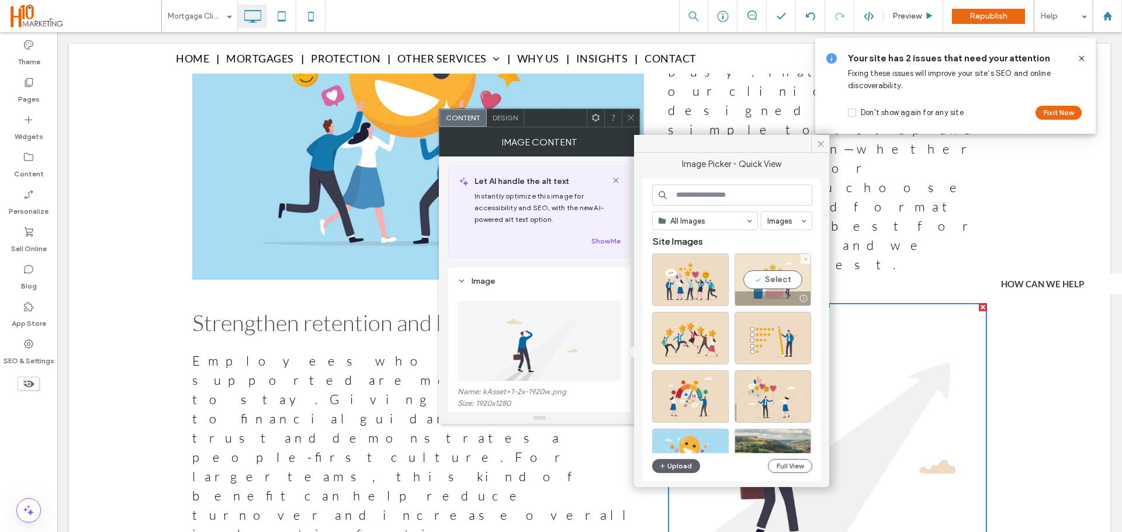
click at [768, 283] on div "Select" at bounding box center [773, 280] width 77 height 53
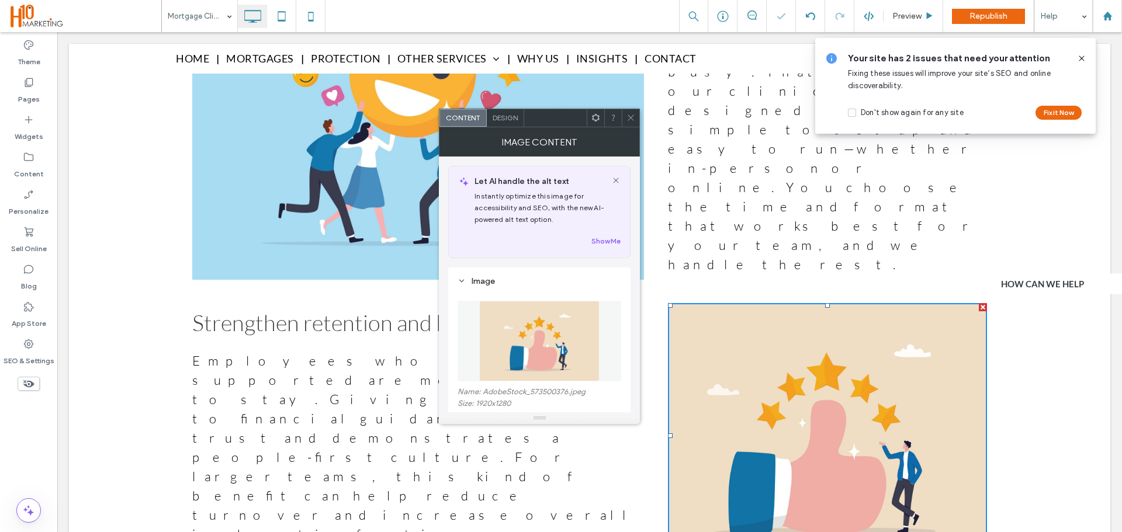
click at [631, 116] on icon at bounding box center [630, 117] width 9 height 9
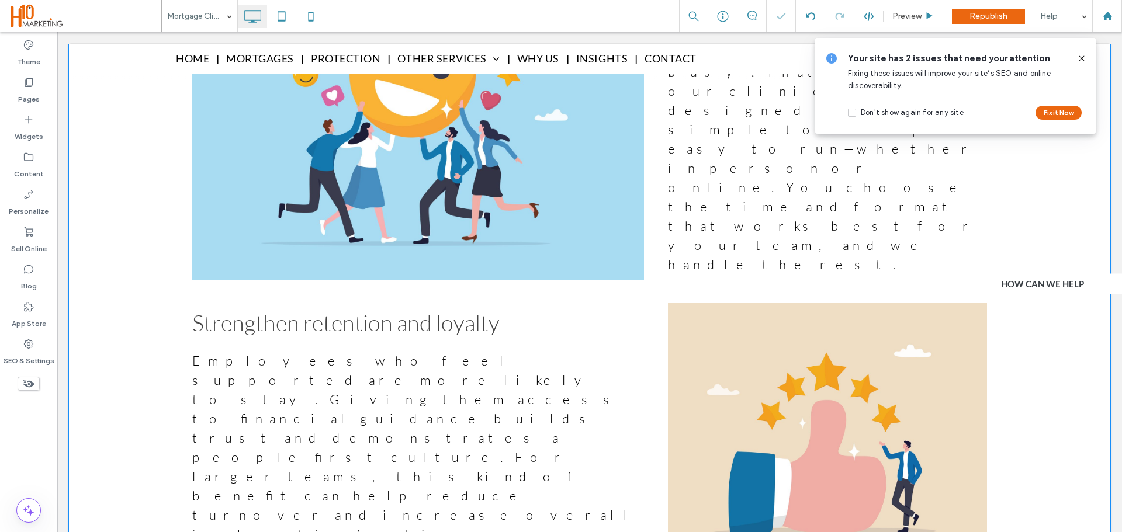
scroll to position [1519, 0]
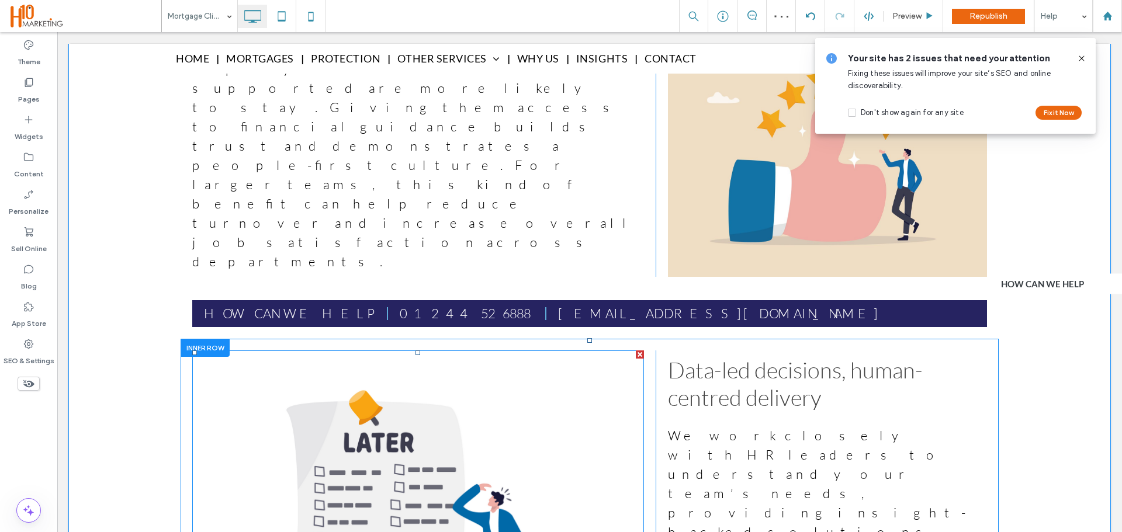
click at [403, 351] on img at bounding box center [418, 536] width 452 height 371
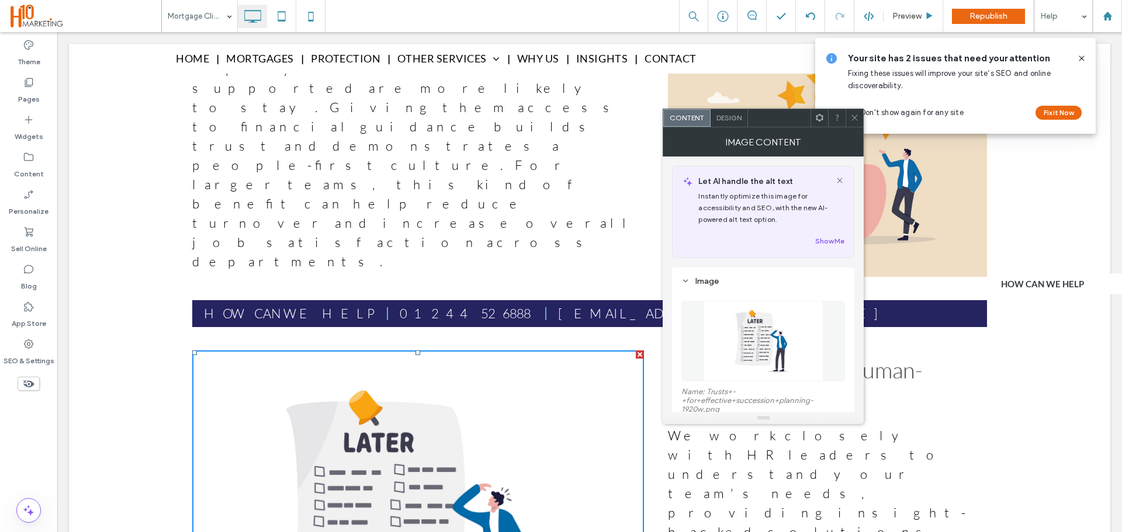
click at [718, 369] on img at bounding box center [764, 341] width 120 height 81
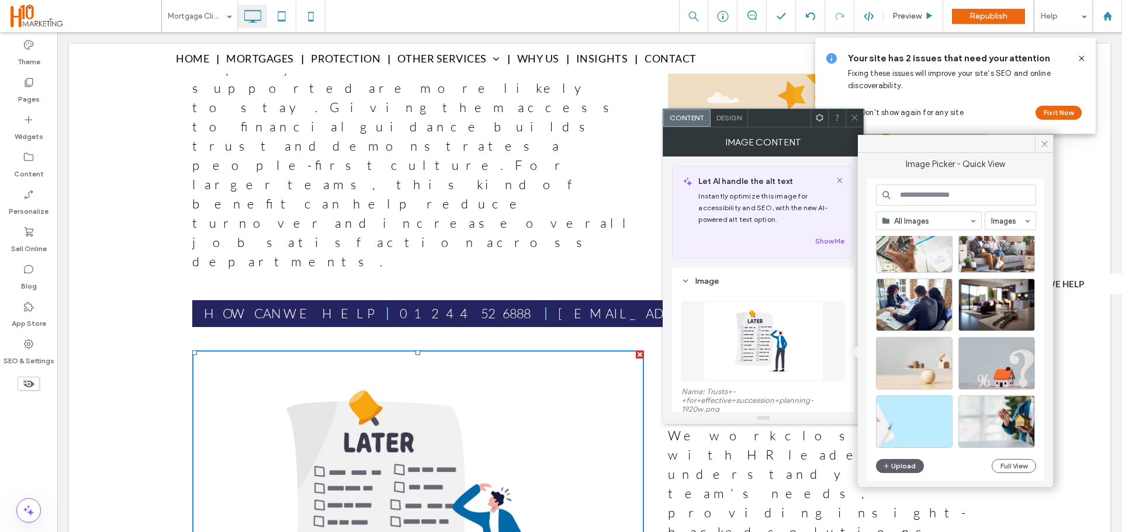
scroll to position [983, 0]
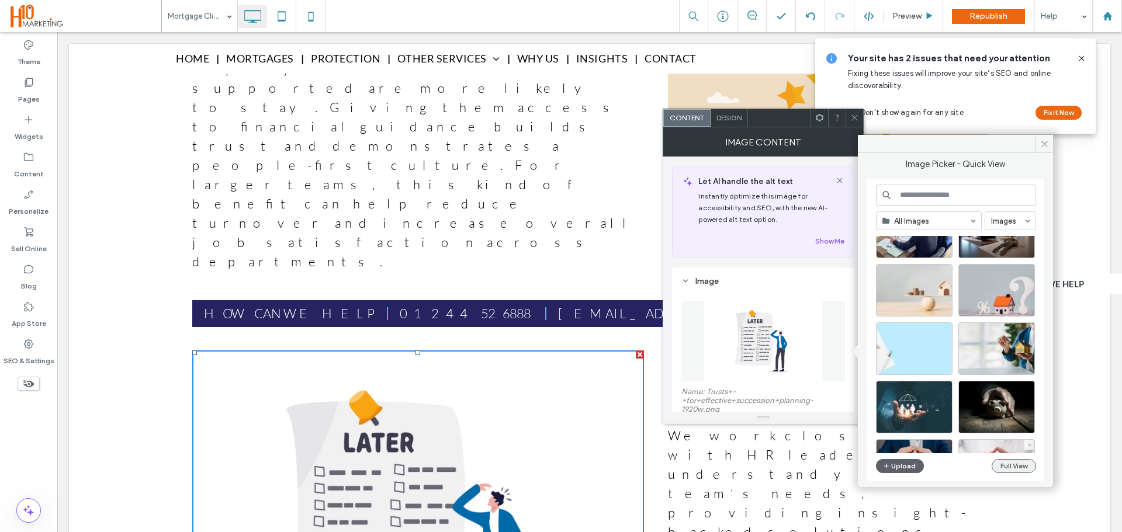
click at [1019, 468] on button "Full View" at bounding box center [1014, 466] width 44 height 14
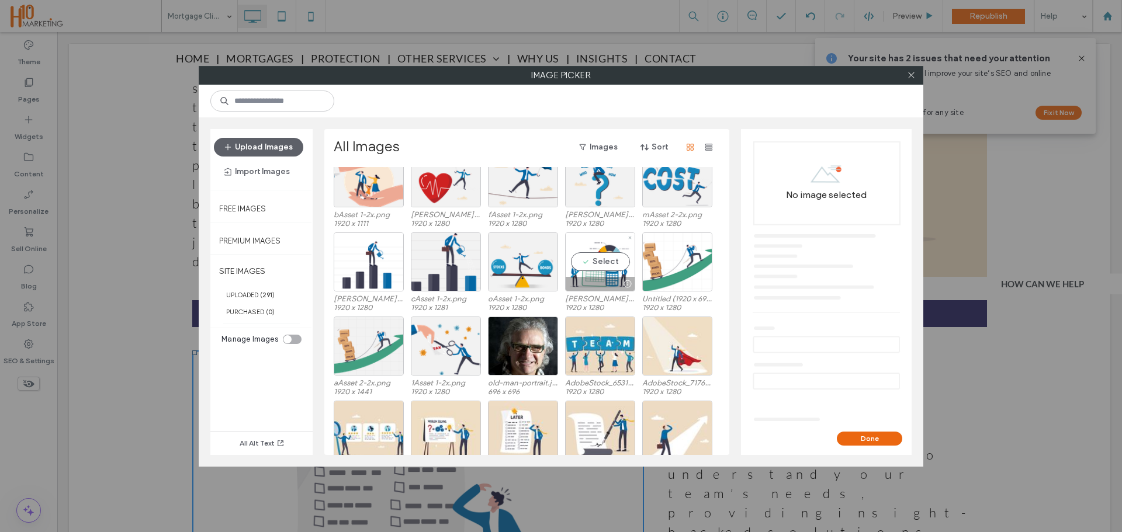
scroll to position [3716, 0]
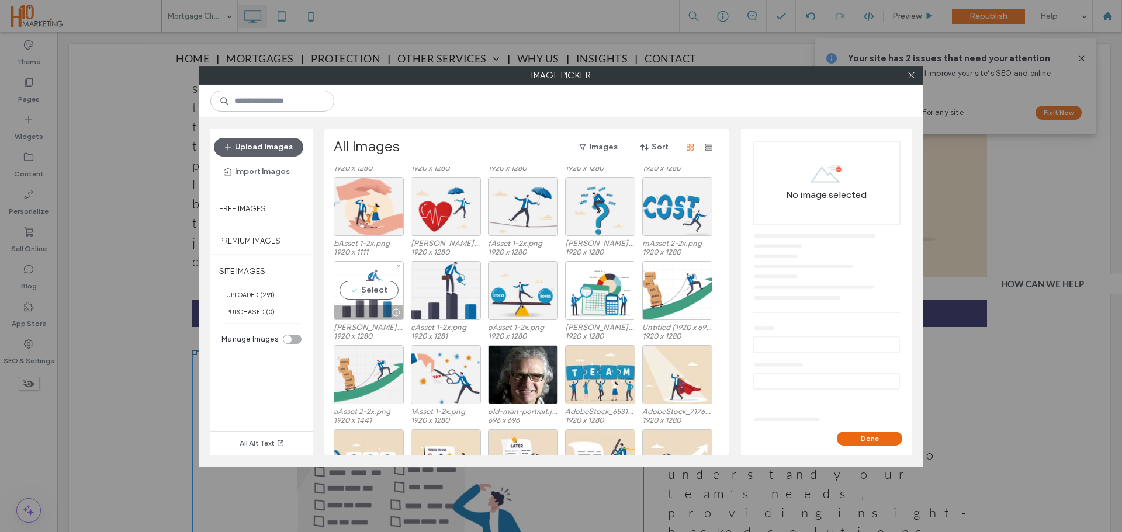
click at [390, 290] on div "Select" at bounding box center [369, 290] width 70 height 59
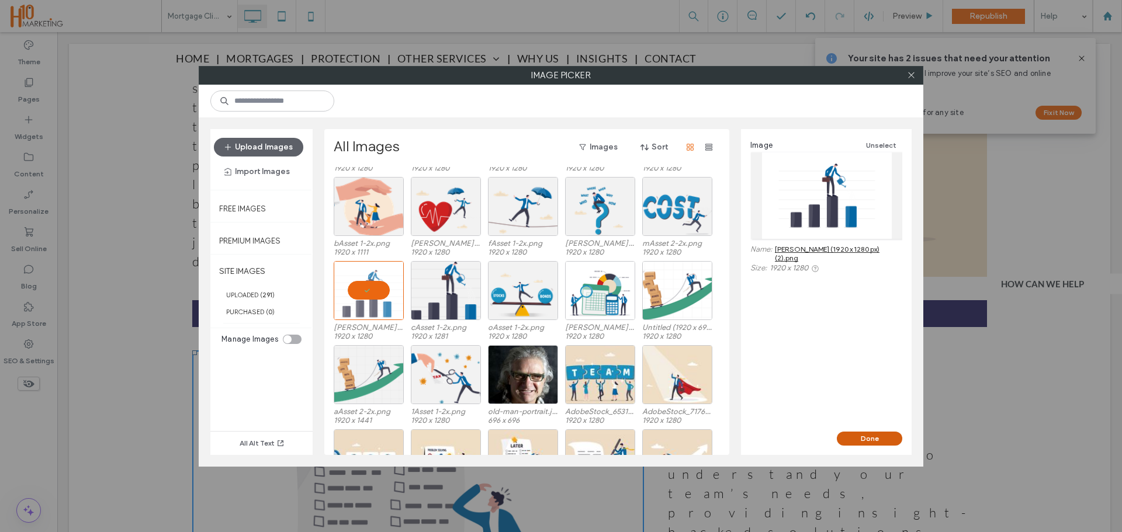
click at [885, 441] on button "Done" at bounding box center [869, 439] width 65 height 14
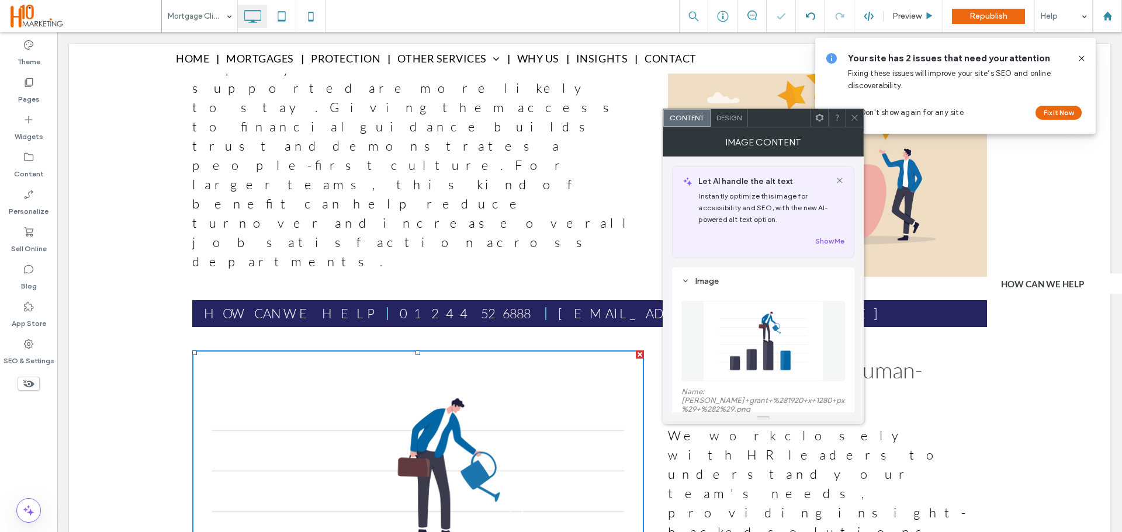
click at [858, 113] on span at bounding box center [854, 118] width 9 height 18
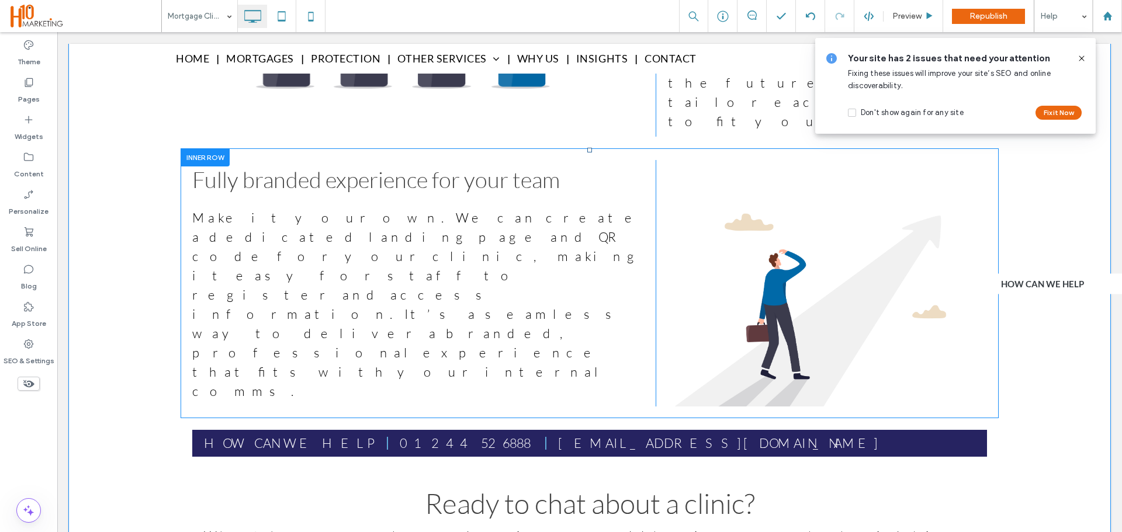
scroll to position [1753, 0]
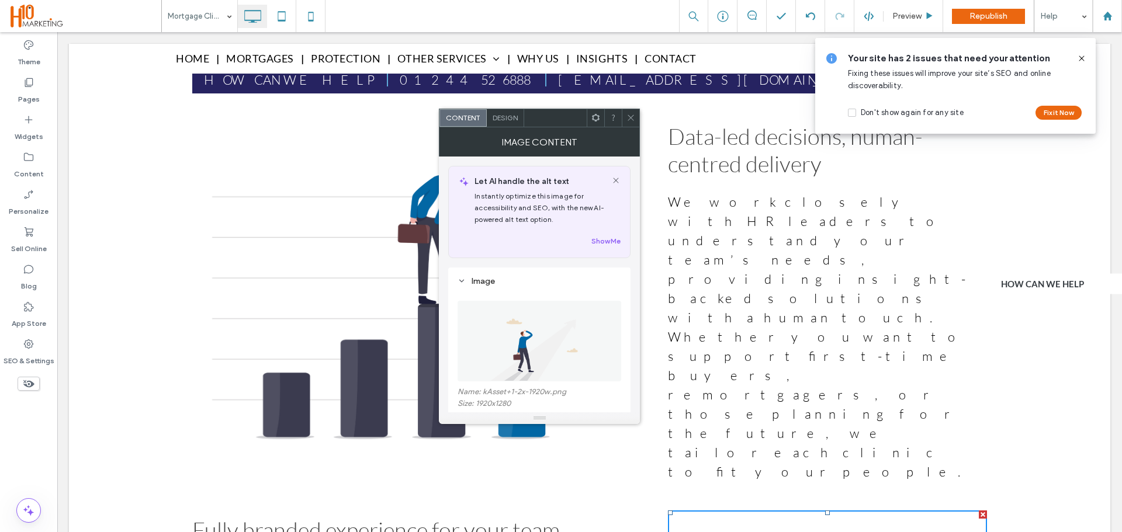
click at [510, 336] on img at bounding box center [539, 341] width 120 height 81
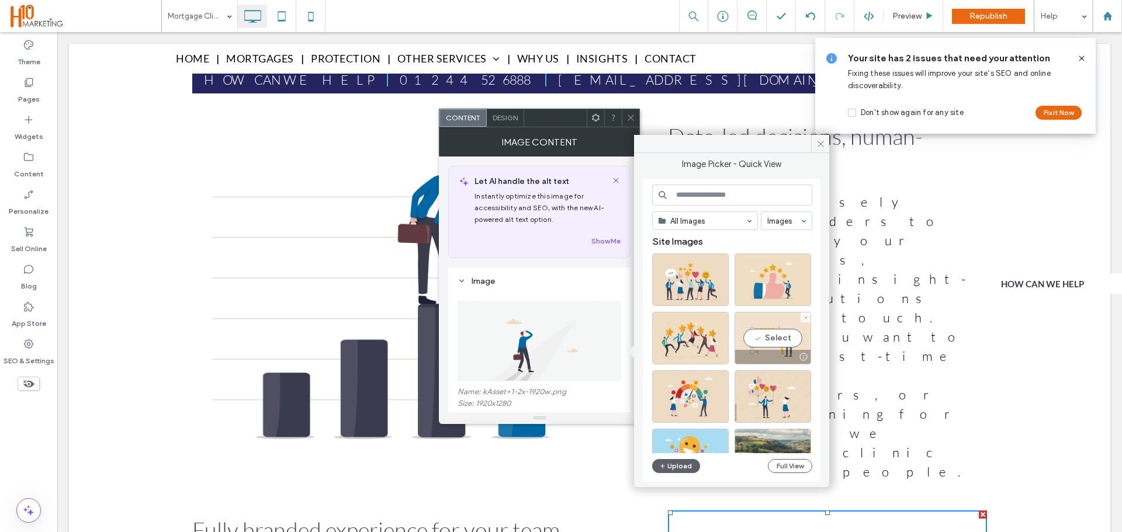
click at [788, 339] on div "Select" at bounding box center [773, 338] width 77 height 53
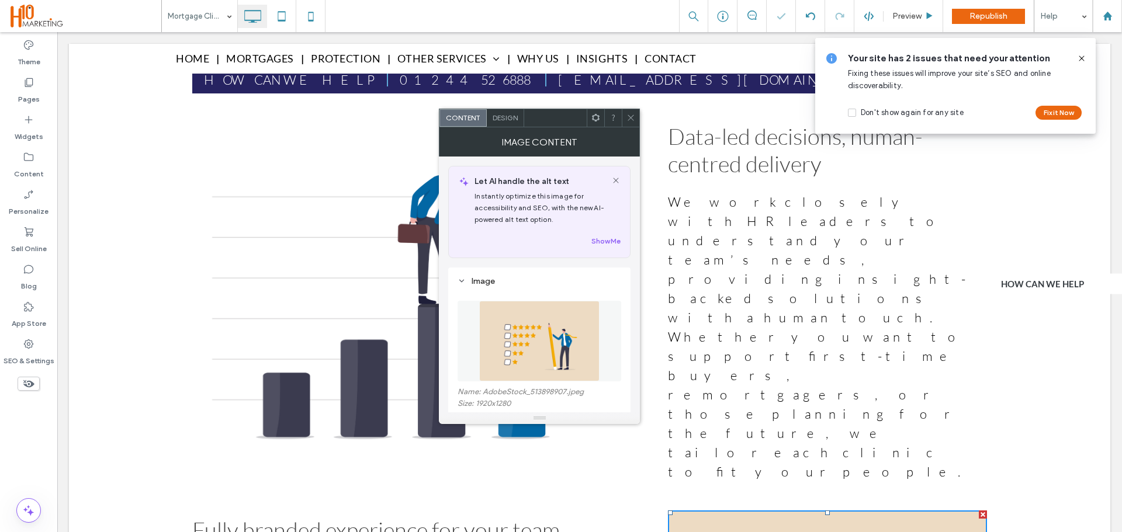
click at [637, 119] on div at bounding box center [631, 118] width 18 height 18
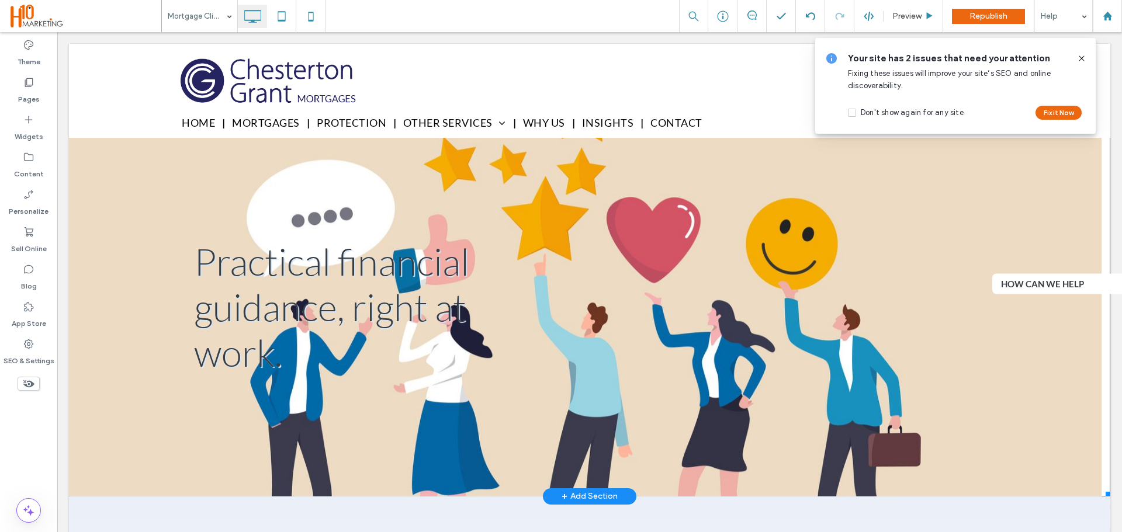
scroll to position [0, 0]
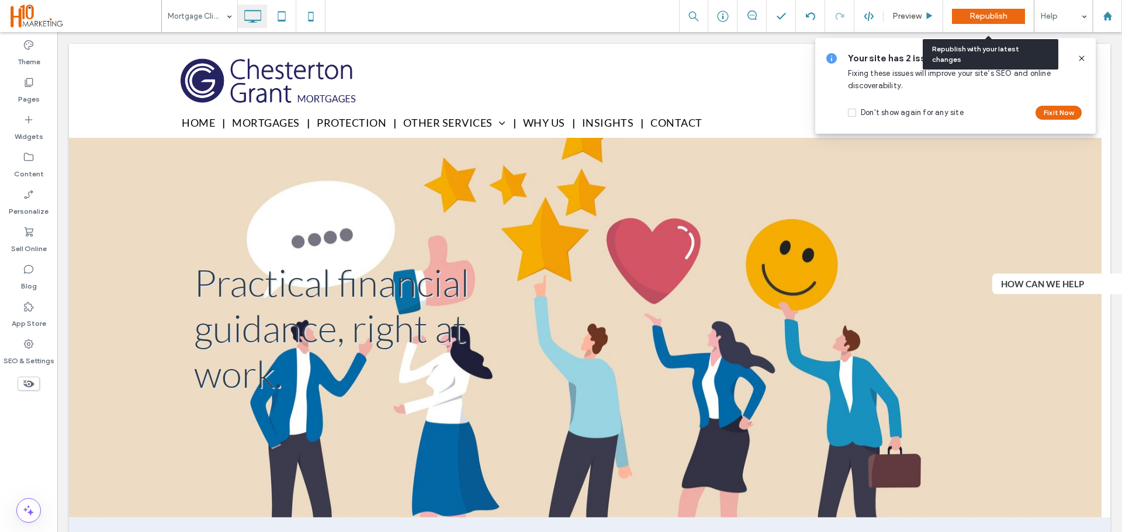
click at [979, 16] on span "Republish" at bounding box center [989, 16] width 38 height 10
